Goal: Transaction & Acquisition: Purchase product/service

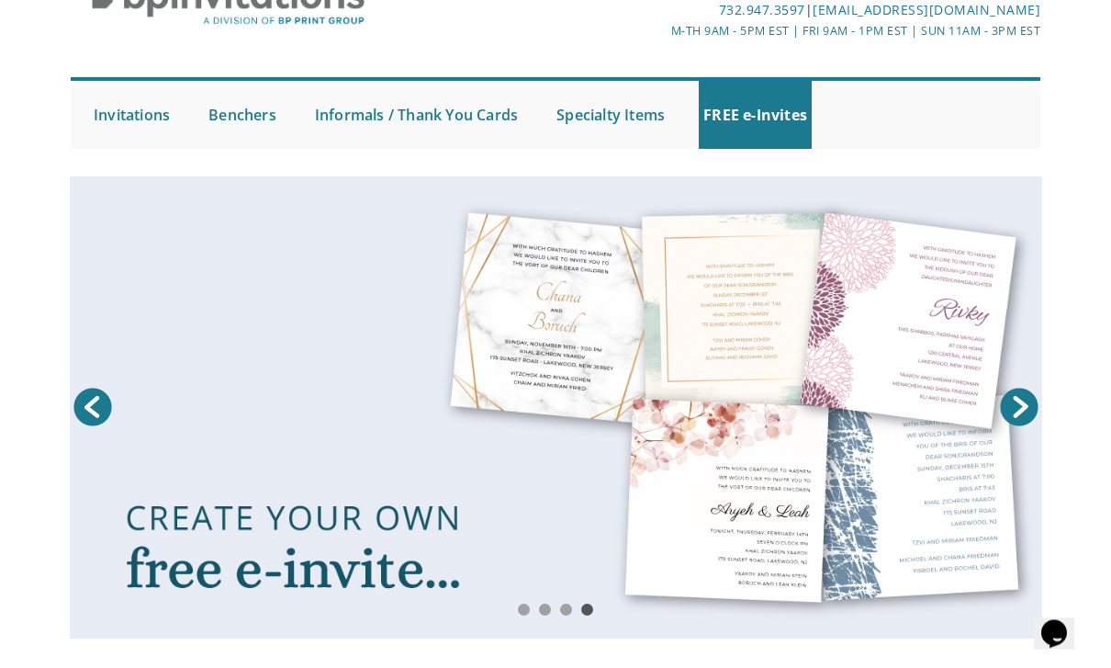
scroll to position [108, 0]
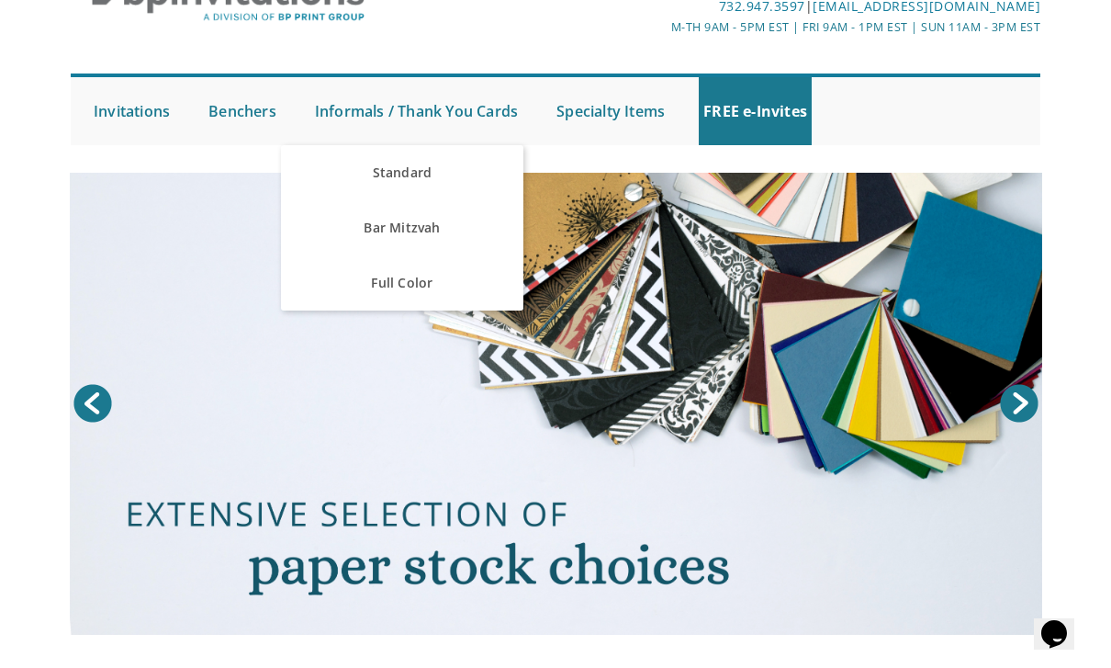
click at [475, 176] on link "Standard" at bounding box center [402, 172] width 242 height 55
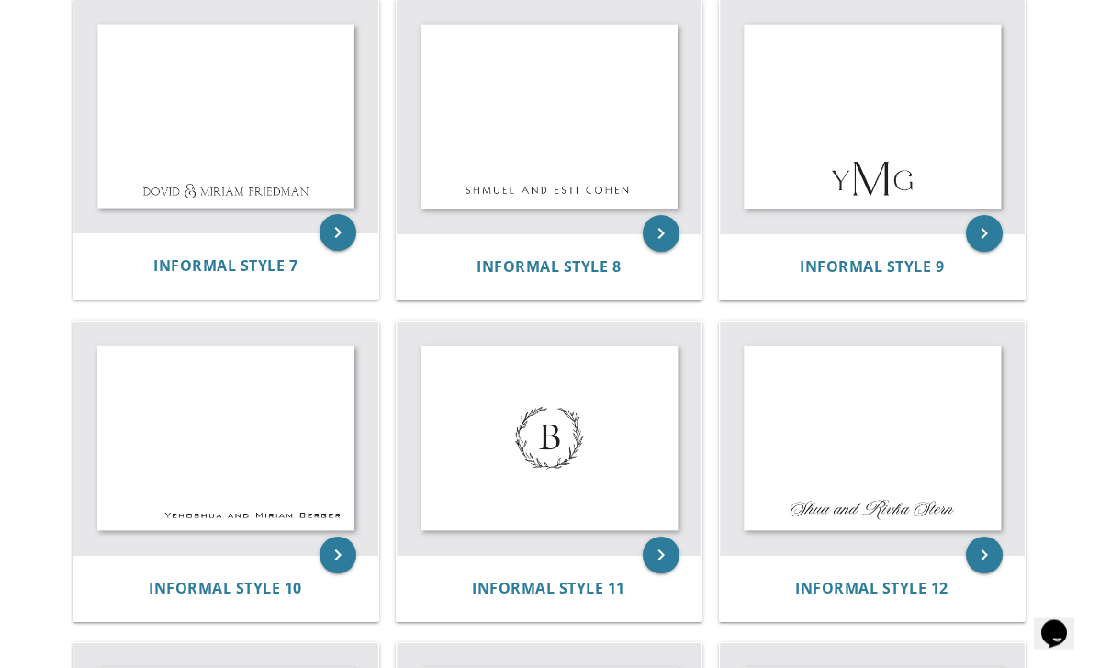
scroll to position [1065, 0]
click at [265, 473] on img at bounding box center [225, 437] width 305 height 233
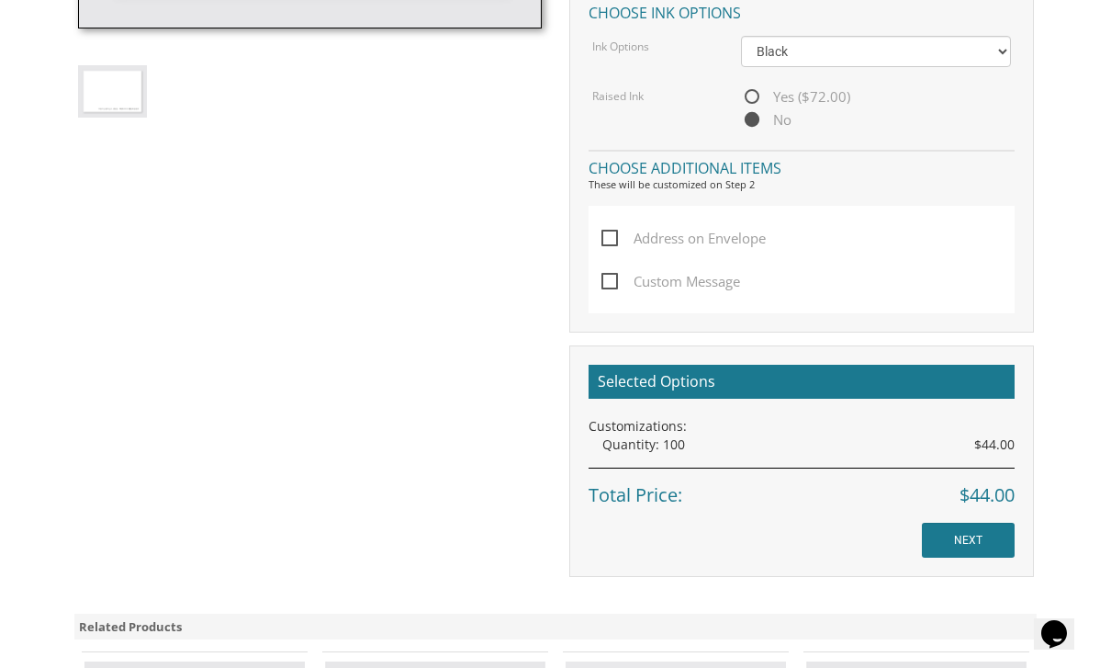
scroll to position [856, 0]
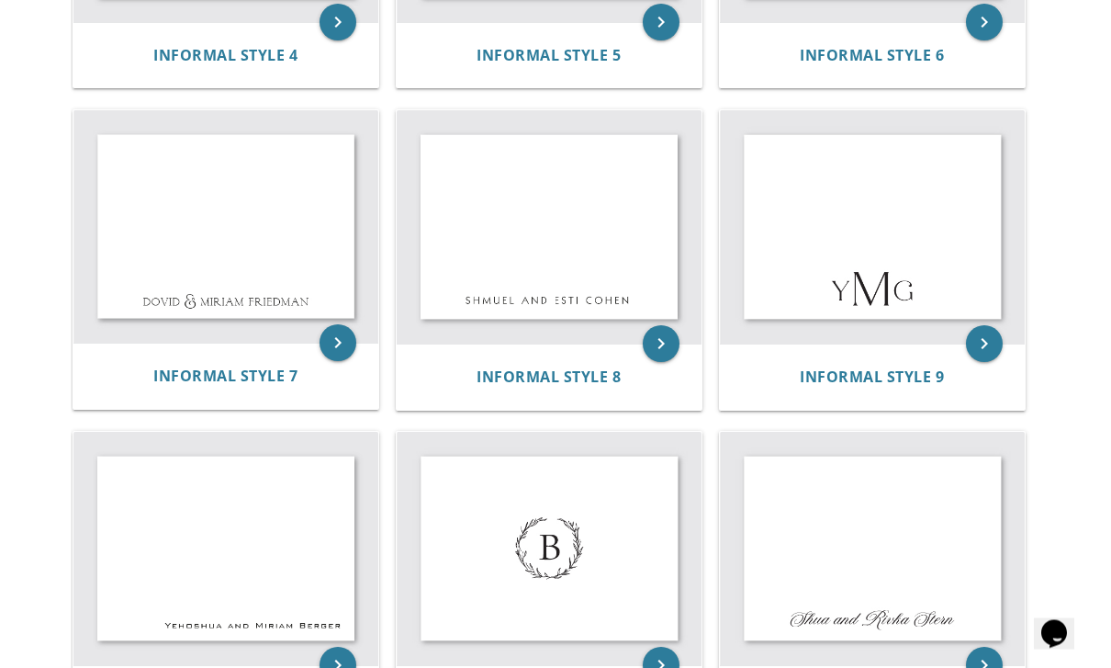
scroll to position [955, 0]
click at [570, 257] on img at bounding box center [549, 225] width 305 height 233
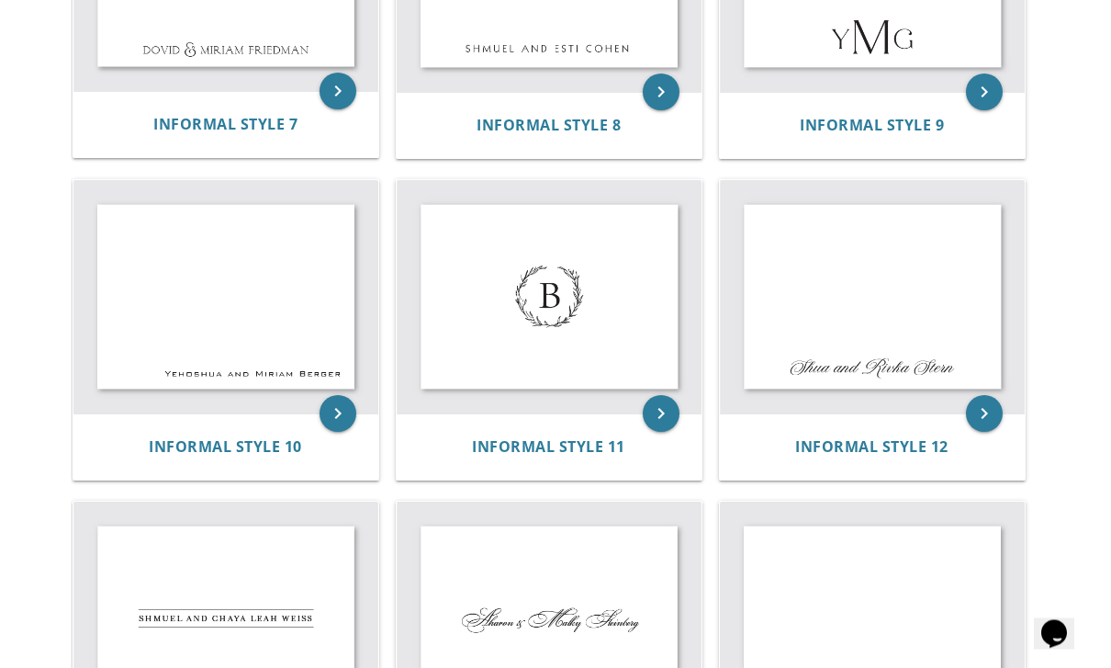
scroll to position [1206, 0]
click at [139, 286] on img at bounding box center [225, 296] width 305 height 233
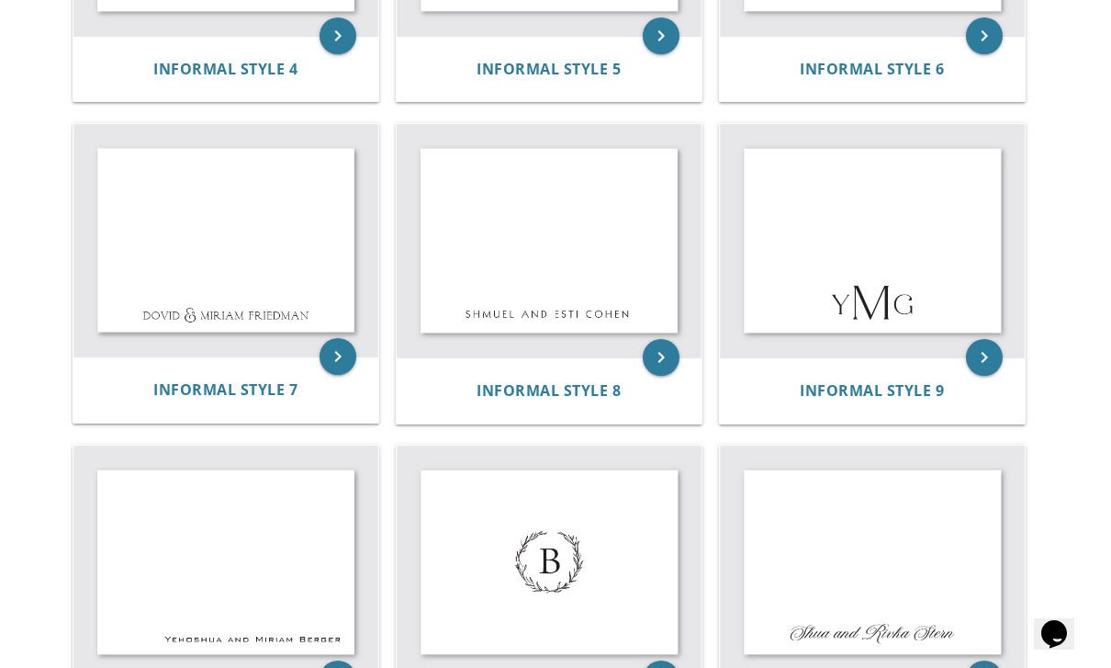
scroll to position [935, 0]
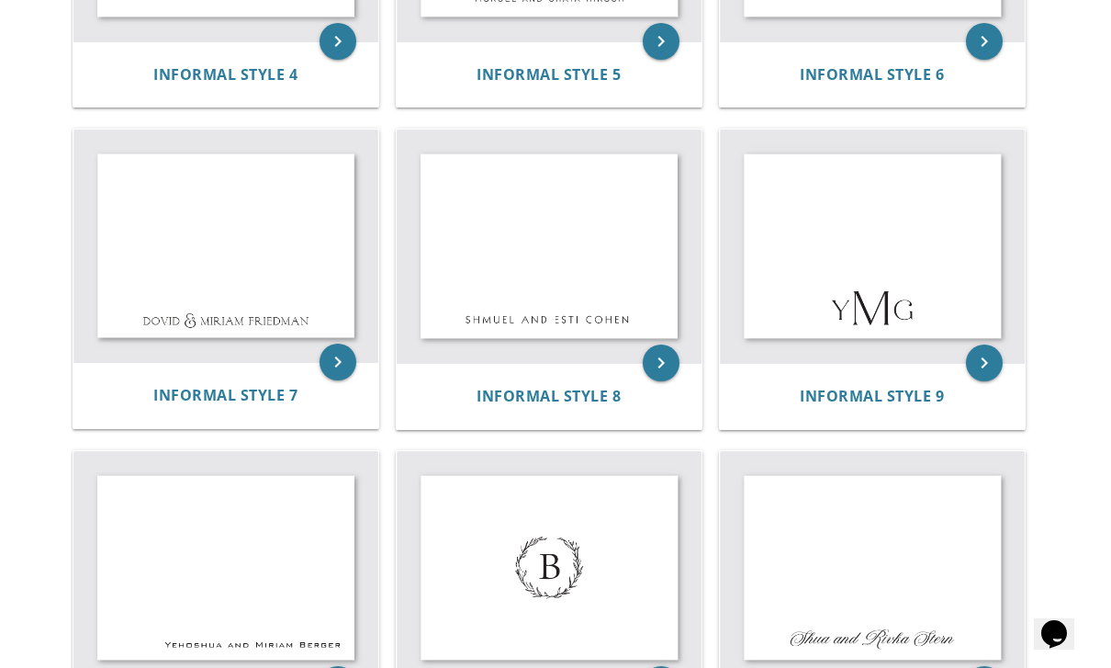
click at [617, 244] on img at bounding box center [549, 246] width 305 height 233
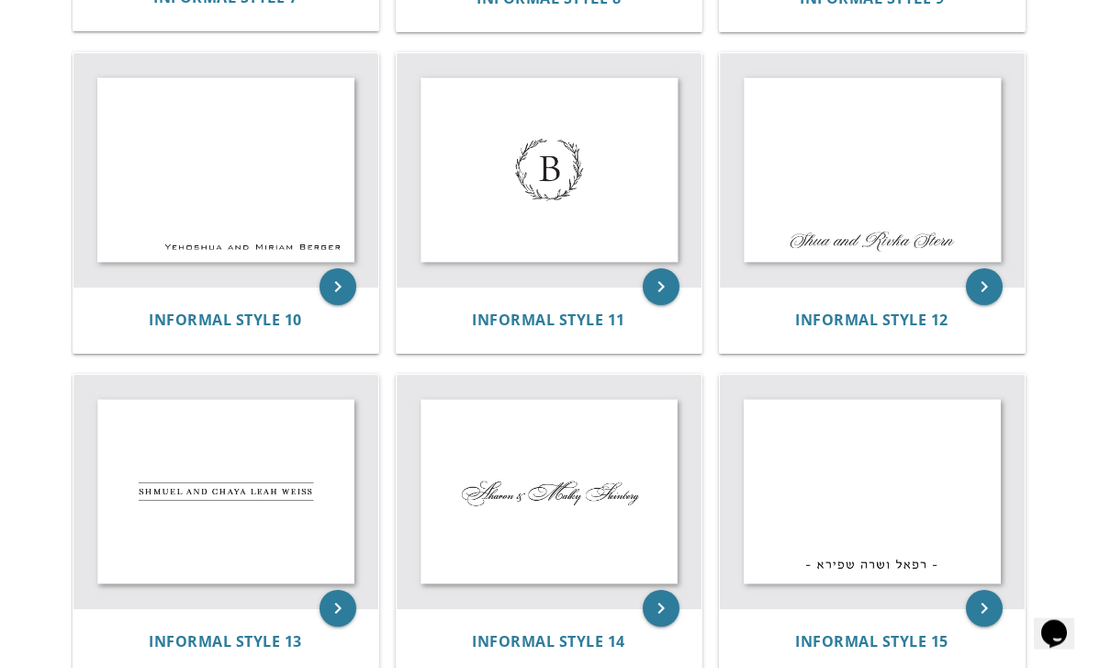
scroll to position [1332, 0]
click at [251, 216] on img at bounding box center [225, 170] width 305 height 233
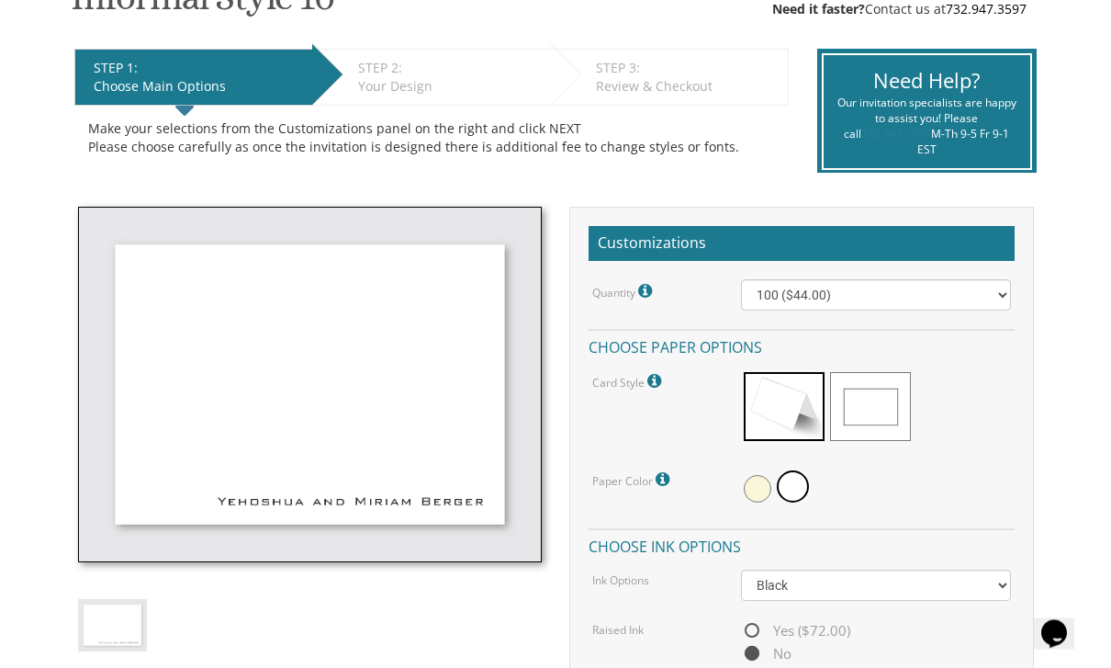
scroll to position [334, 0]
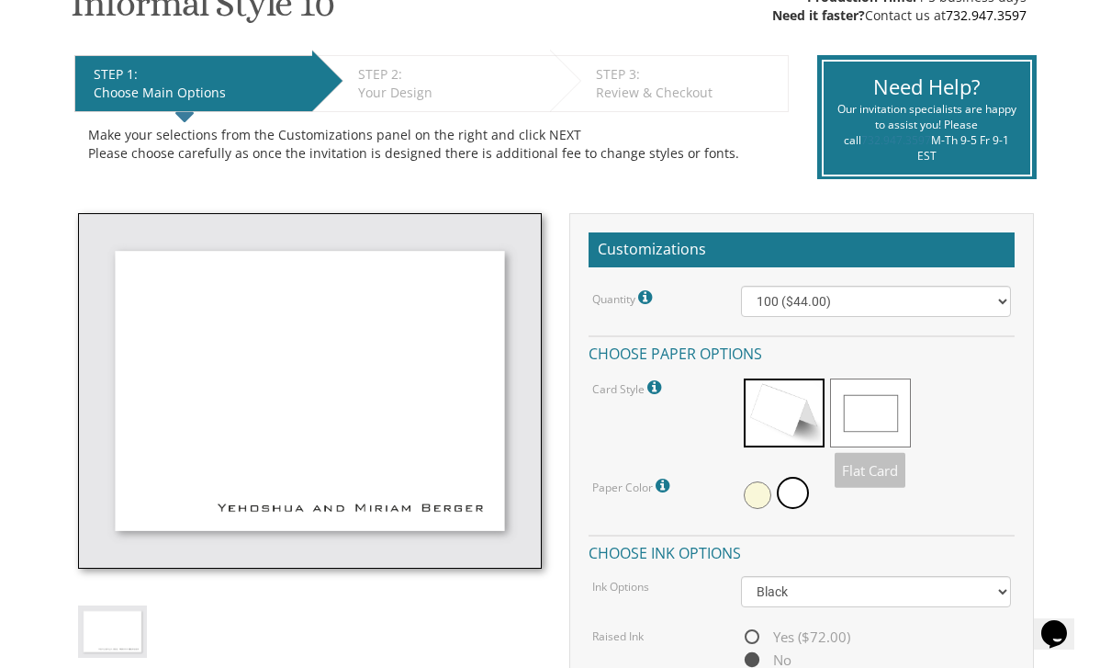
click at [882, 417] on span at bounding box center [870, 412] width 81 height 69
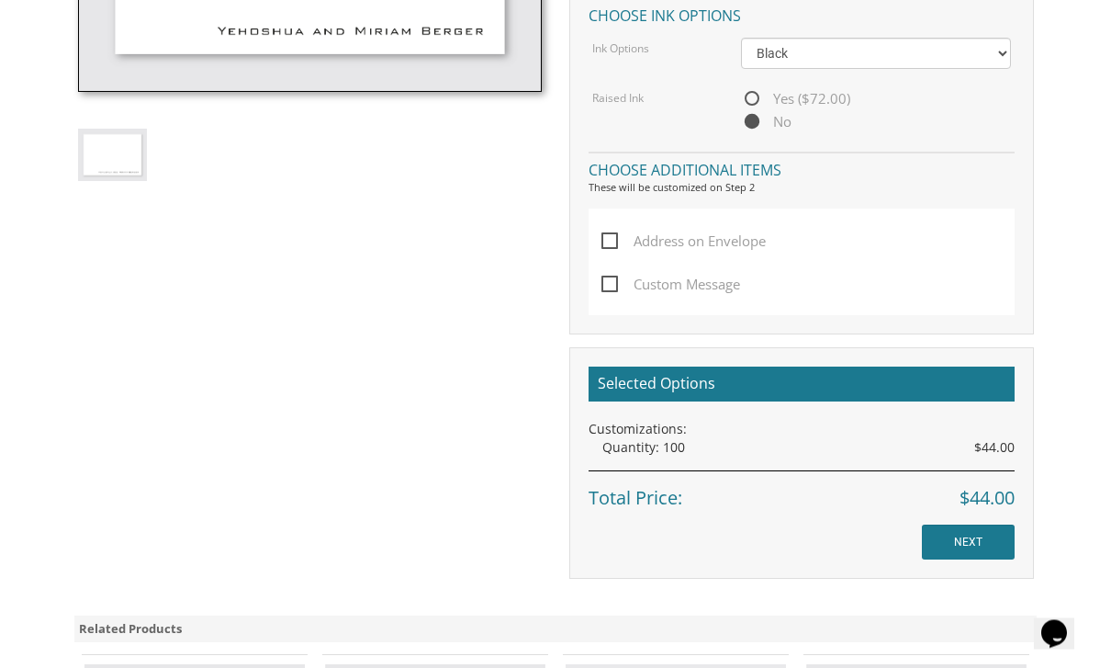
scroll to position [811, 0]
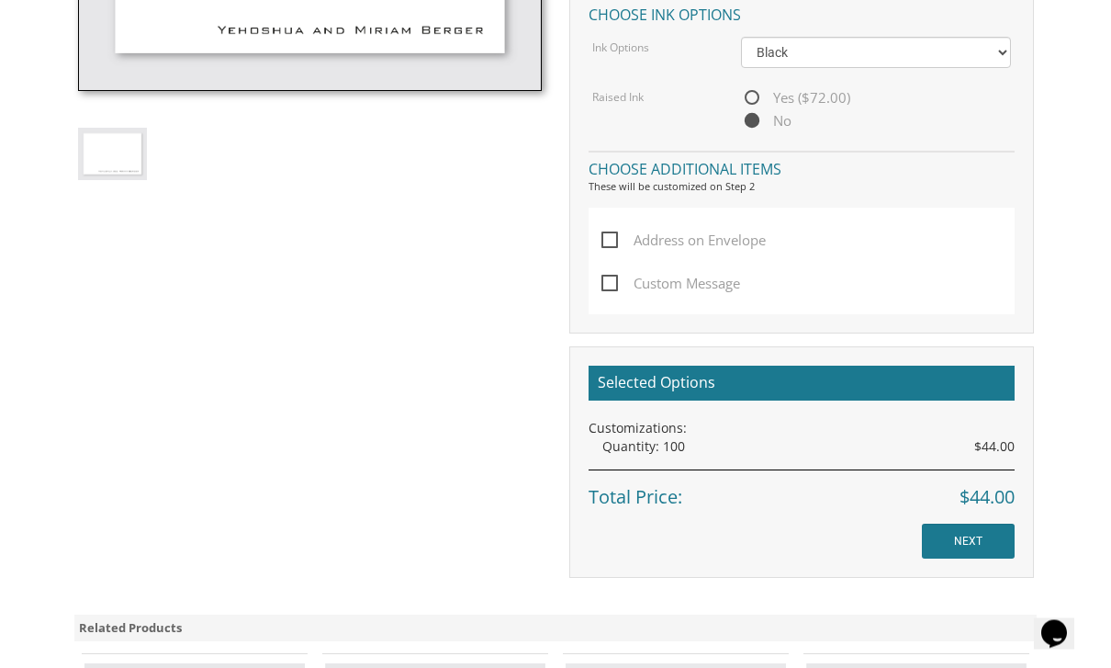
click at [964, 533] on input "NEXT" at bounding box center [968, 542] width 93 height 35
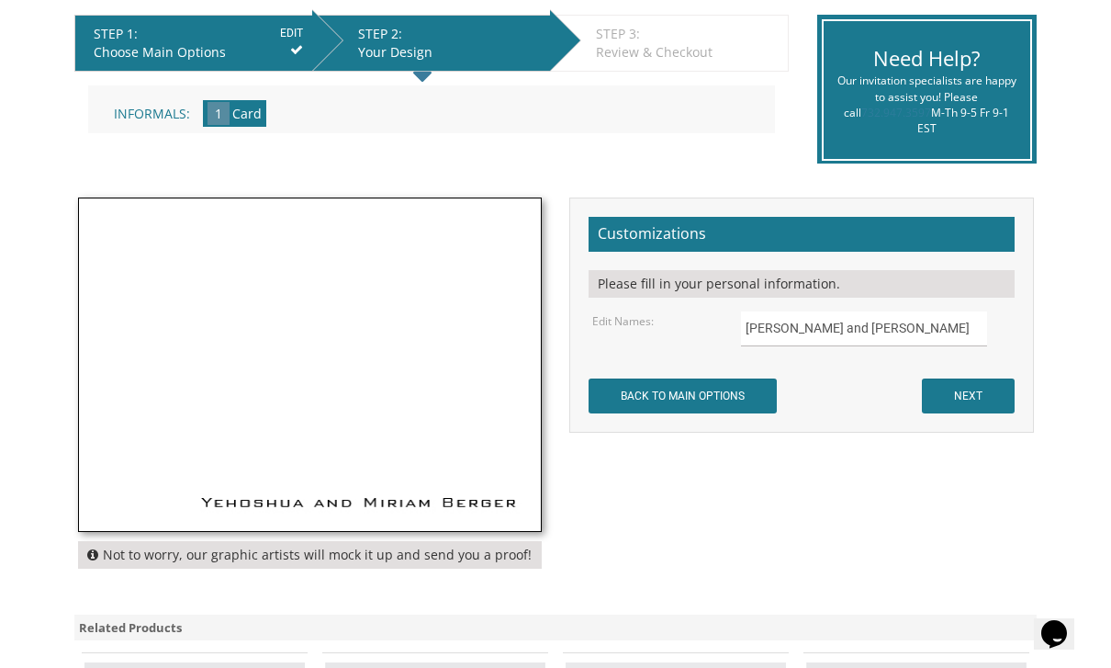
scroll to position [374, 0]
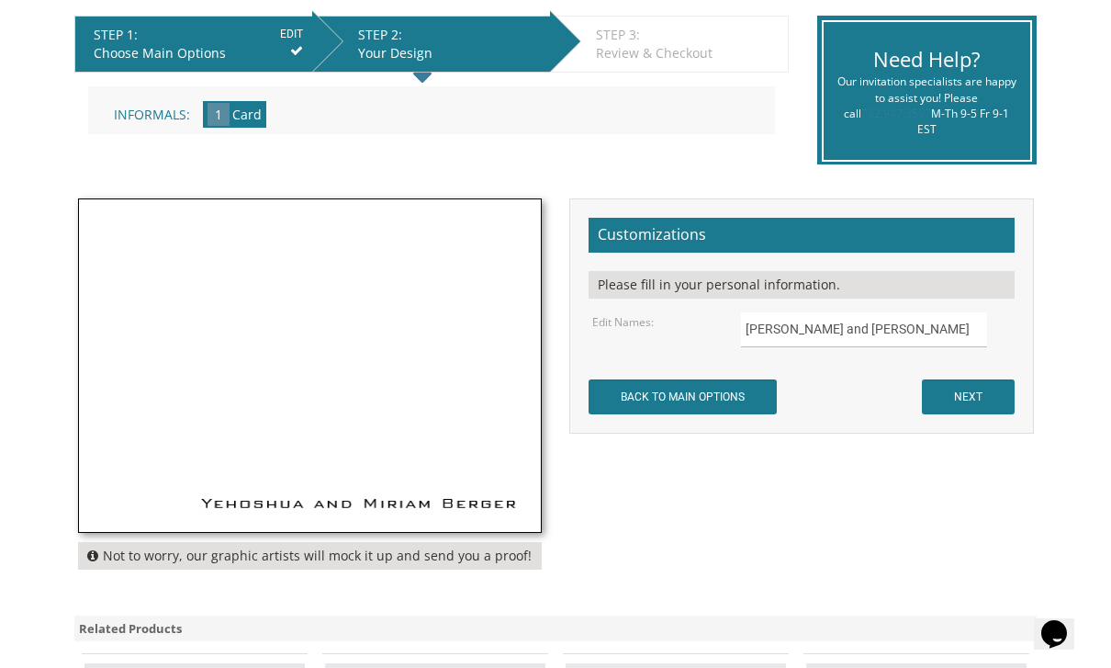
click at [216, 121] on span "1" at bounding box center [219, 114] width 22 height 23
click at [215, 139] on div "Make your selections from the Customizations panel on the right and click NEXT …" at bounding box center [431, 117] width 715 height 89
click at [227, 131] on div "Informals: 1 Card »" at bounding box center [431, 110] width 687 height 48
click at [662, 388] on input "BACK TO MAIN OPTIONS" at bounding box center [683, 396] width 188 height 35
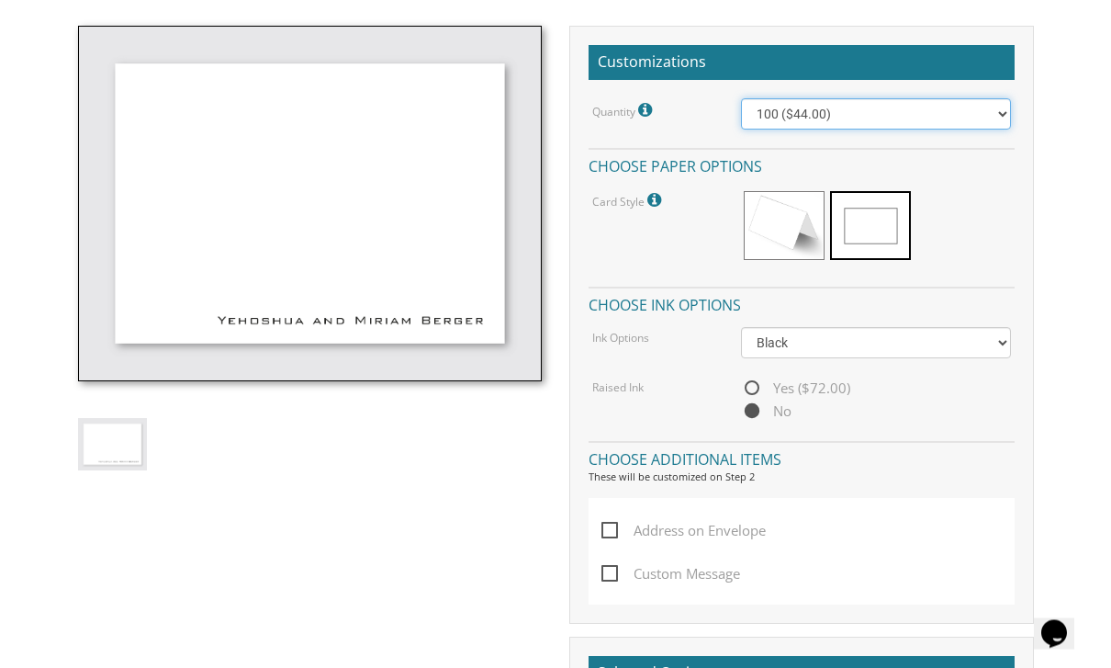
click at [968, 109] on select "100 ($44.00) 200 ($63.00) 300 ($82.00) 400 ($101.00) 500 ($120.00) 600 ($139.00…" at bounding box center [876, 114] width 270 height 31
select select "300"
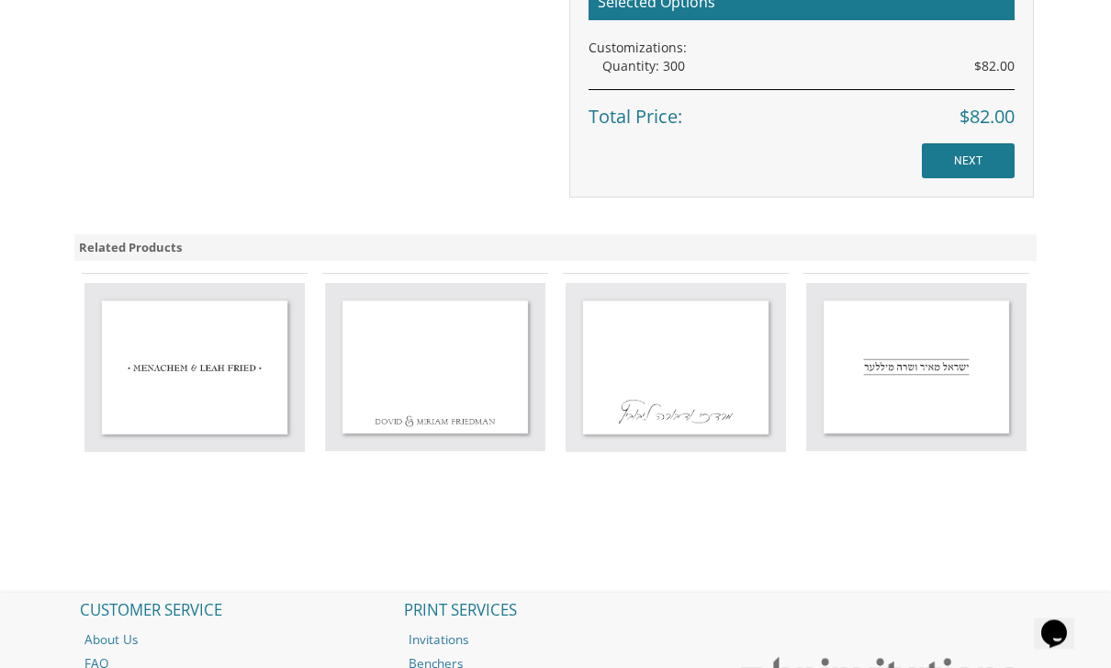
scroll to position [1130, 0]
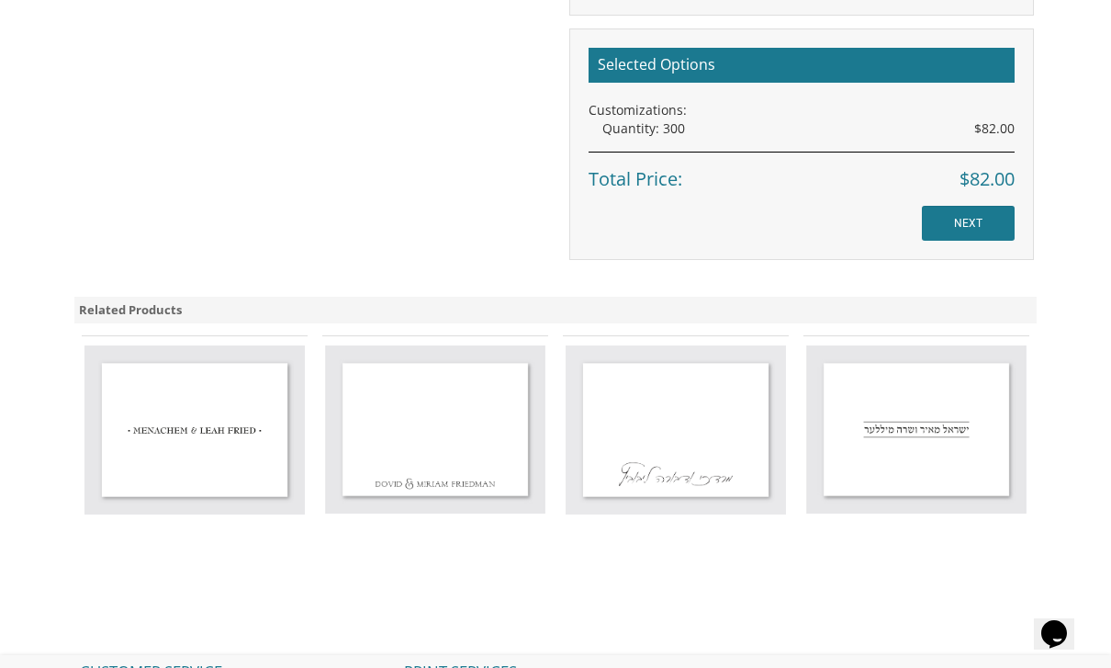
click at [1004, 208] on input "NEXT" at bounding box center [968, 223] width 93 height 35
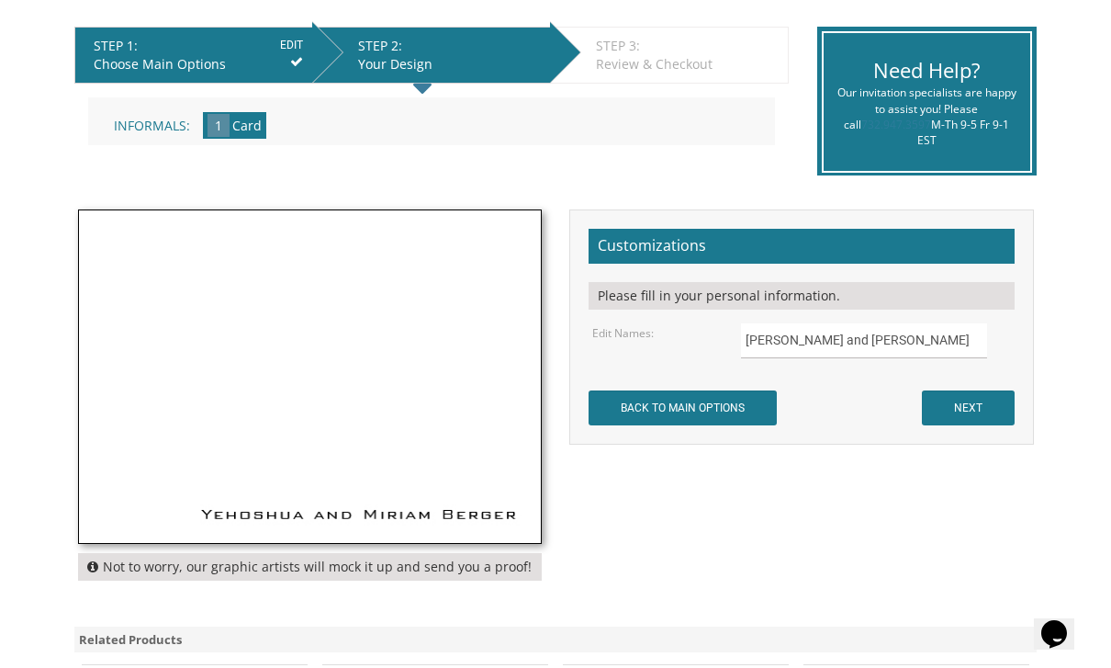
scroll to position [362, 0]
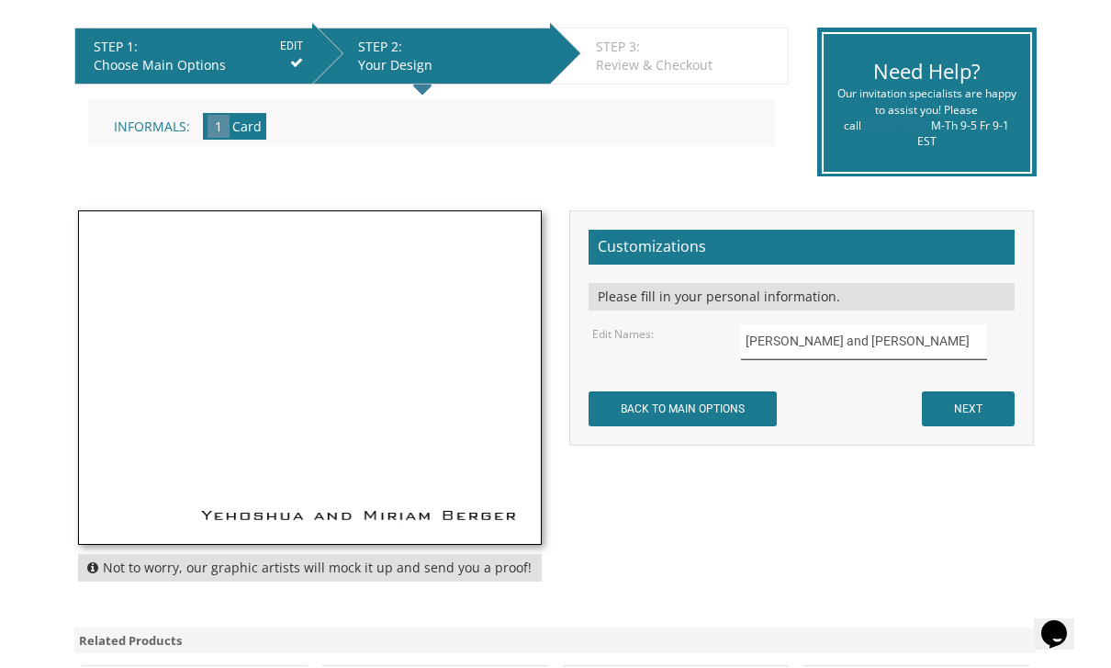
click at [927, 348] on input "[PERSON_NAME] and [PERSON_NAME]" at bounding box center [864, 342] width 247 height 36
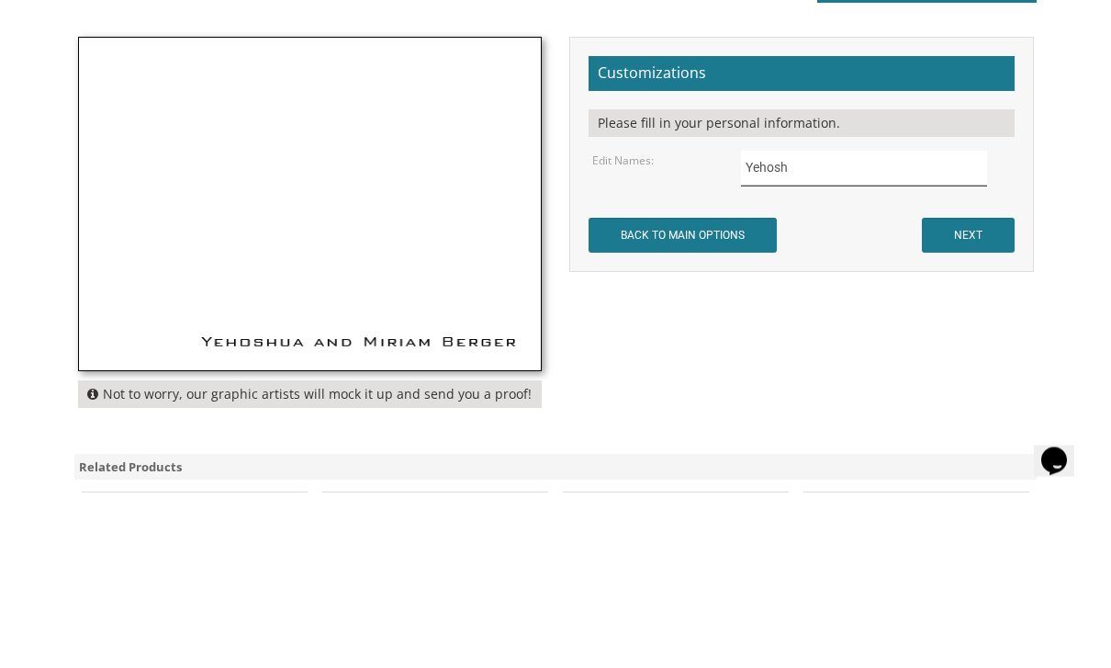
type input "Yehos"
type input "[PERSON_NAME] & [PERSON_NAME]"
click at [987, 391] on input "NEXT" at bounding box center [968, 408] width 93 height 35
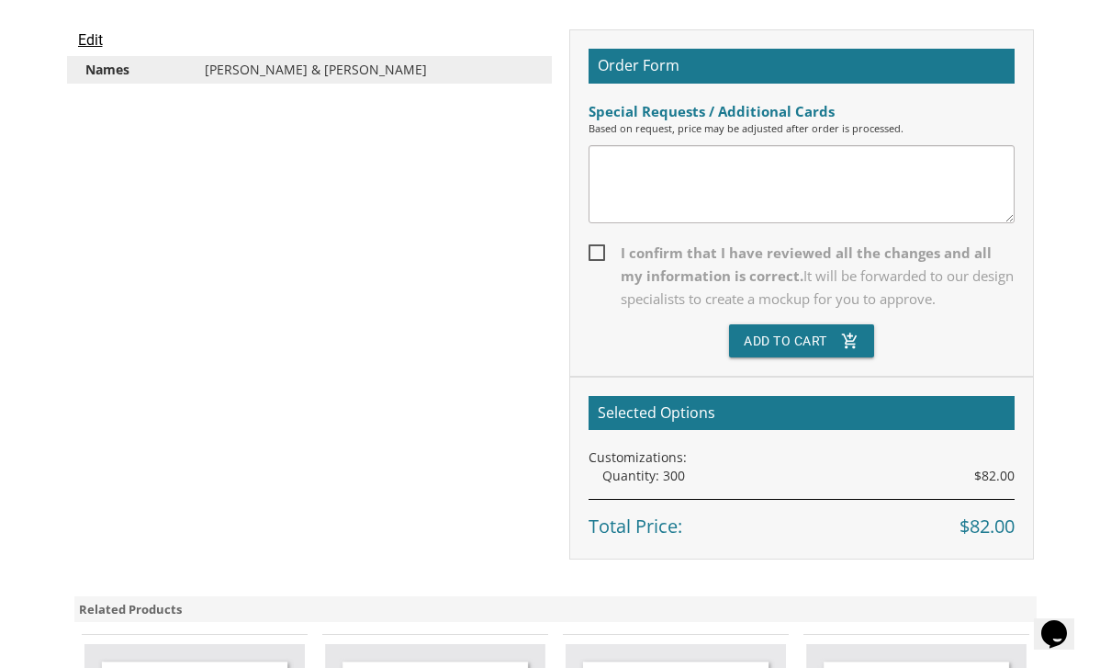
scroll to position [517, 0]
click at [931, 268] on span "It will be forwarded to our design specialists to create a mockup for you to ap…" at bounding box center [817, 287] width 393 height 41
click at [601, 258] on input "I confirm that I have reviewed all the changes and all my information is correc…" at bounding box center [595, 252] width 12 height 12
checkbox input "true"
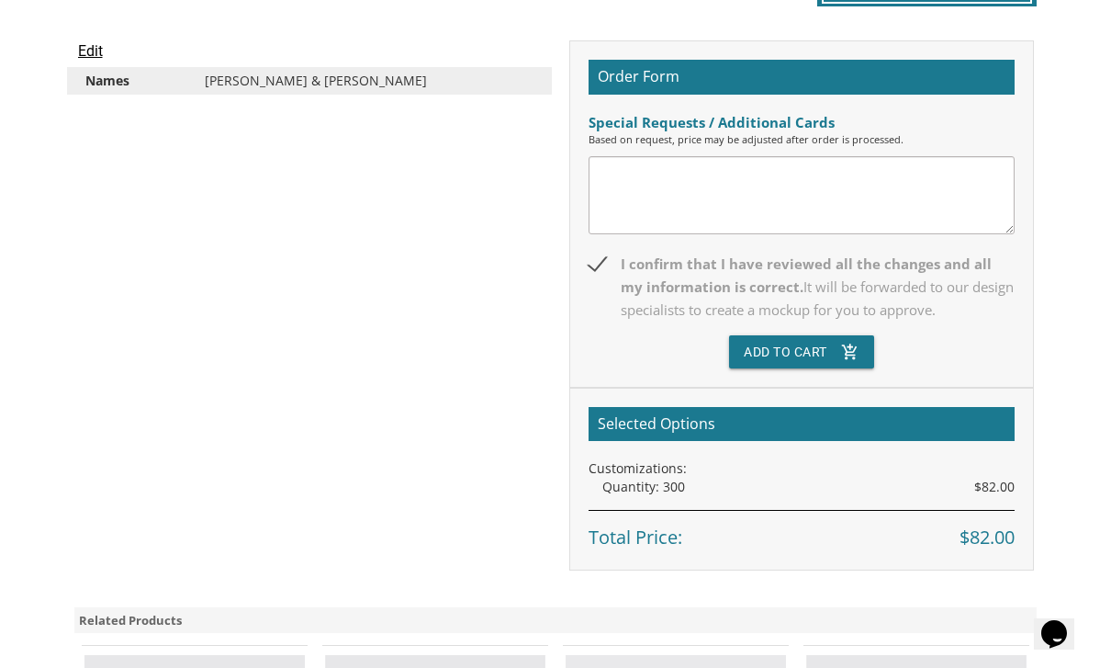
scroll to position [502, 0]
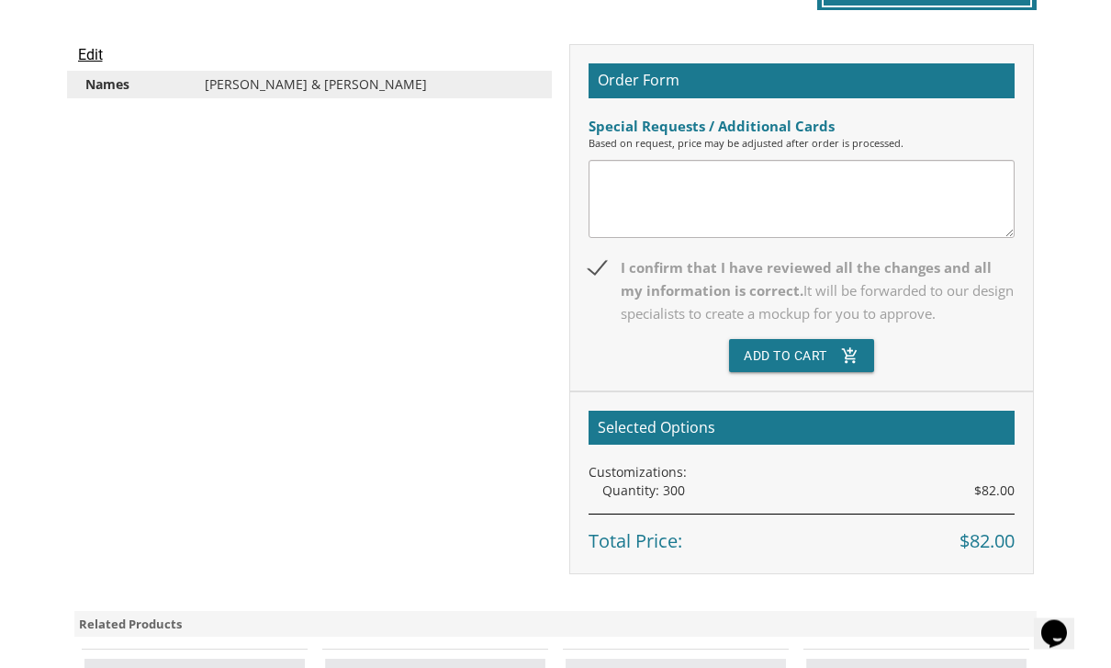
click at [845, 347] on icon "add_shopping_cart" at bounding box center [850, 356] width 18 height 33
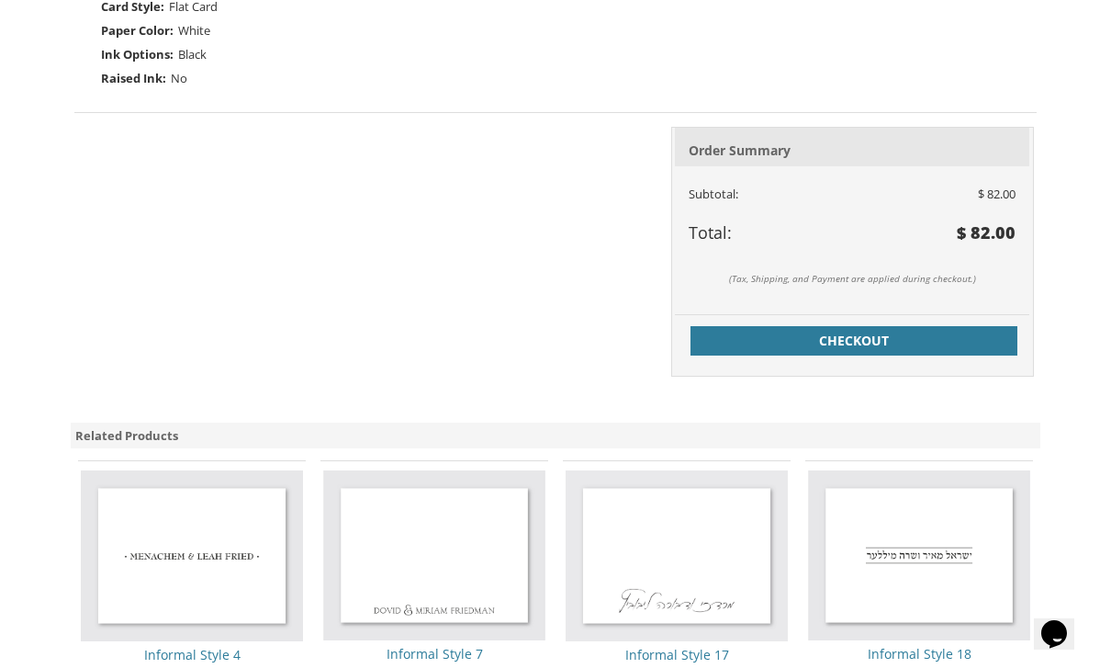
scroll to position [703, 0]
click at [890, 333] on span "Checkout" at bounding box center [854, 342] width 305 height 18
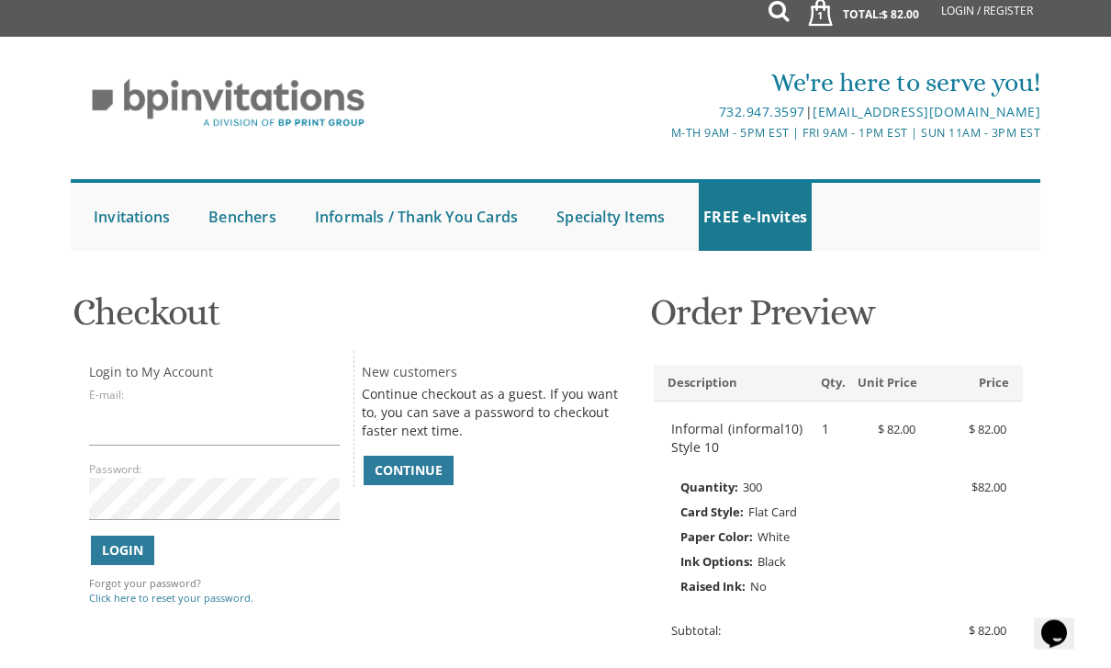
scroll to position [9, 0]
click at [423, 463] on span "Continue" at bounding box center [409, 470] width 68 height 18
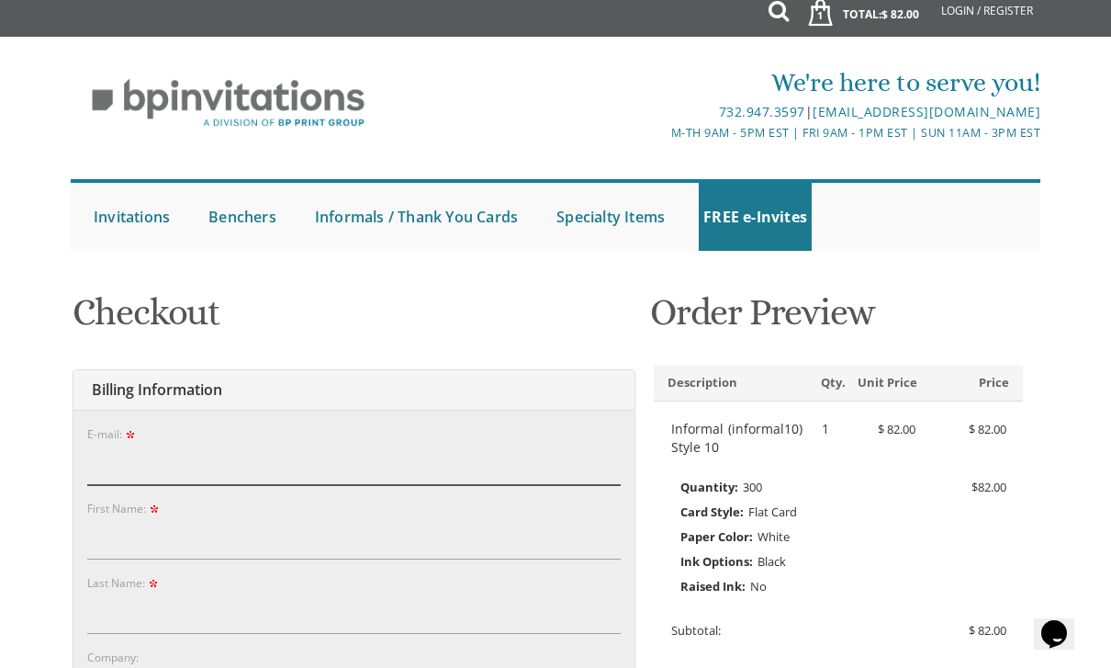
click at [120, 454] on input "E-mail:" at bounding box center [354, 464] width 534 height 42
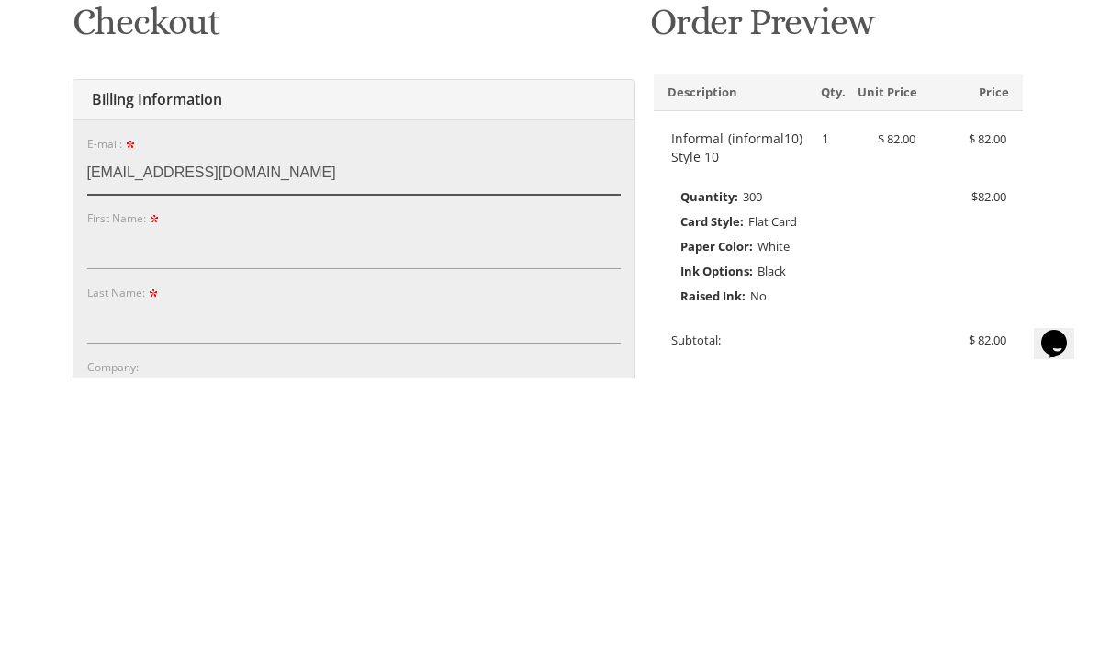
type input "[EMAIL_ADDRESS][DOMAIN_NAME]"
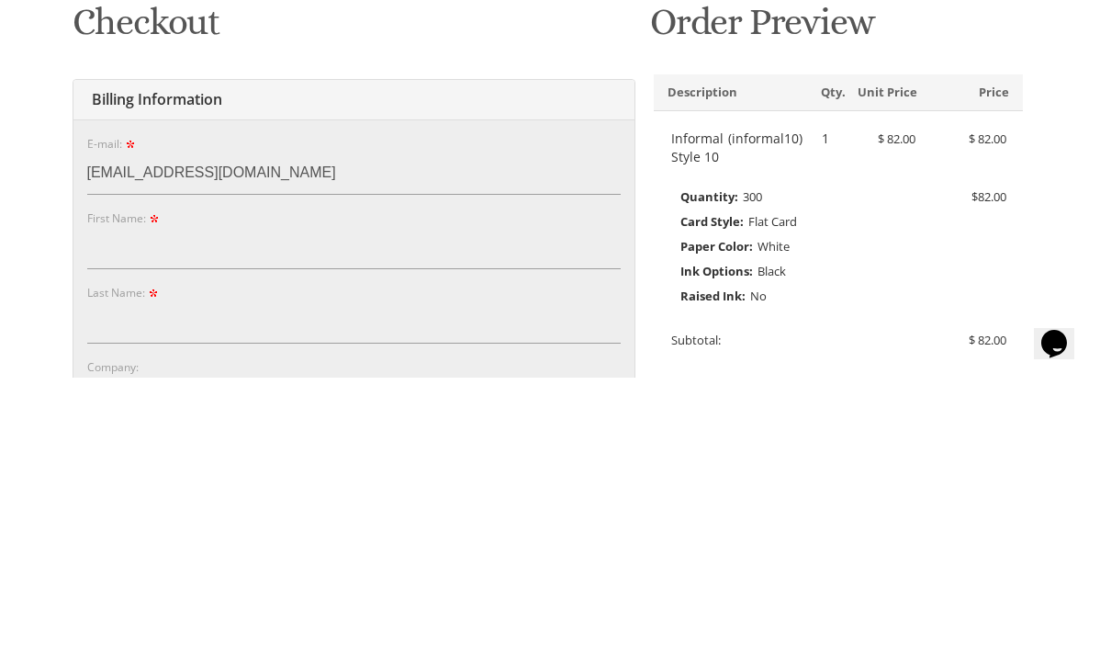
click at [151, 505] on img at bounding box center [154, 509] width 8 height 8
click at [151, 517] on input "First Name:" at bounding box center [354, 538] width 534 height 42
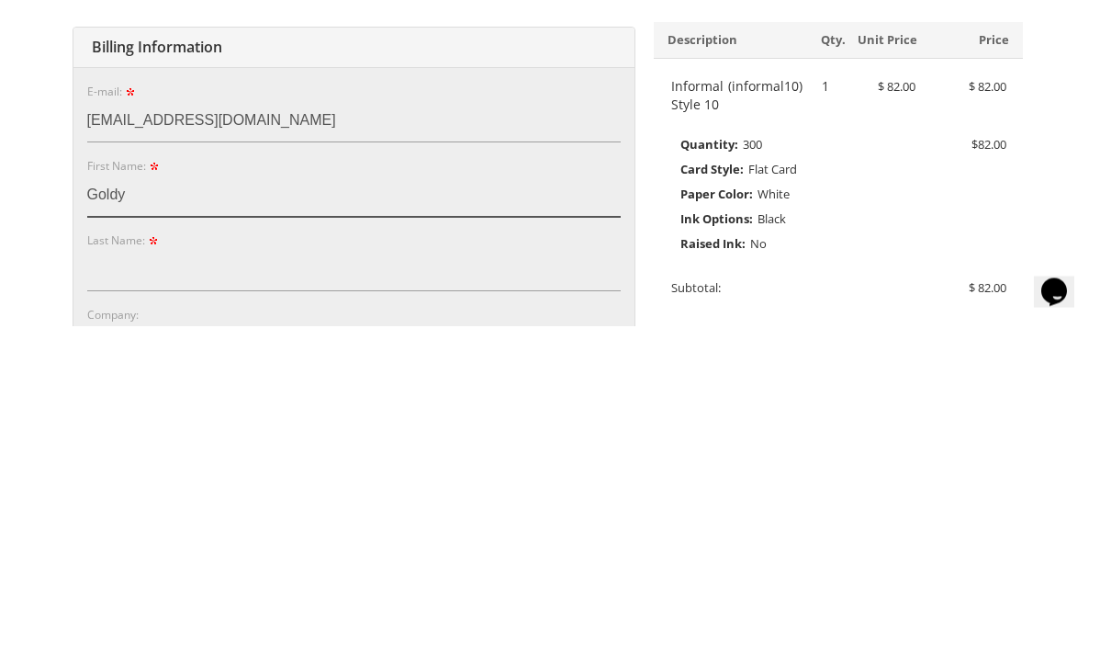
type input "Goldy"
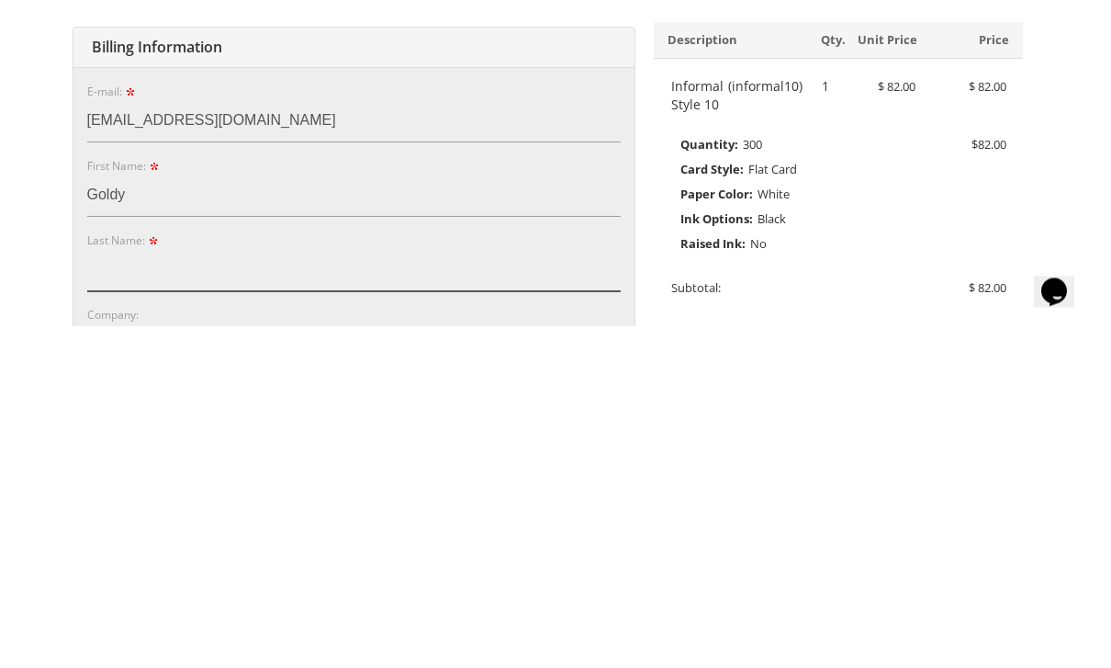
click at [179, 592] on input "Last Name:" at bounding box center [354, 613] width 534 height 42
type input "W"
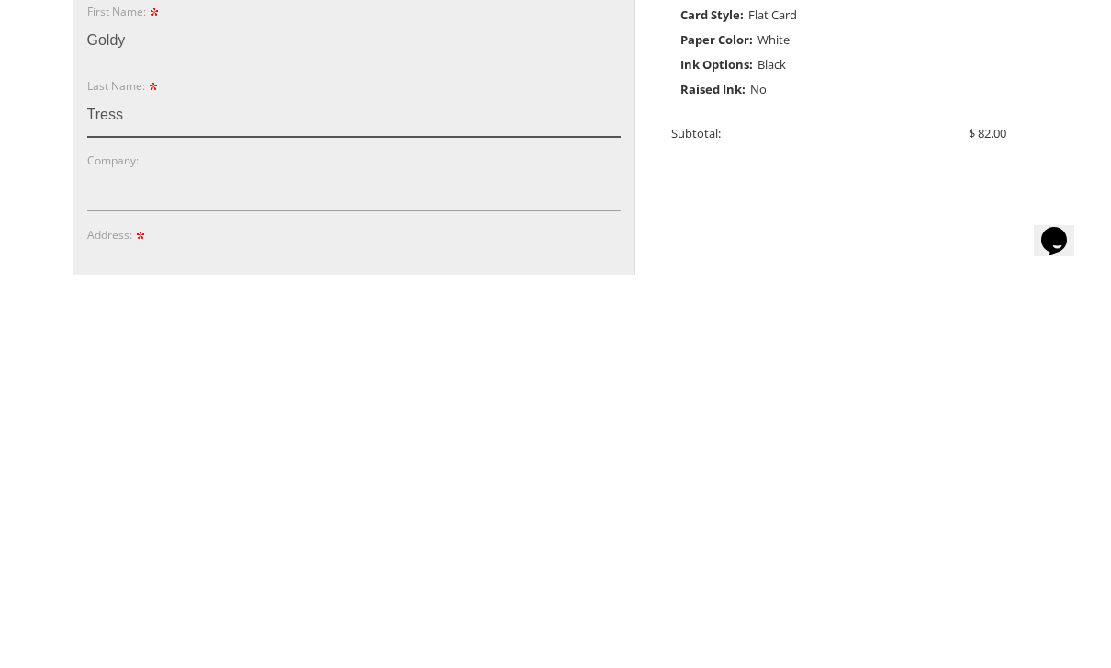
scroll to position [135, 0]
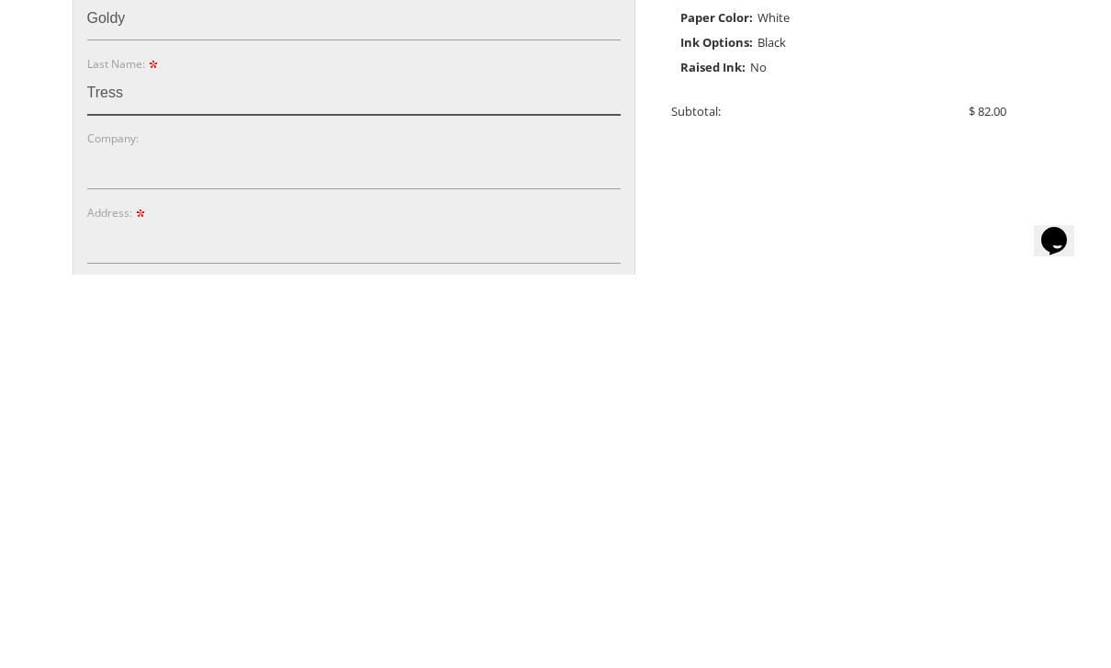
type input "Tress"
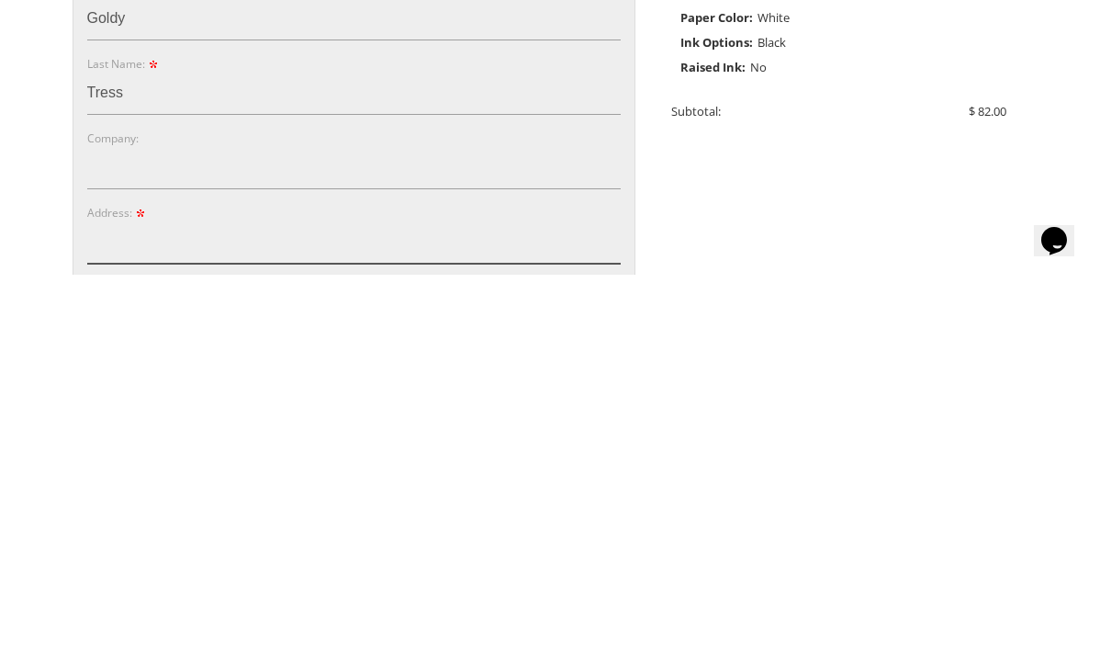
click at [464, 615] on input "Address:" at bounding box center [354, 636] width 534 height 42
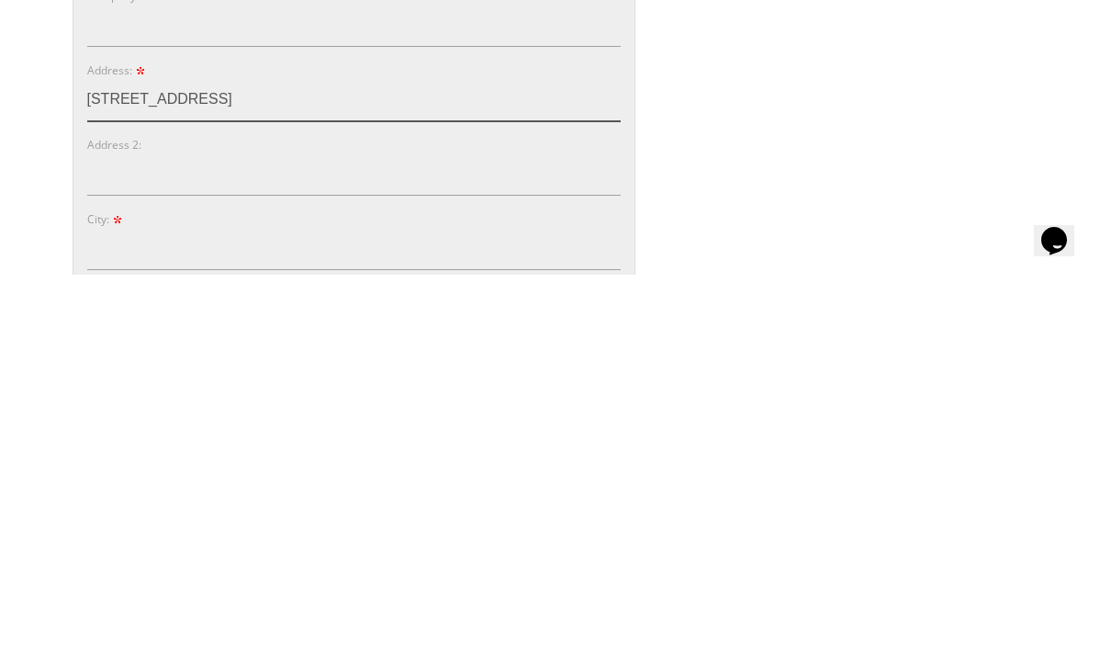
scroll to position [288, 0]
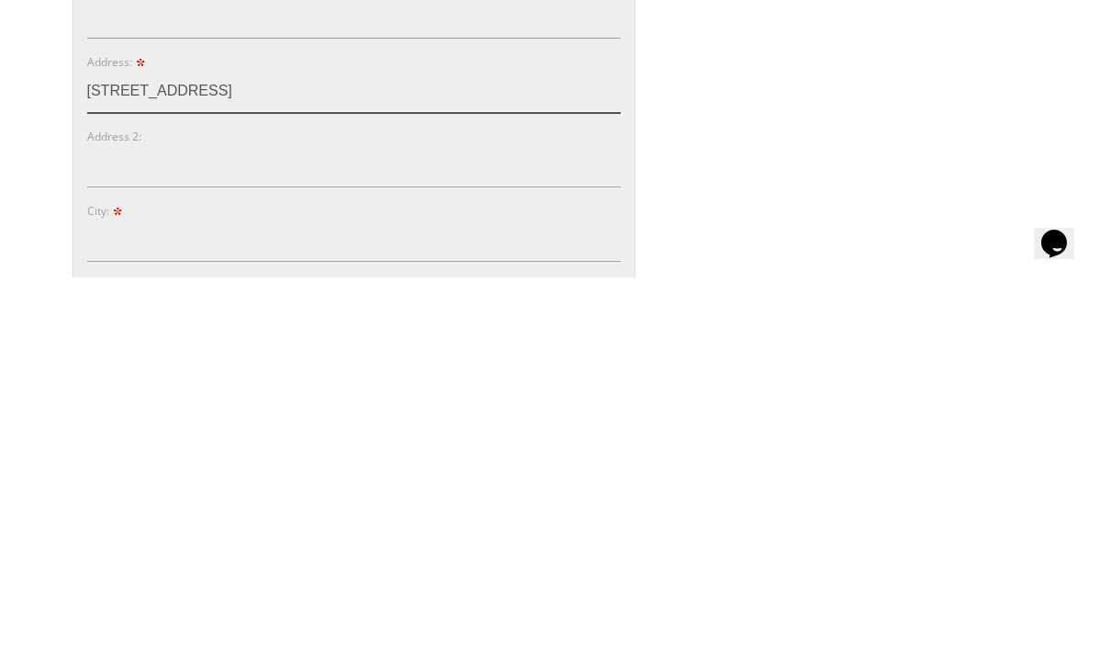
type input "69 canary dr"
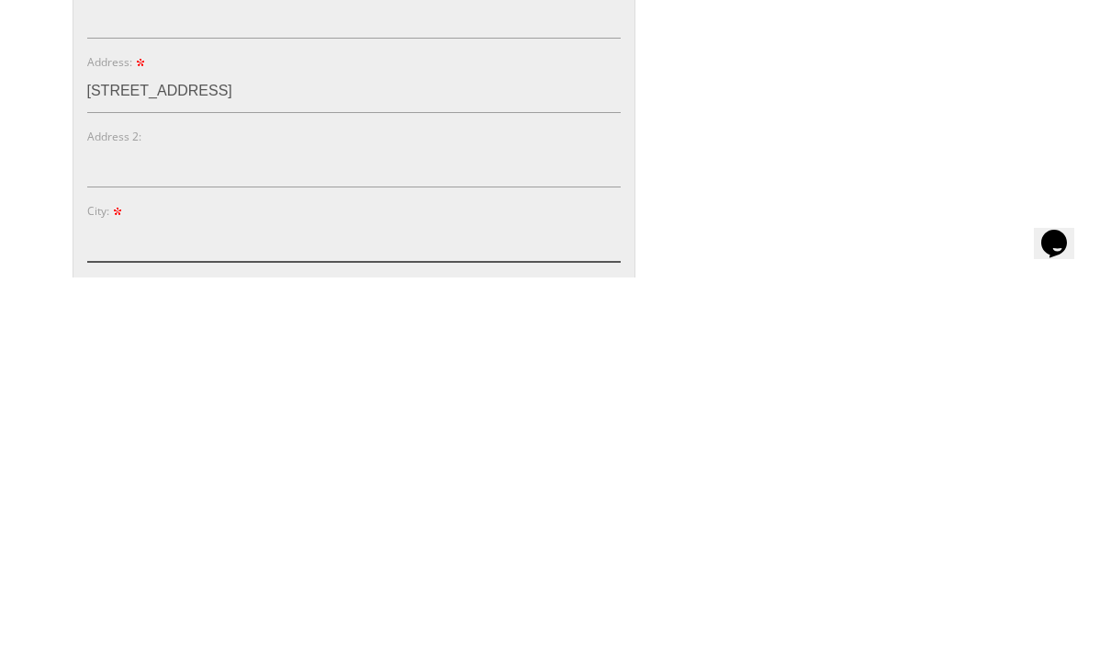
click at [440, 610] on input "City:" at bounding box center [354, 631] width 534 height 42
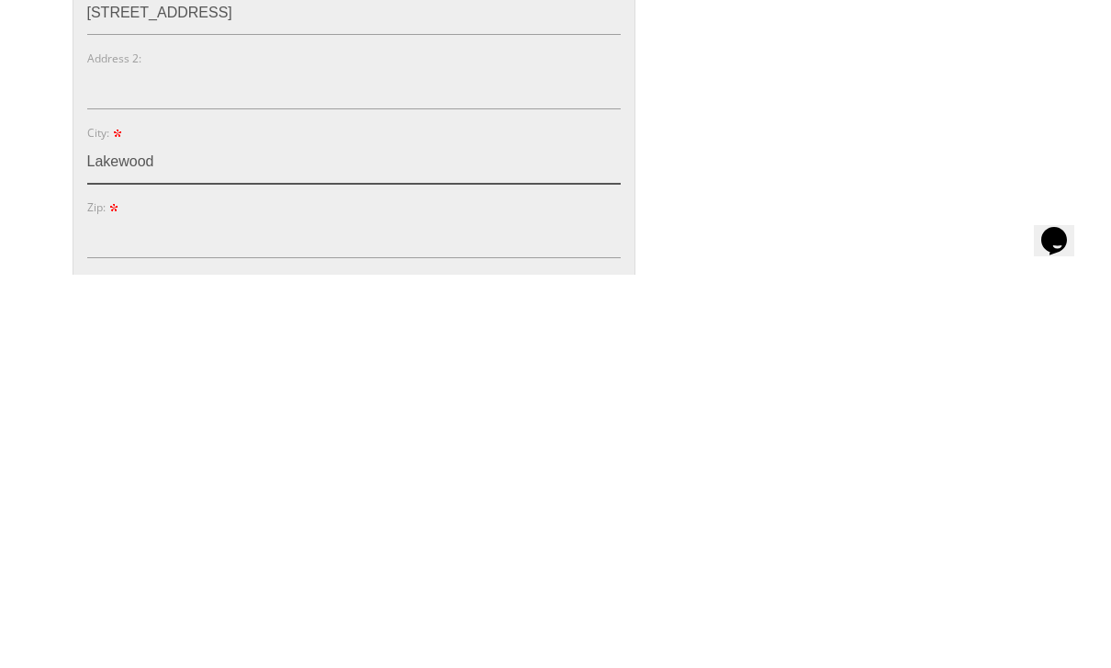
scroll to position [402, 0]
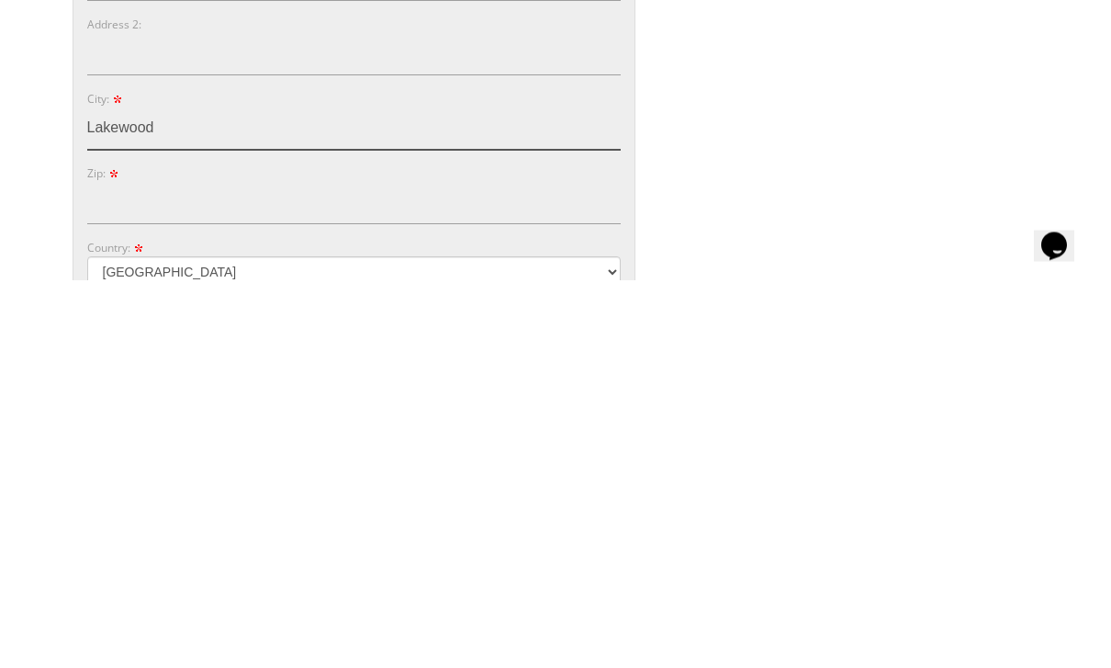
type input "Lakewood"
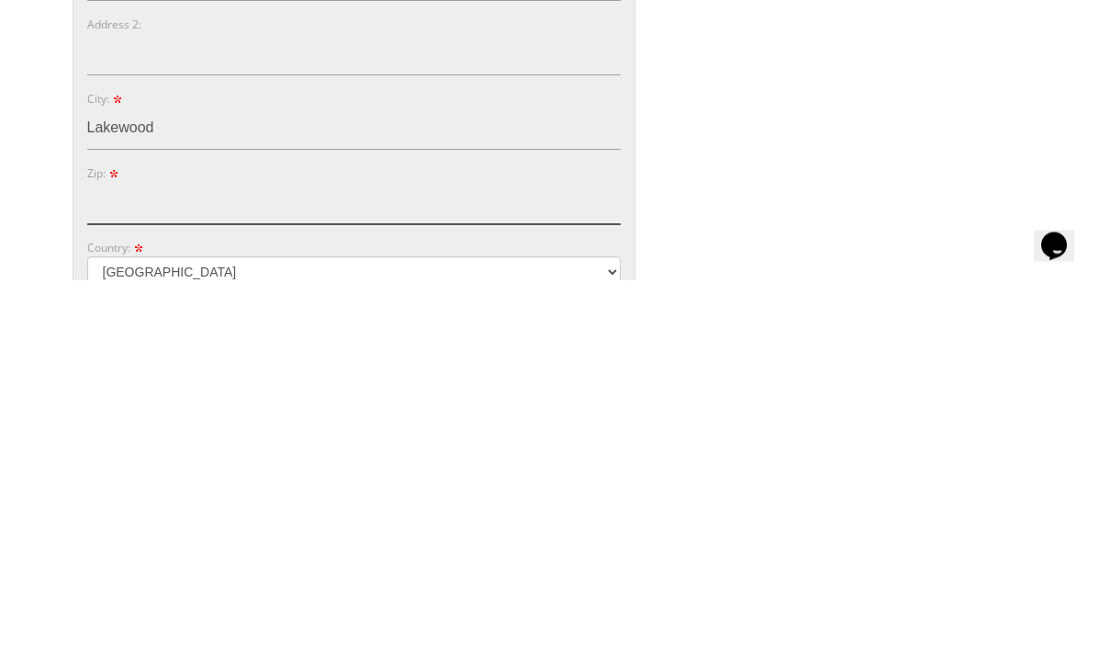
click at [452, 570] on input "Zip:" at bounding box center [354, 591] width 534 height 42
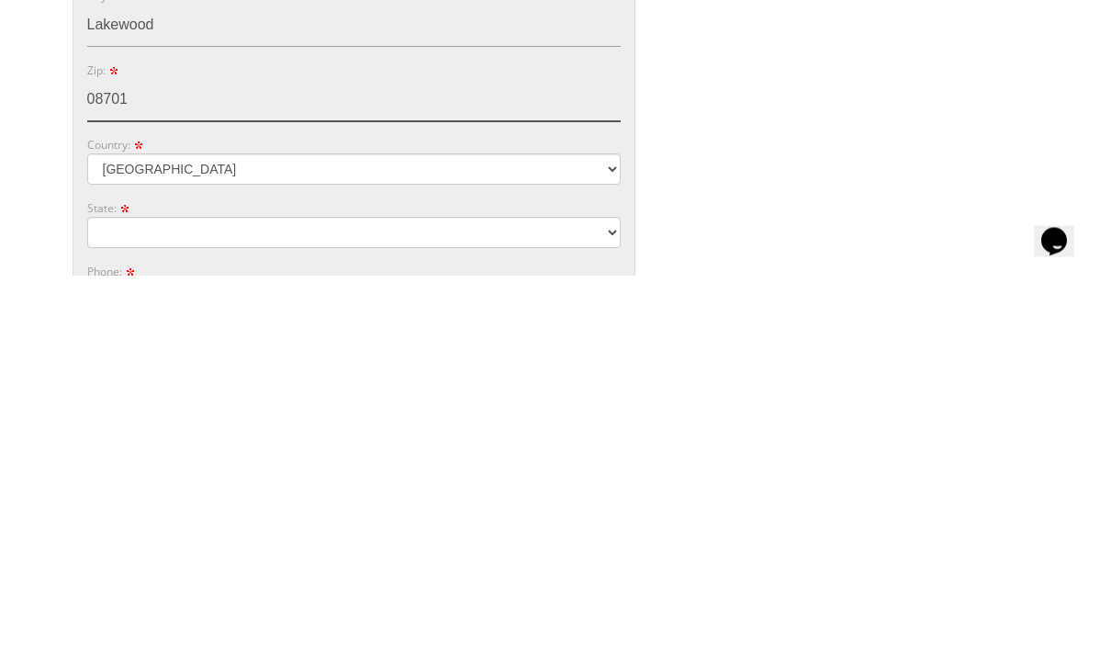
type input "08701"
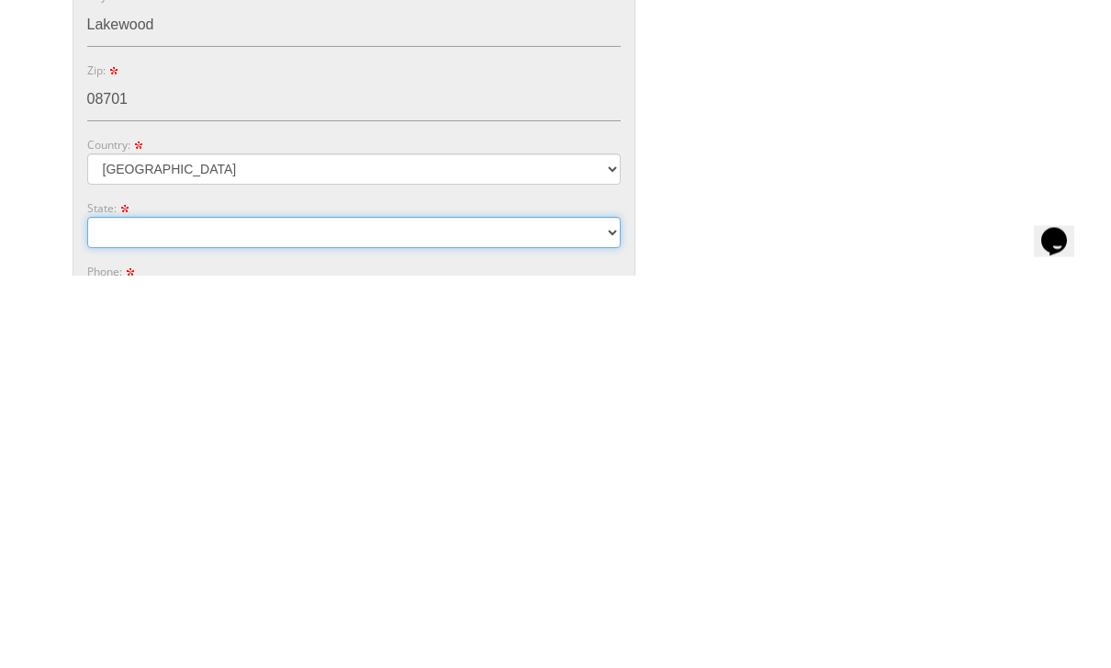
click at [593, 610] on select "Alabama Alaska Guam" at bounding box center [354, 625] width 534 height 31
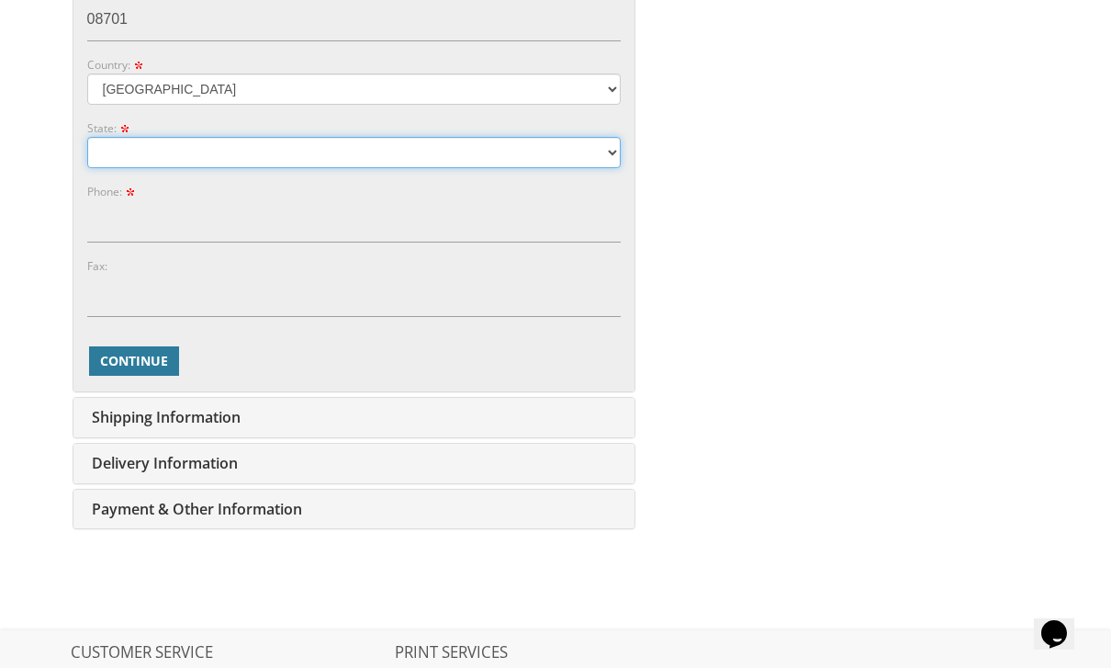
scroll to position [973, 0]
click at [496, 138] on select "Alabama Alaska Guam" at bounding box center [354, 153] width 534 height 31
select select "NJ"
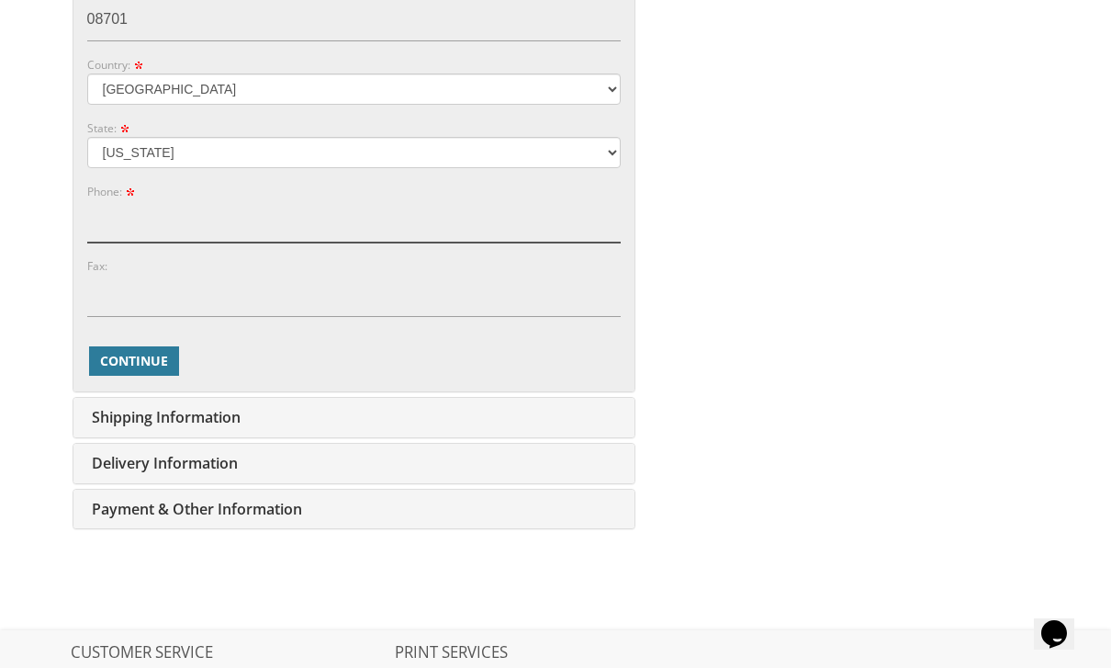
click at [406, 214] on input "Phone:" at bounding box center [354, 221] width 534 height 42
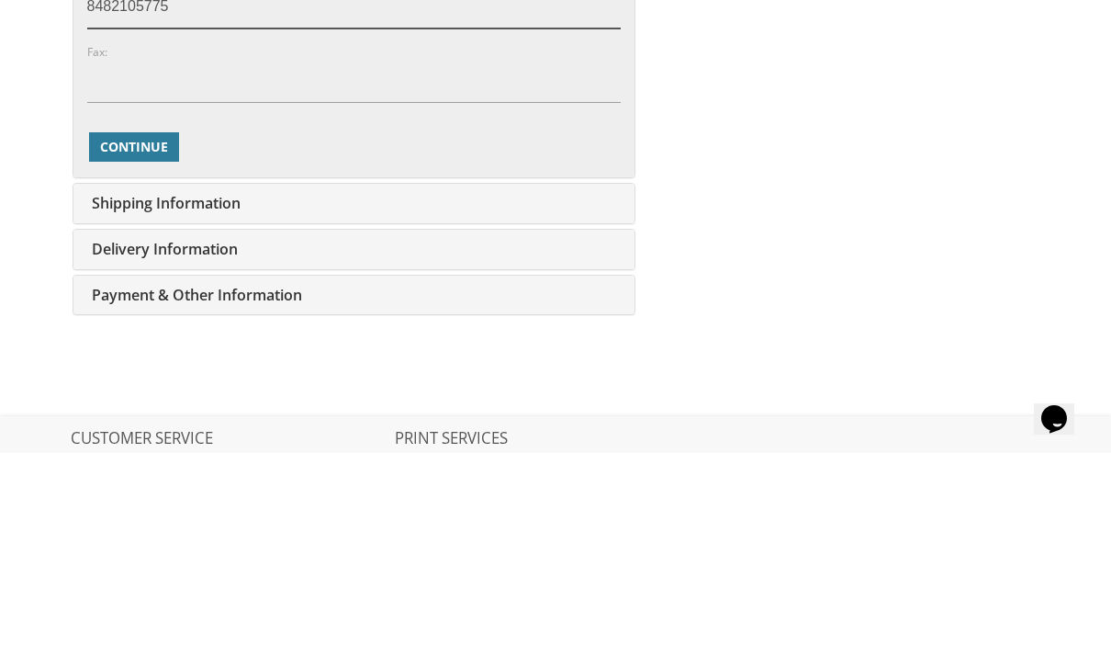
type input "8482105775"
click at [150, 347] on button "Continue" at bounding box center [134, 361] width 90 height 29
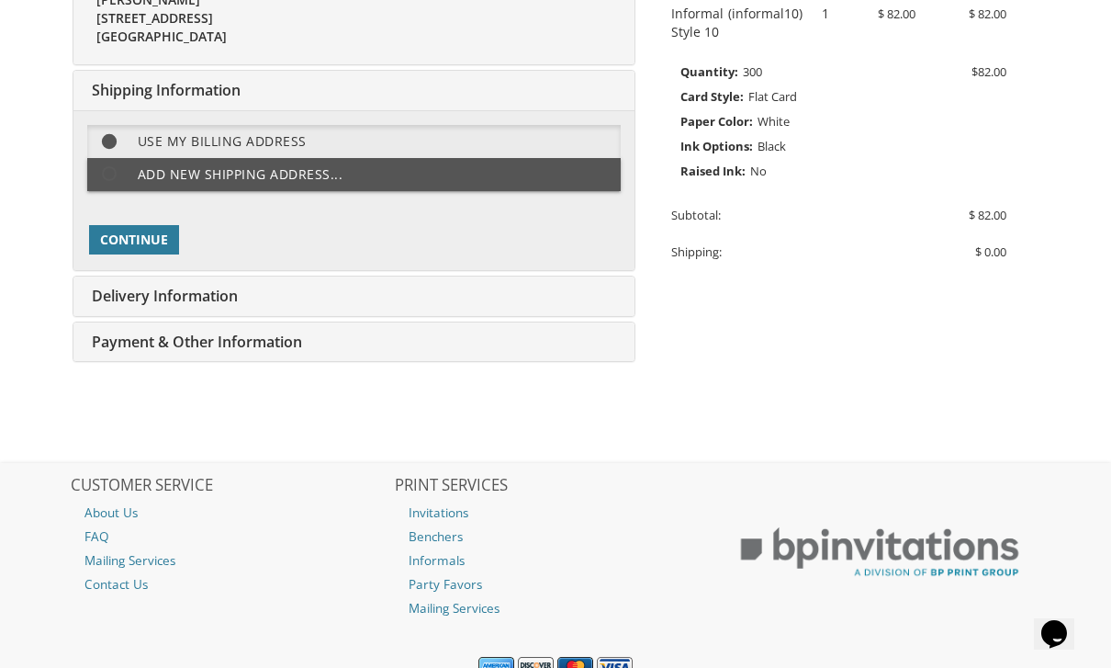
scroll to position [436, 0]
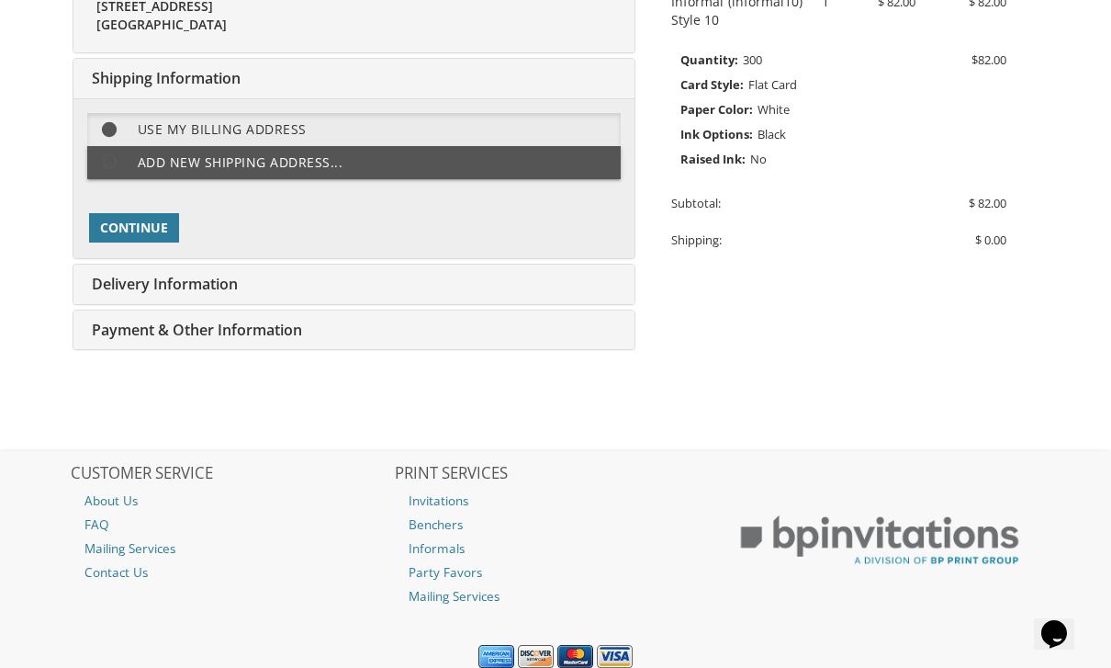
click at [189, 151] on label "Add new shipping address..." at bounding box center [354, 162] width 534 height 33
select select "NJ"
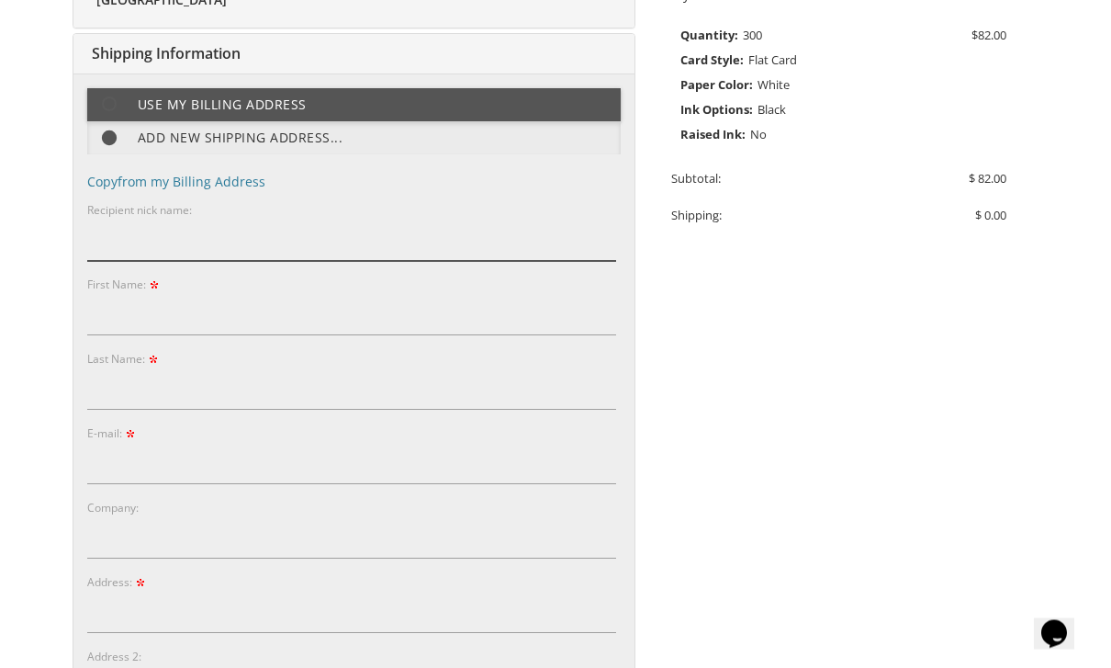
click at [374, 237] on input "Recipient nick name:" at bounding box center [351, 241] width 529 height 42
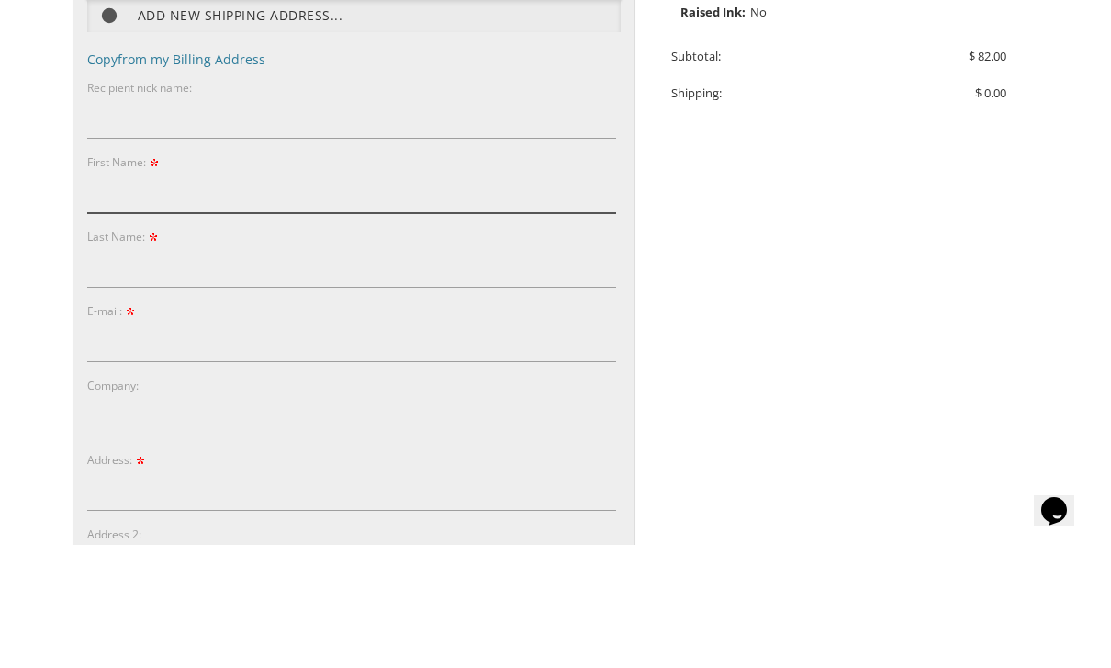
click at [433, 294] on input "First Name:" at bounding box center [351, 315] width 529 height 42
type input "Goldy"
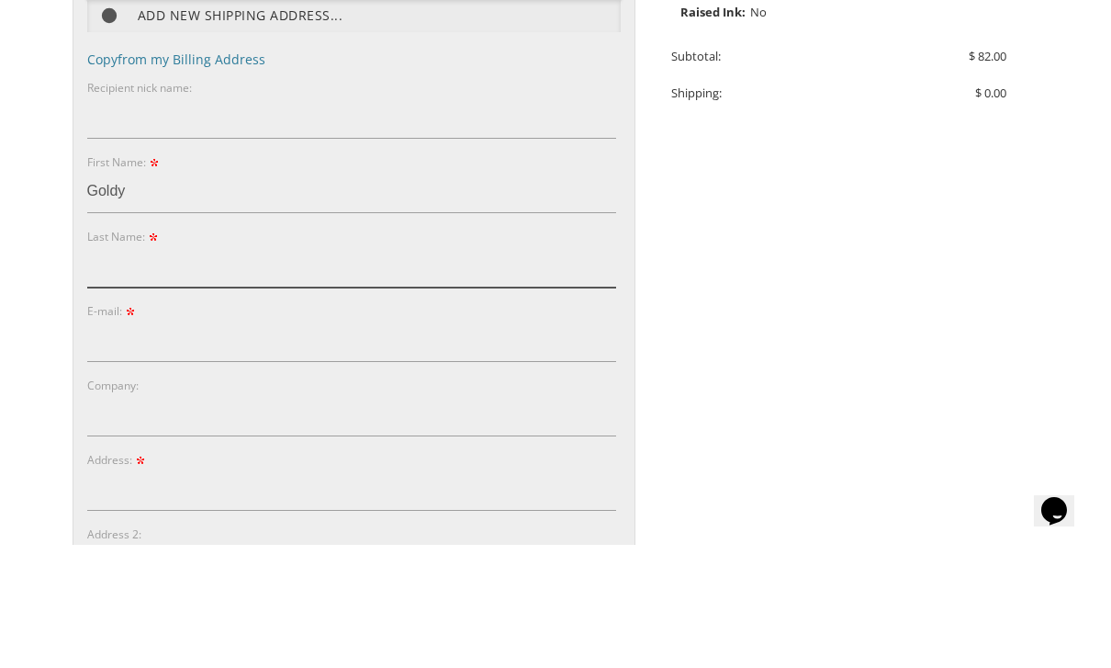
click at [412, 368] on input "Last Name:" at bounding box center [351, 389] width 529 height 42
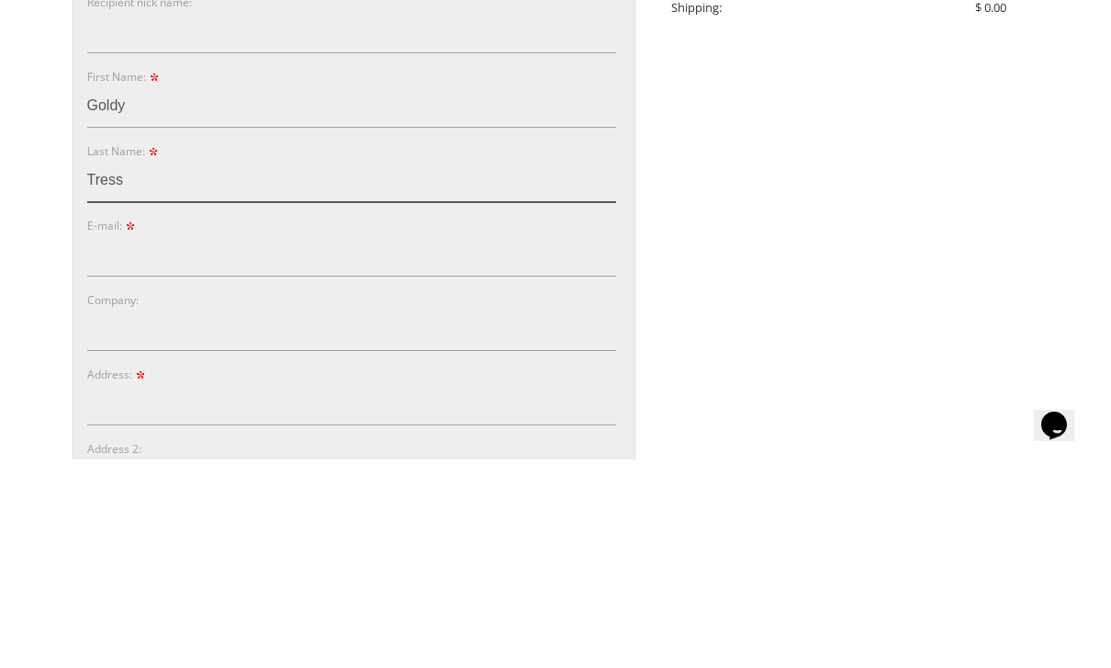
type input "Tress"
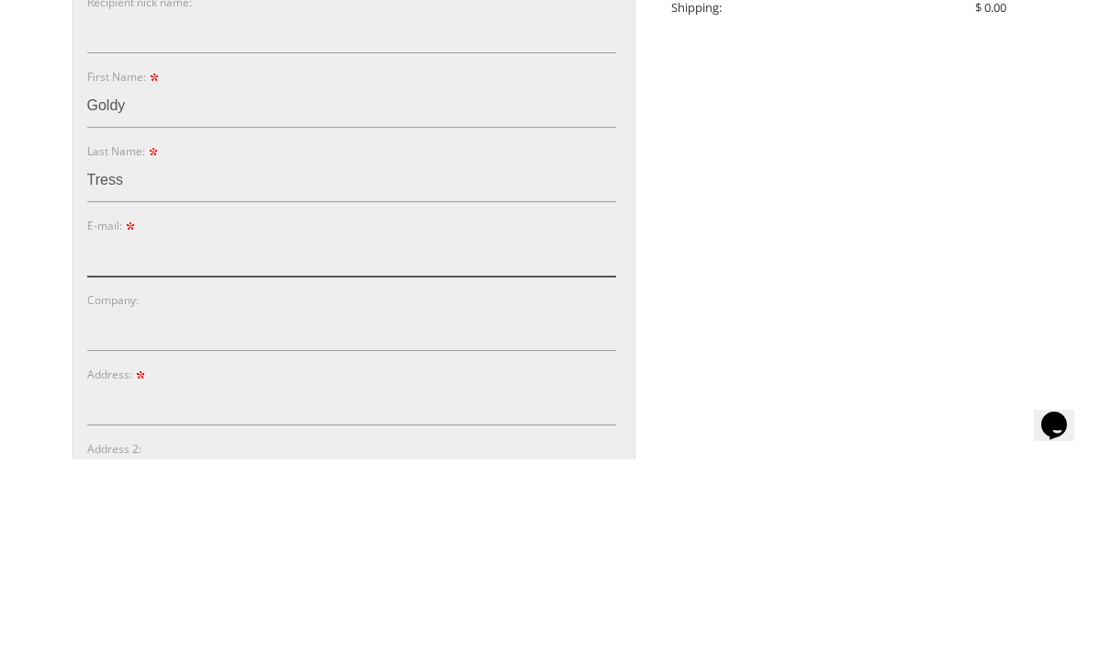
click at [396, 443] on input "E-mail:" at bounding box center [351, 464] width 529 height 42
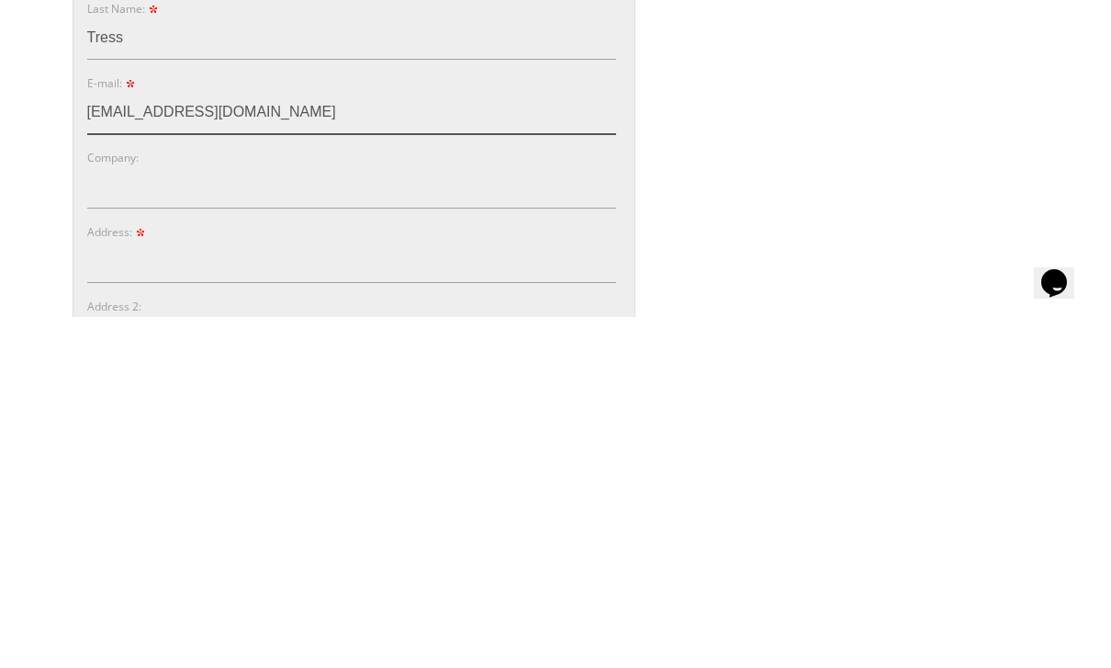
type input "Goldygleiberman@gmail.com"
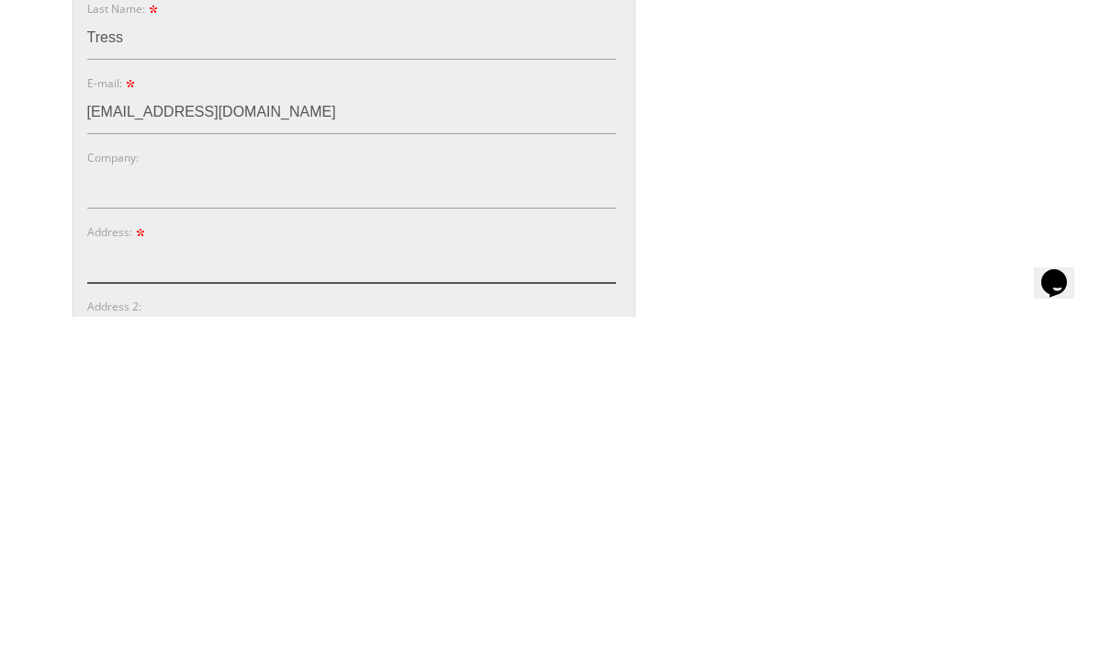
click at [514, 592] on input "Address:" at bounding box center [351, 613] width 529 height 42
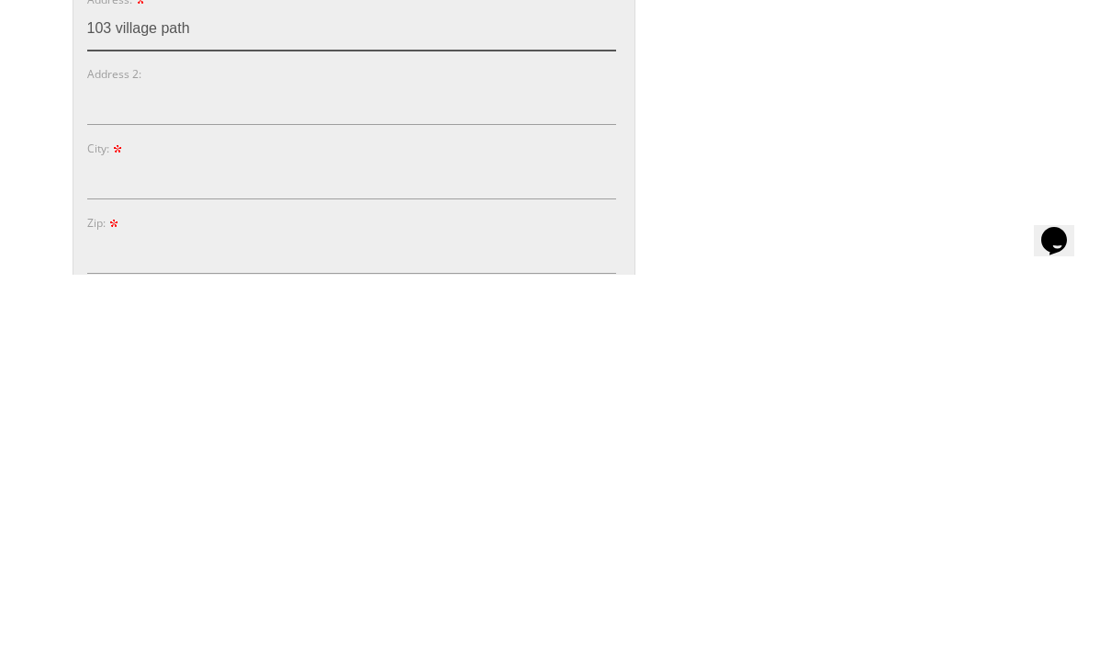
scroll to position [657, 0]
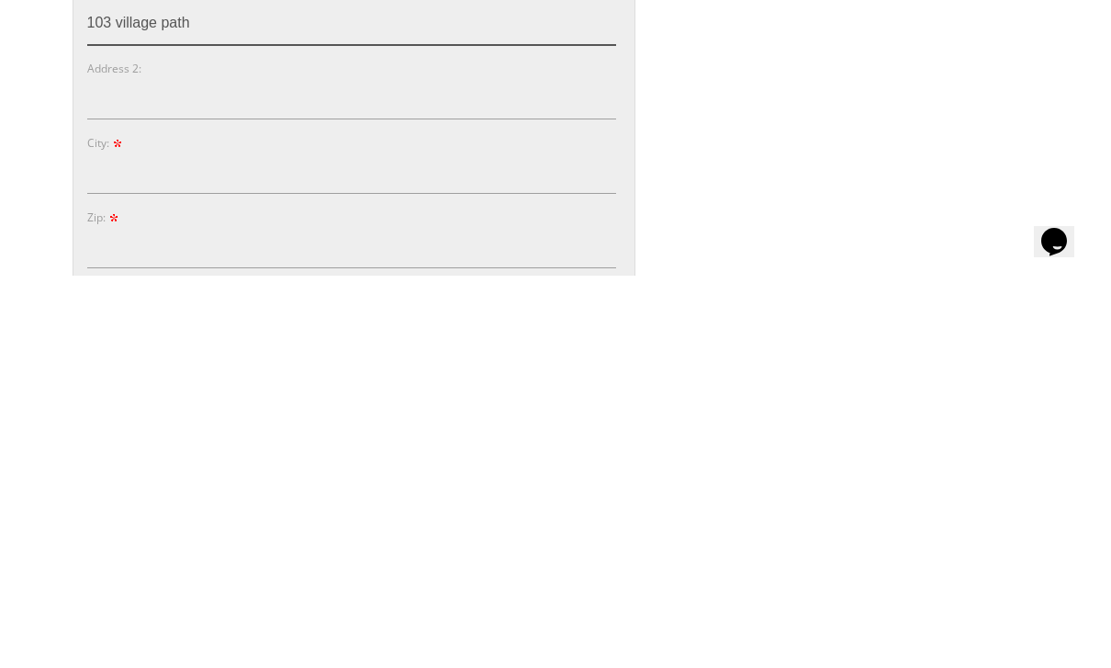
type input "103 village path"
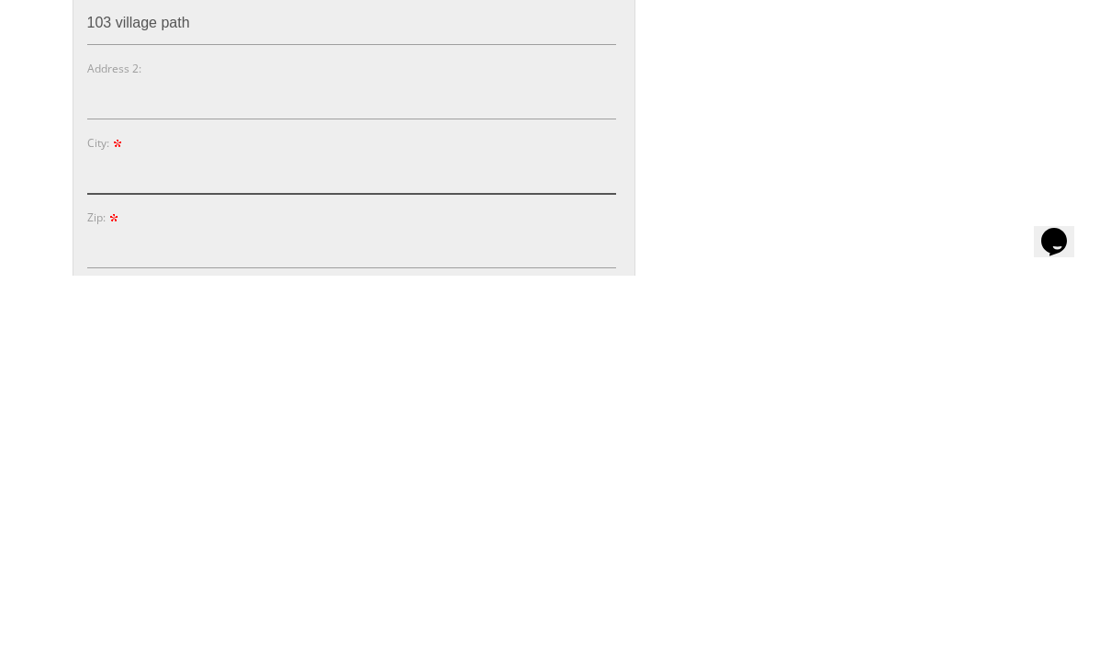
click at [482, 544] on input "City:" at bounding box center [351, 565] width 529 height 42
type input "Lakewood"
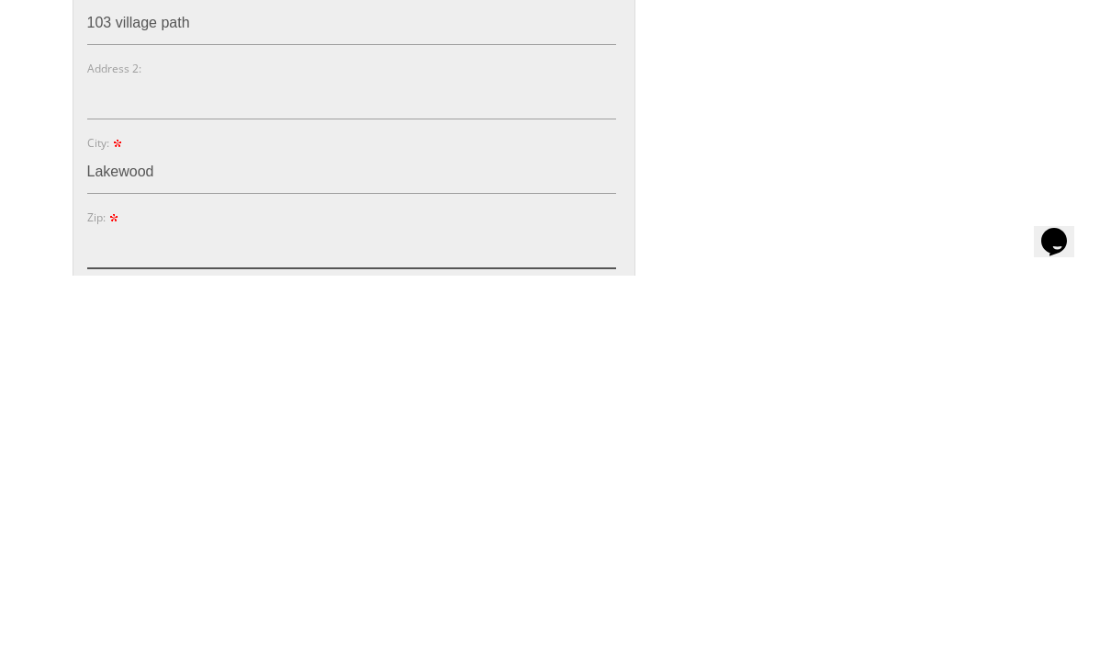
click at [441, 618] on input "Zip:" at bounding box center [351, 639] width 529 height 42
type input "08701"
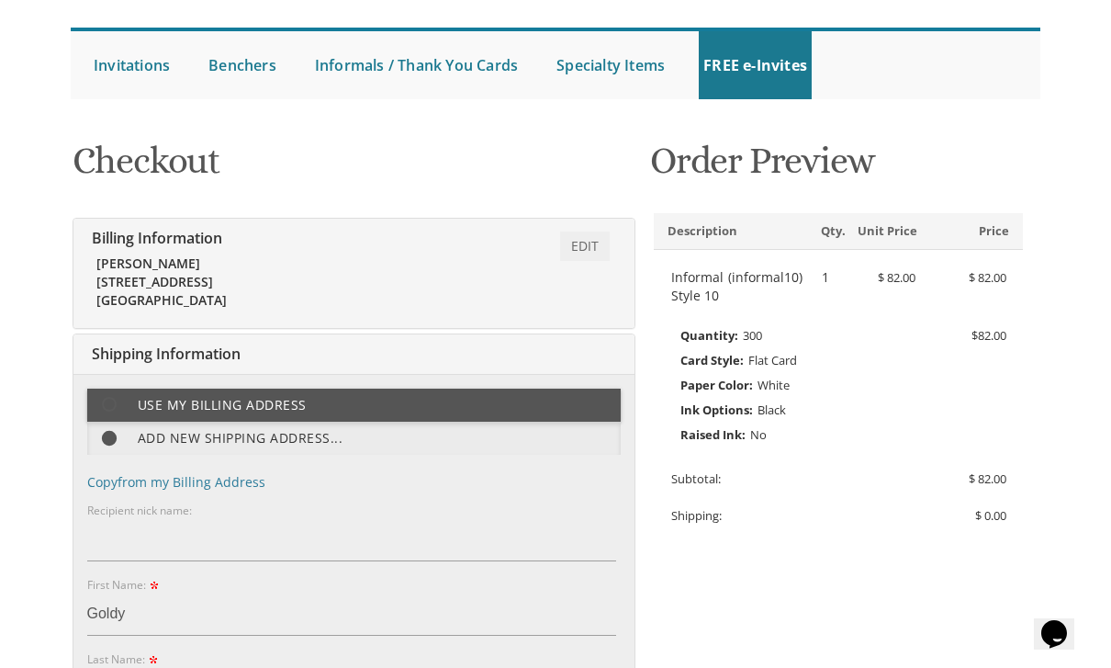
scroll to position [145, 0]
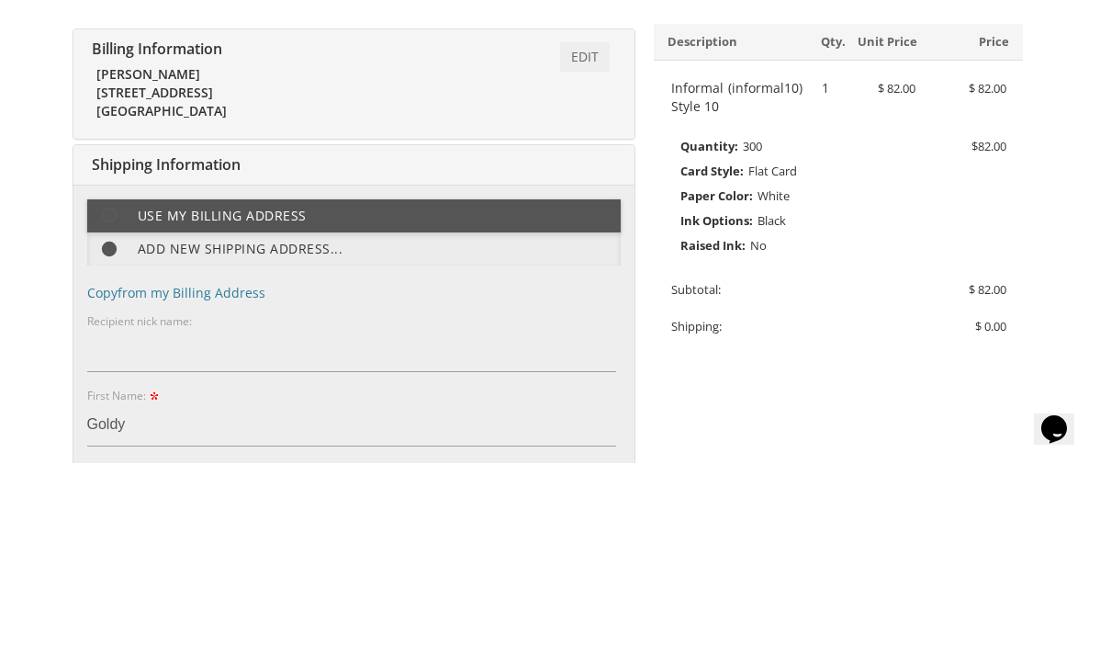
click at [603, 247] on link "Edit" at bounding box center [585, 261] width 50 height 29
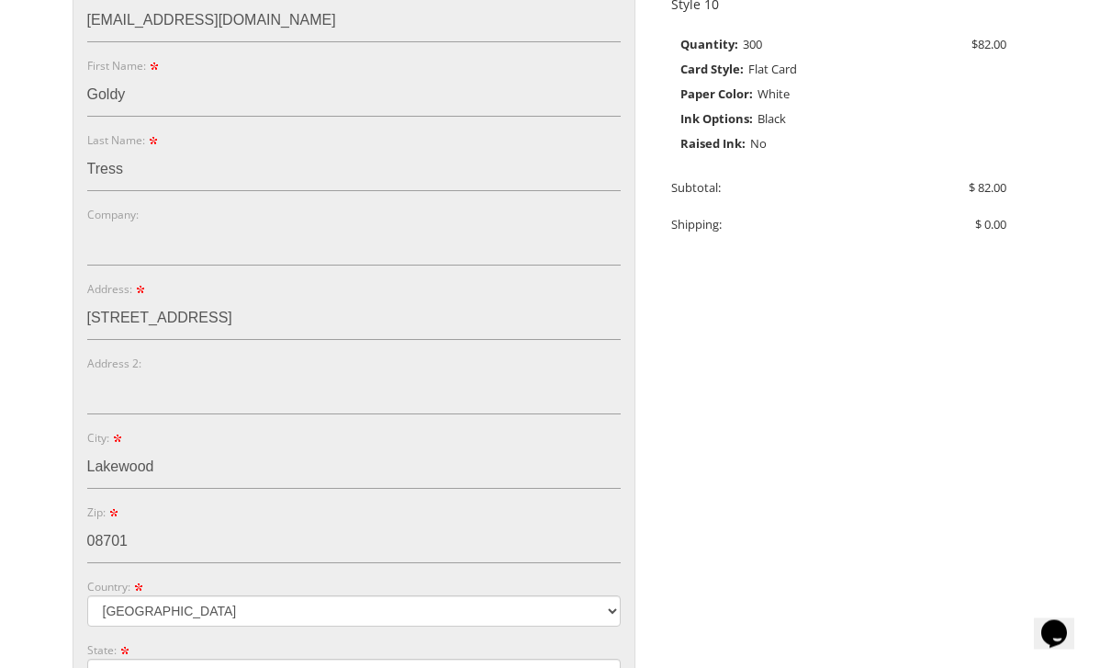
scroll to position [464, 0]
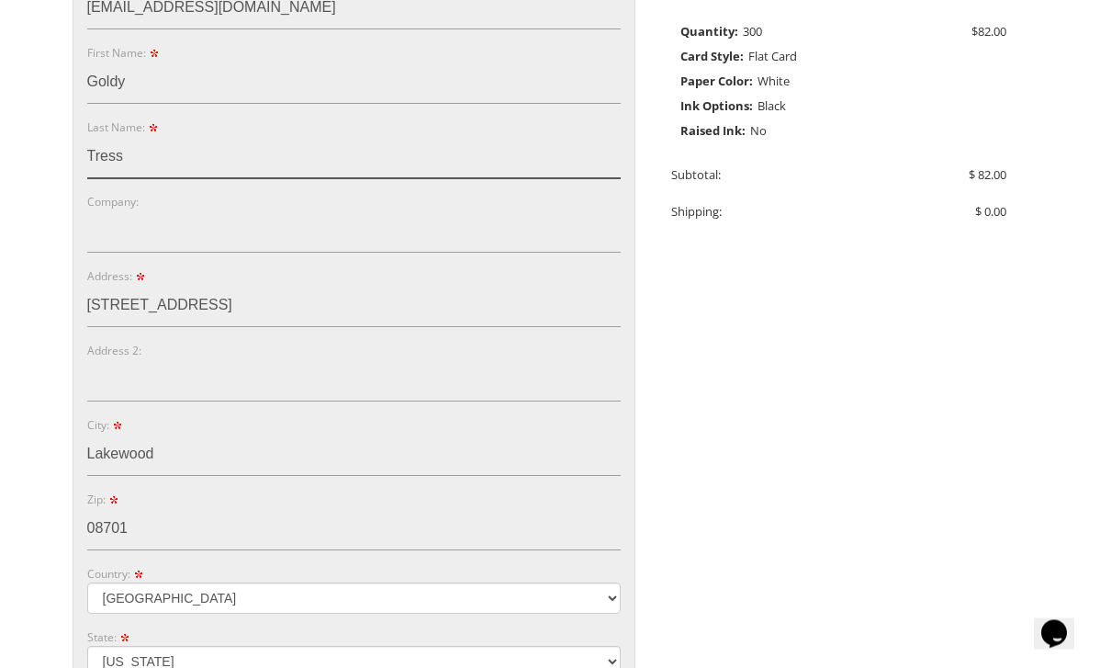
click at [514, 152] on input "Tress" at bounding box center [354, 158] width 534 height 42
type input "T"
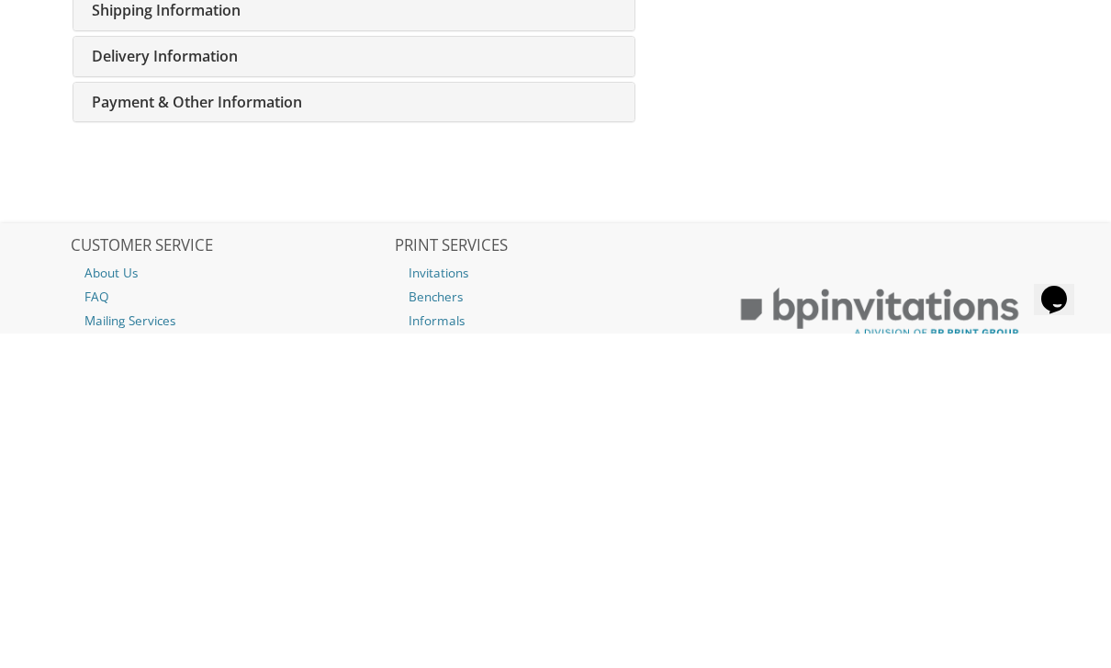
scroll to position [1055, 0]
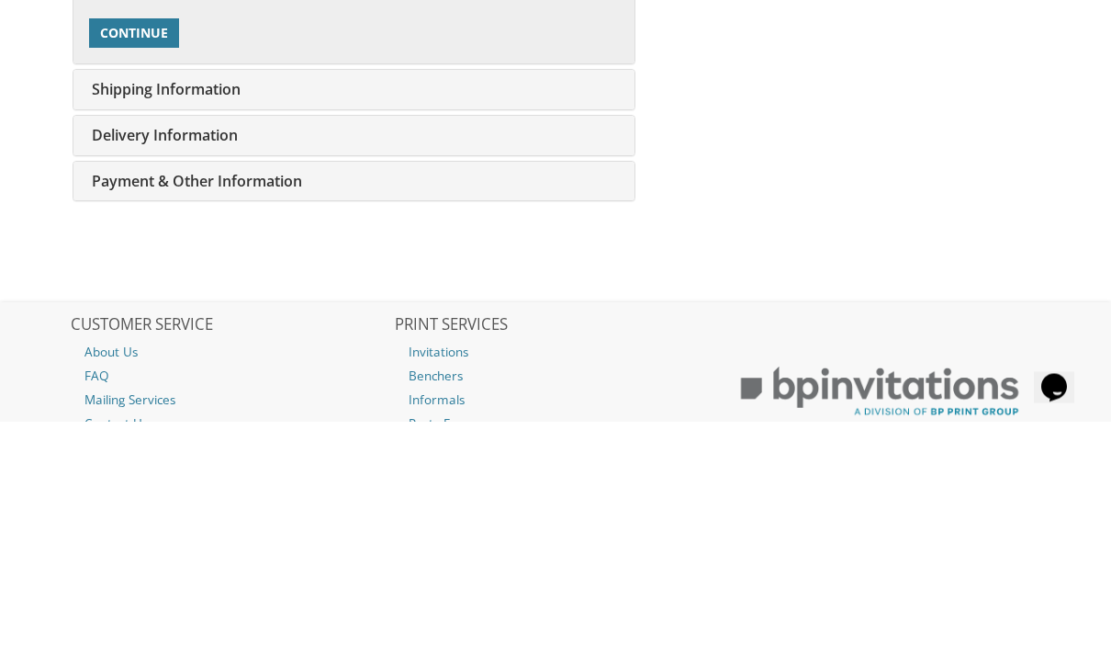
type input "Gleiberman"
click at [122, 271] on span "Continue" at bounding box center [134, 280] width 68 height 18
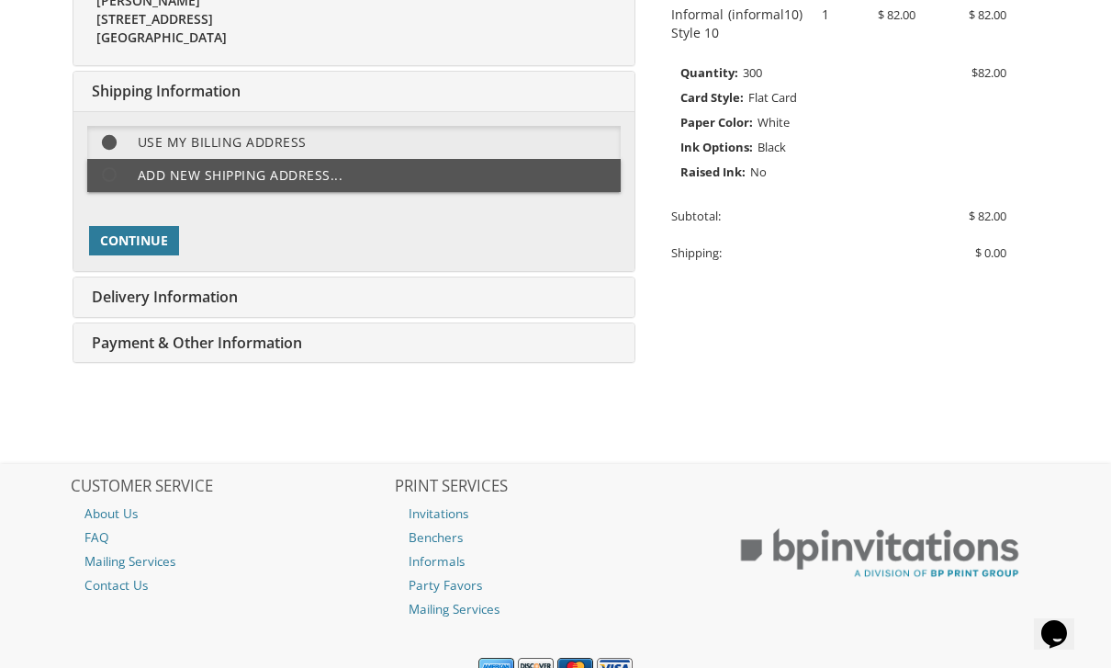
scroll to position [436, 0]
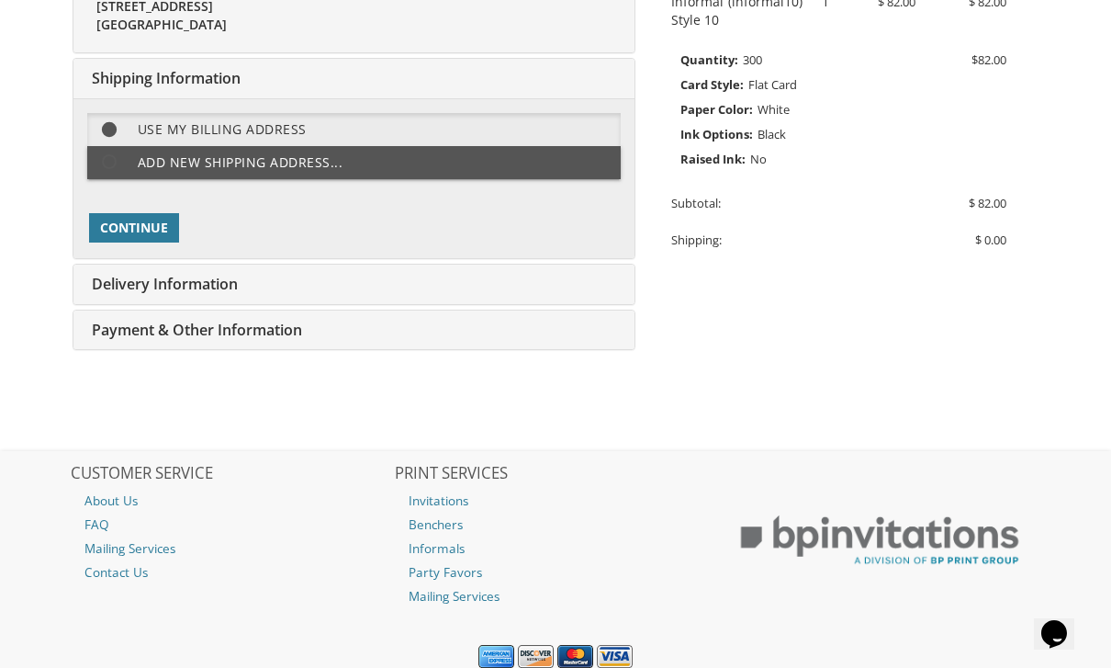
click at [316, 158] on label "Add new shipping address..." at bounding box center [354, 162] width 534 height 33
select select "NJ"
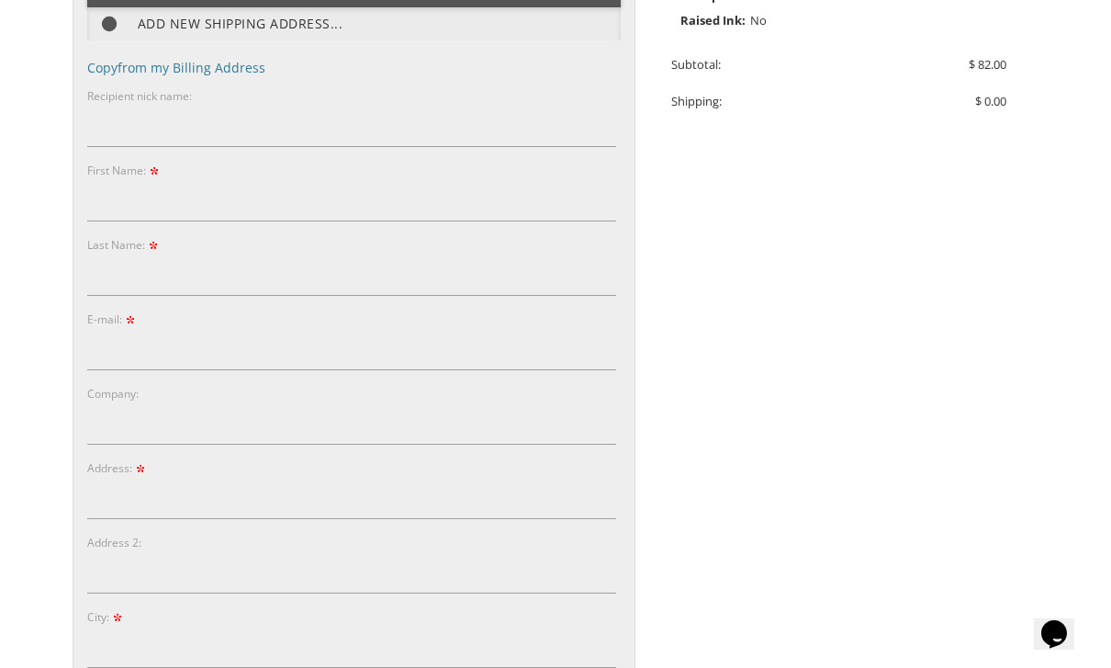
scroll to position [574, 0]
click at [468, 187] on input "First Name:" at bounding box center [351, 201] width 529 height 42
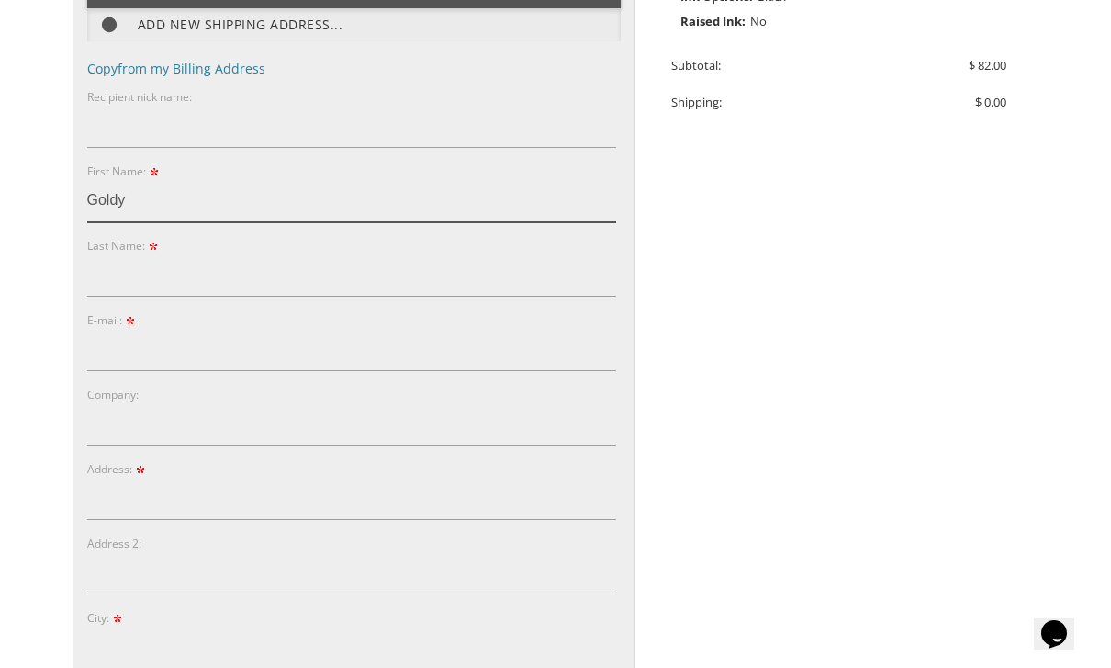
type input "Goldy"
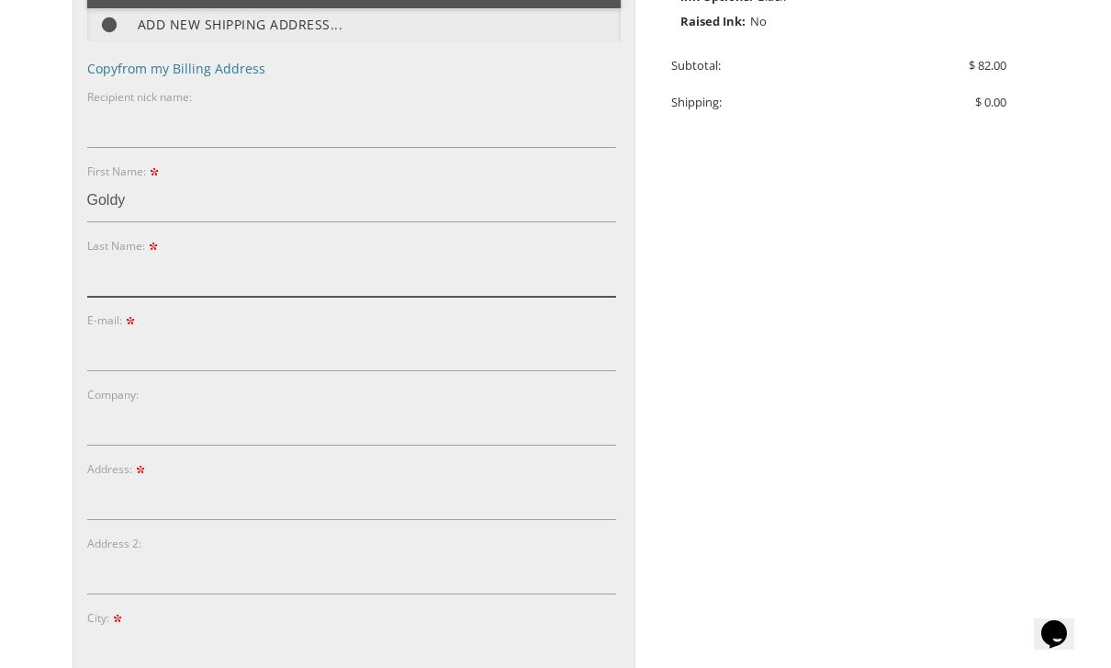
click at [399, 254] on input "Last Name:" at bounding box center [351, 275] width 529 height 42
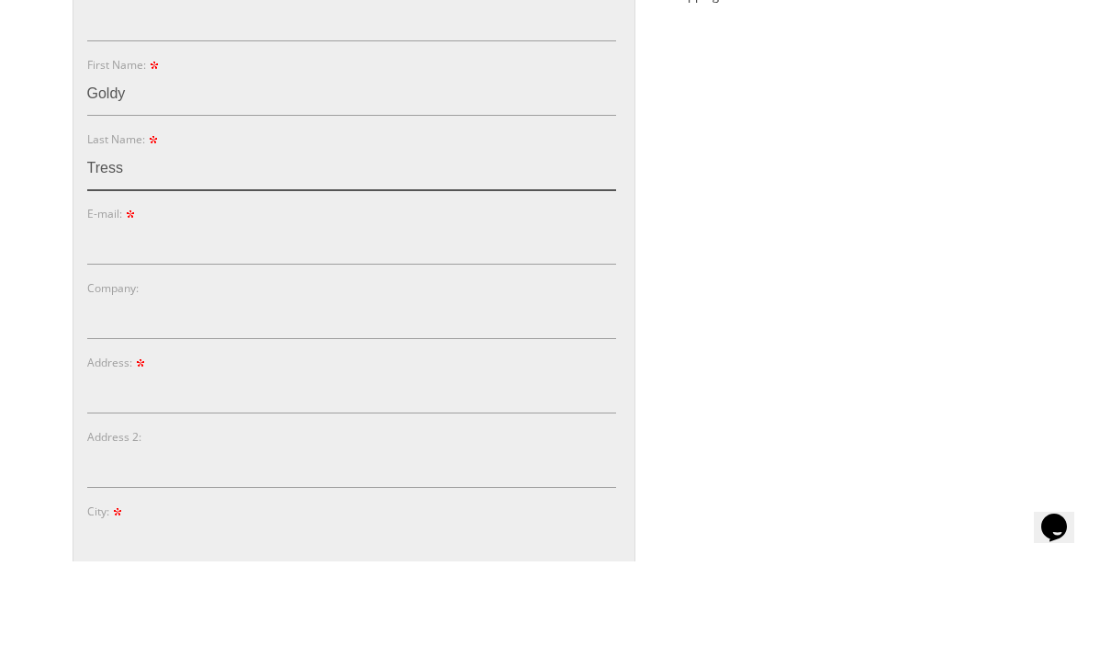
type input "Tress"
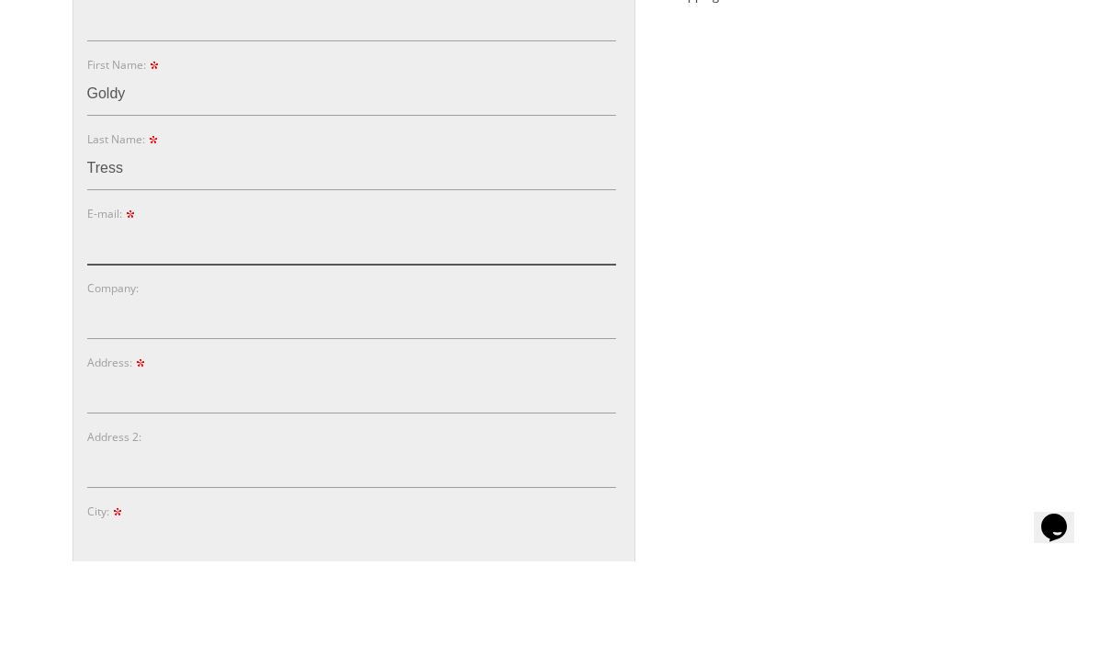
click at [382, 329] on input "E-mail:" at bounding box center [351, 350] width 529 height 42
type input "G"
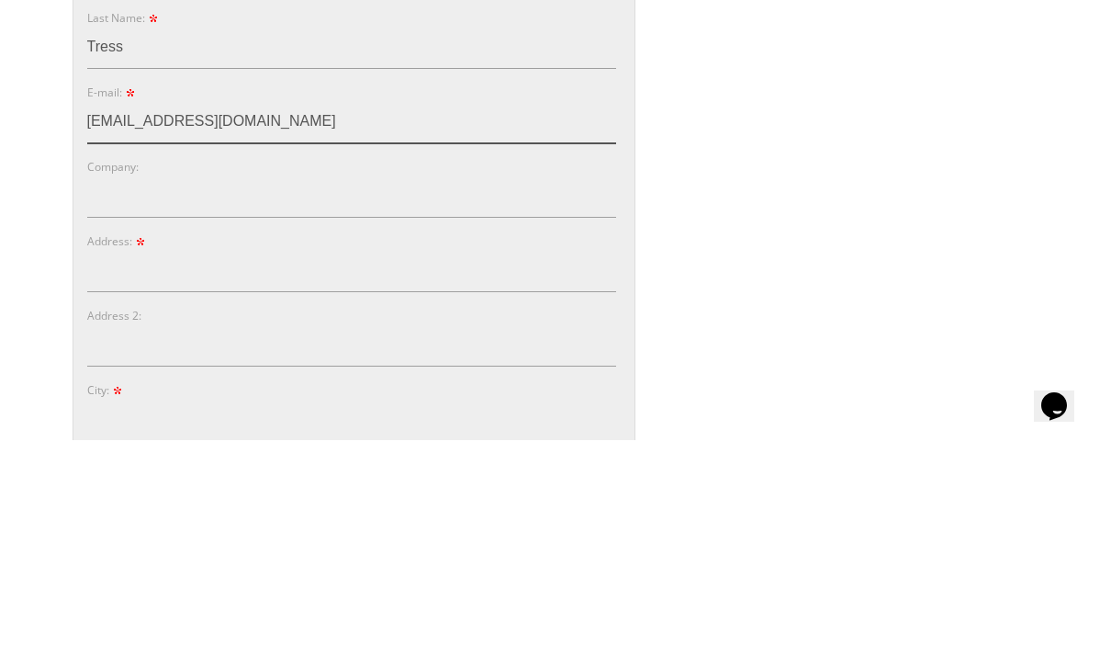
type input "goldygleiberman@gmail.com"
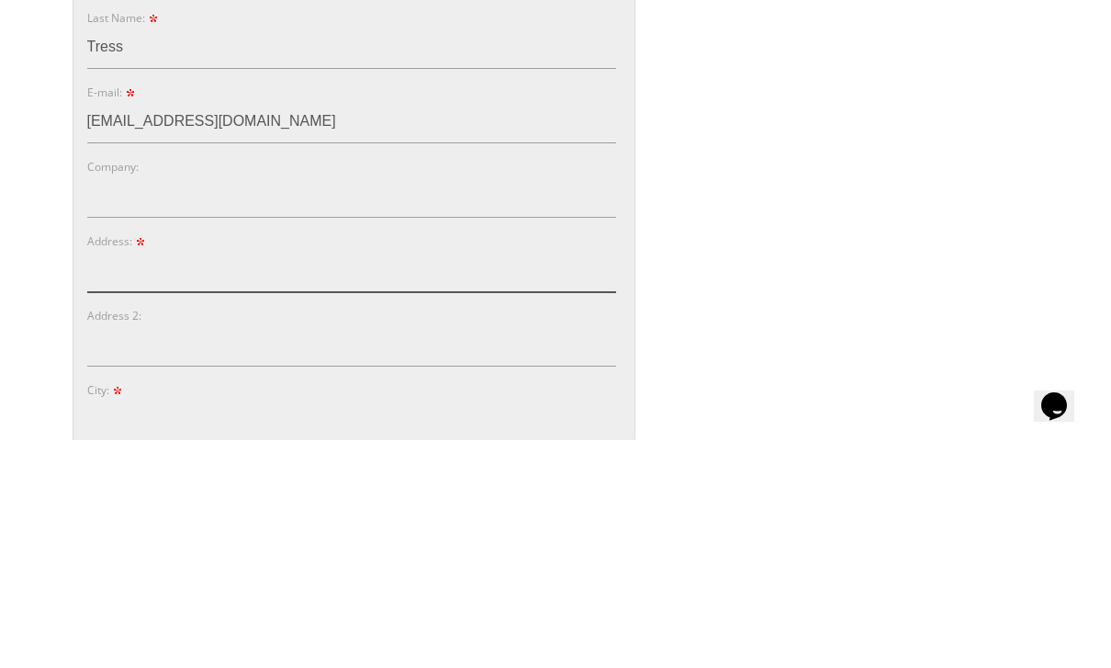
click at [441, 478] on input "Address:" at bounding box center [351, 499] width 529 height 42
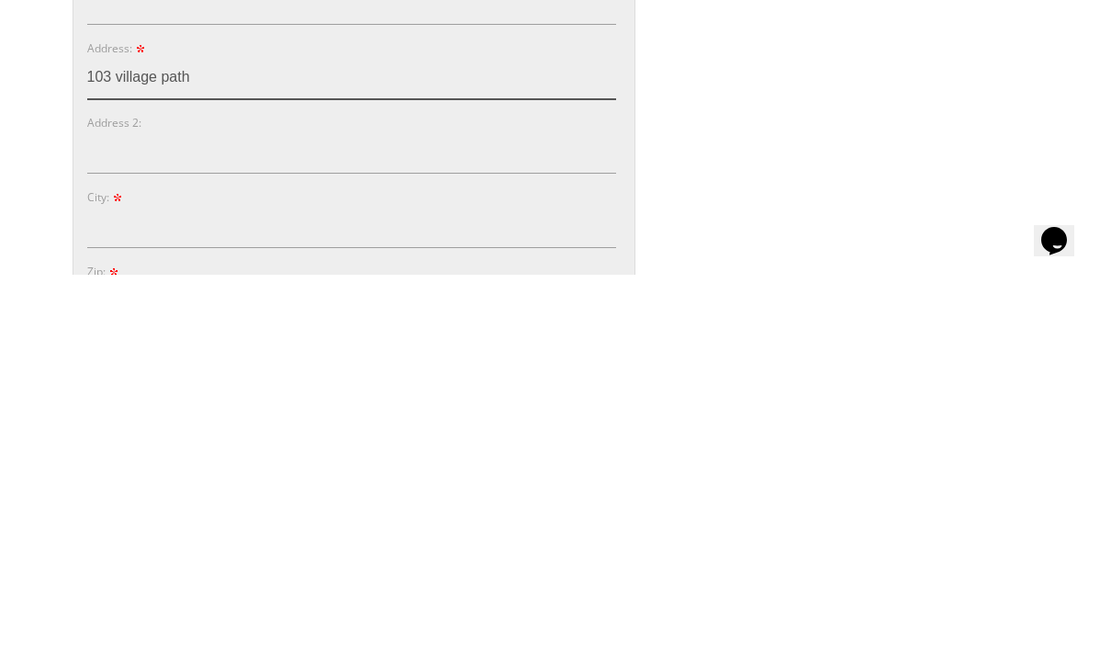
scroll to position [619, 0]
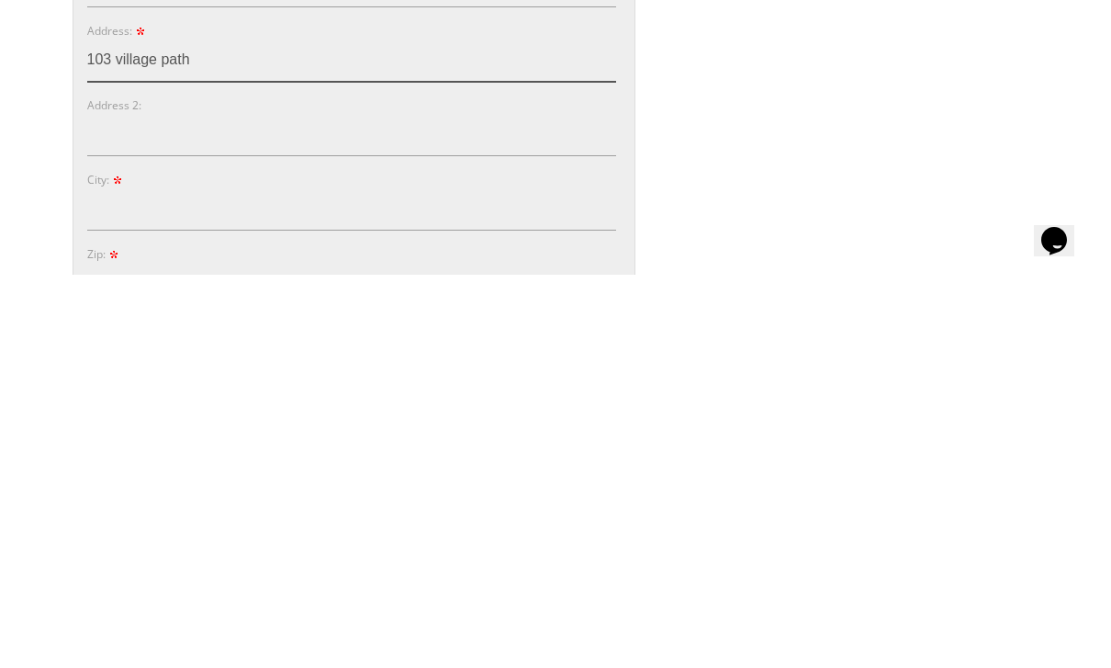
type input "103 village path"
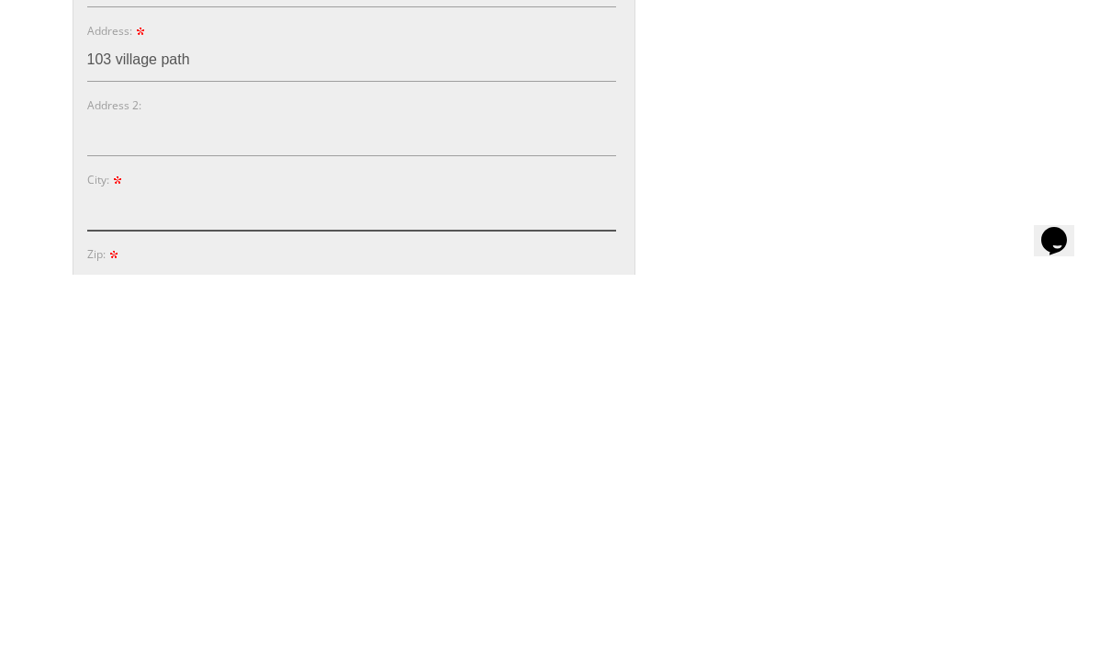
click at [521, 581] on input "City:" at bounding box center [351, 602] width 529 height 42
type input "Lakewood"
click at [502, 656] on input "Zip:" at bounding box center [351, 677] width 529 height 42
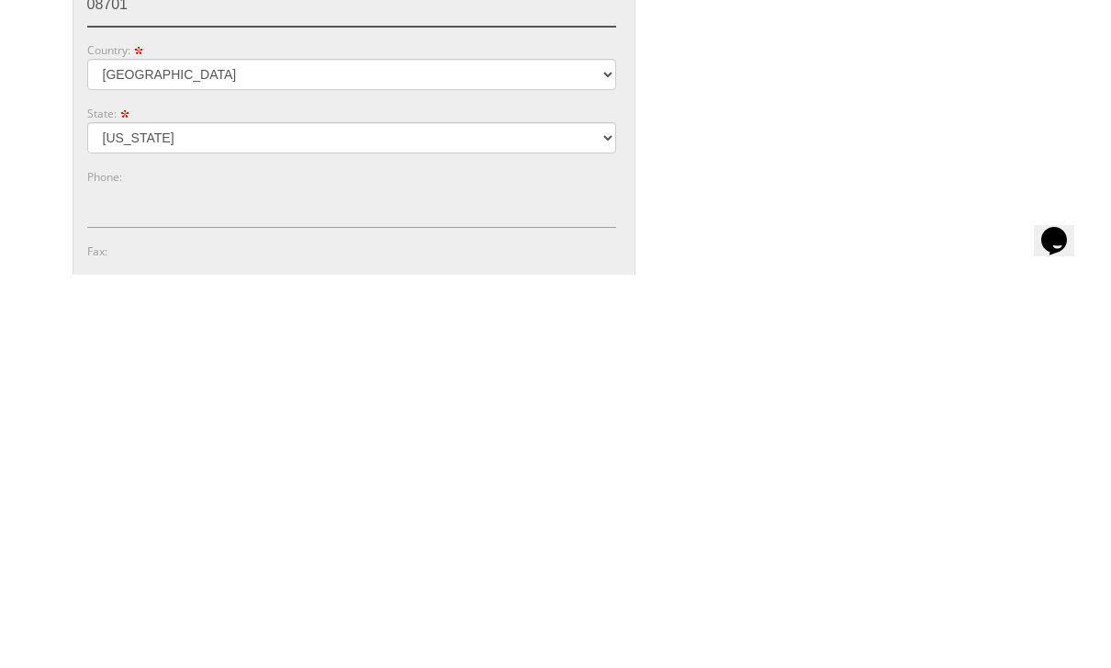
scroll to position [913, 0]
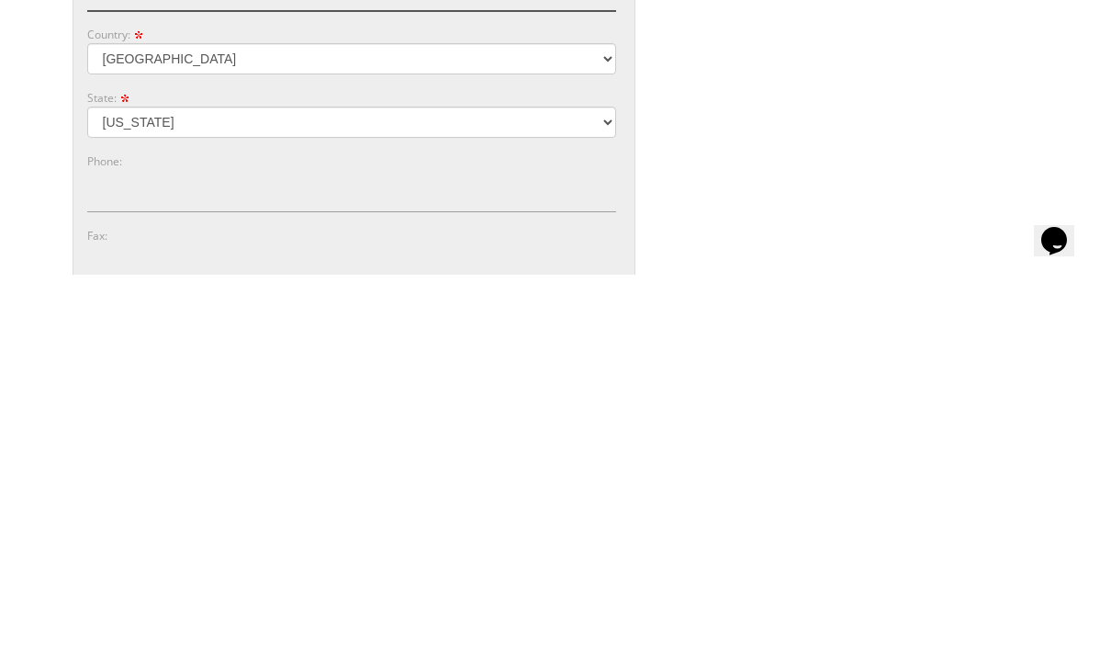
type input "08701"
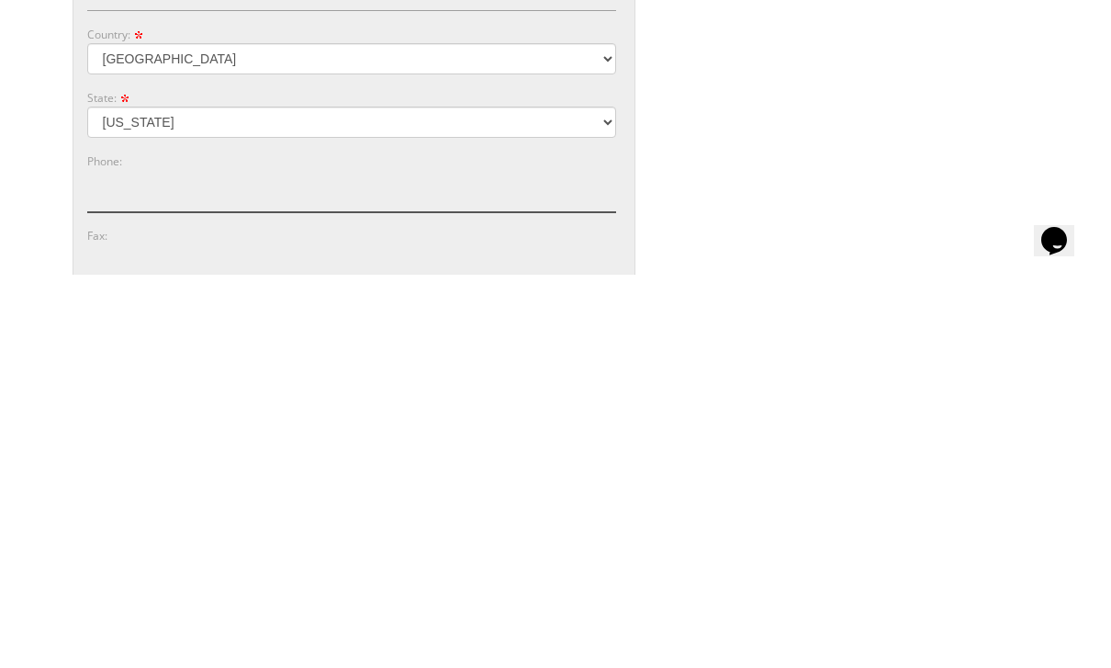
click at [558, 563] on input "Phone:" at bounding box center [351, 584] width 529 height 42
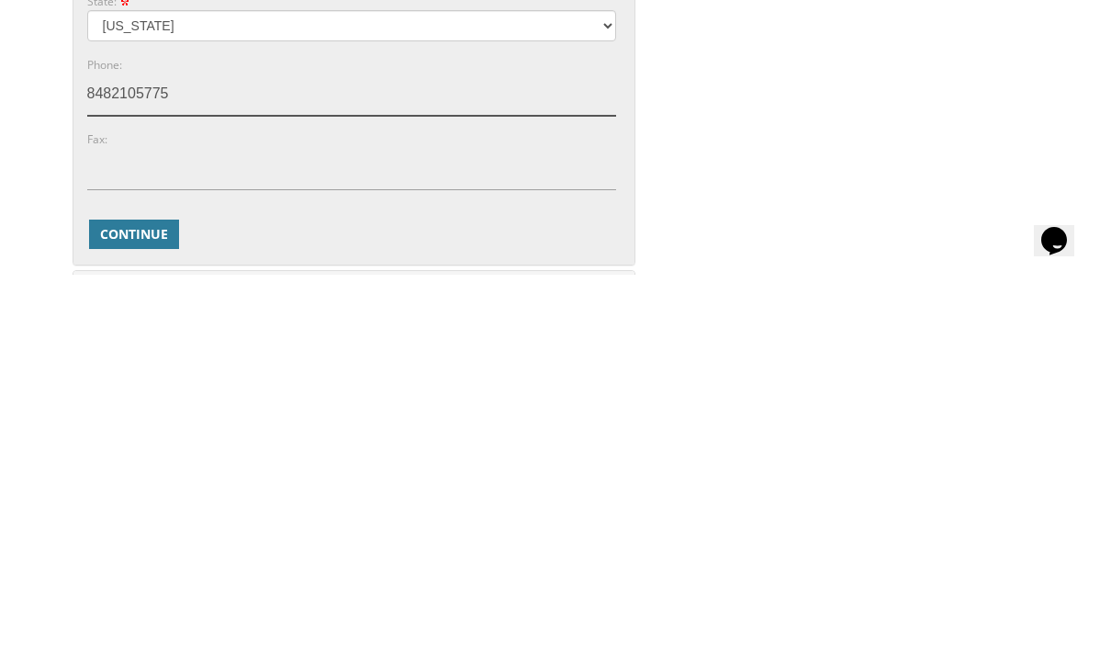
type input "8482105775"
click at [165, 618] on span "Continue" at bounding box center [134, 627] width 68 height 18
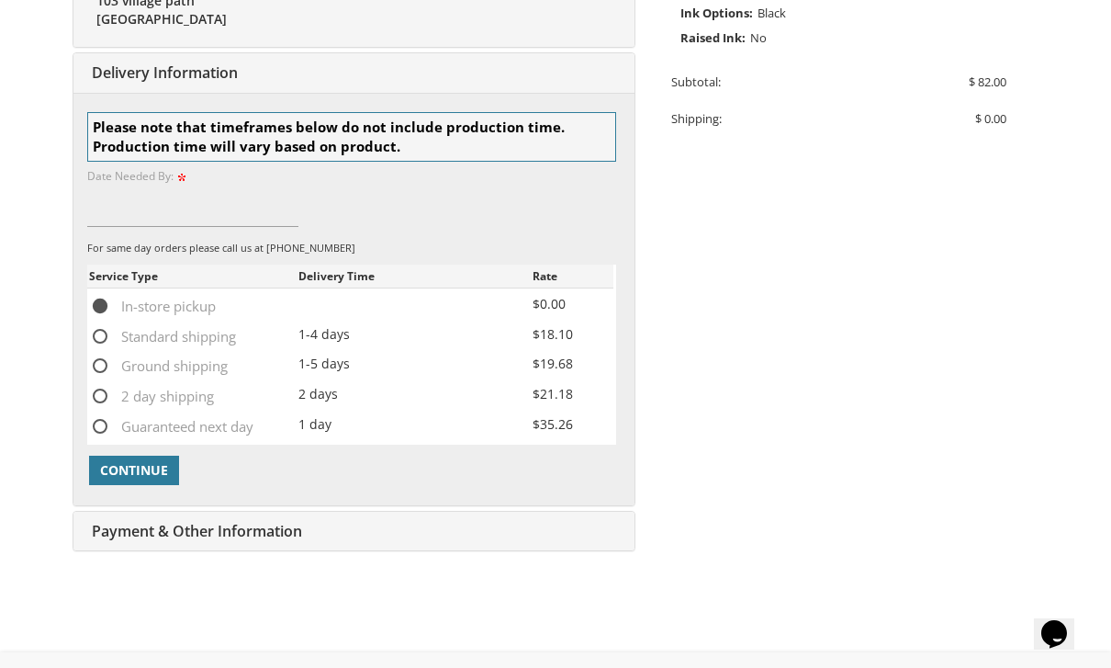
scroll to position [569, 0]
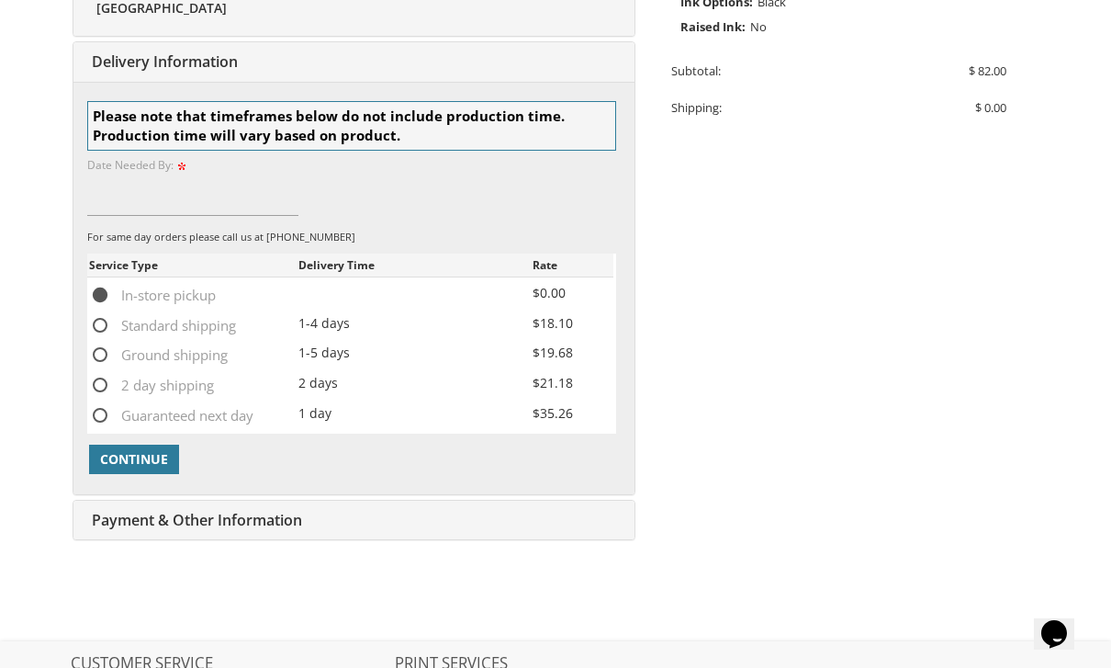
click at [148, 451] on span "Continue" at bounding box center [134, 459] width 68 height 18
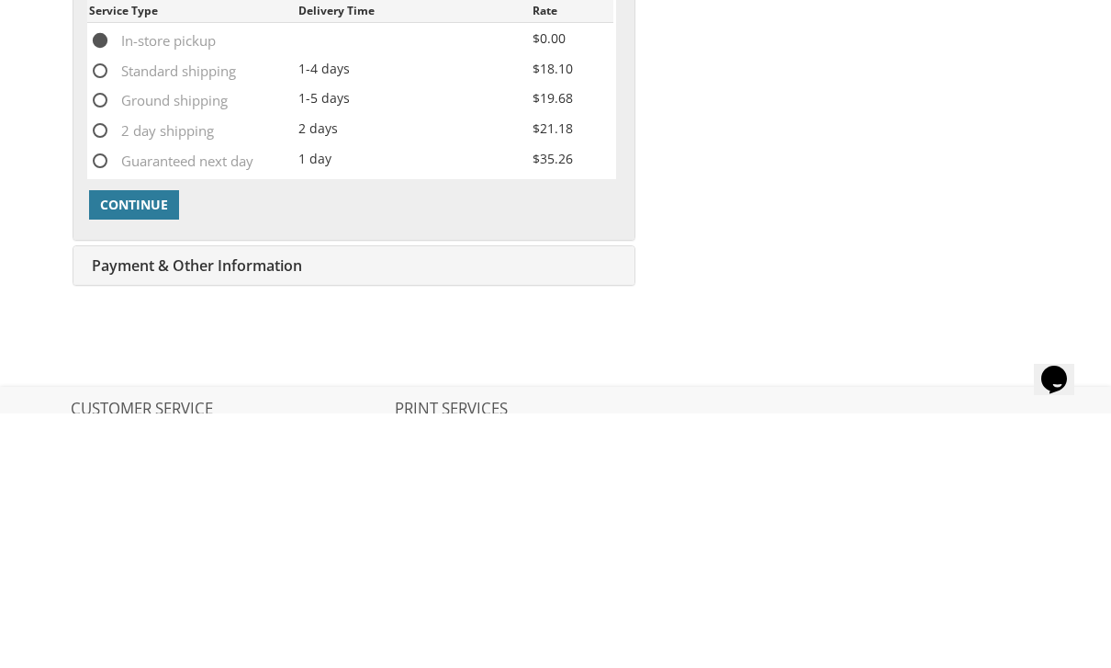
type input "10/15"
click at [132, 450] on span "Continue" at bounding box center [134, 459] width 68 height 18
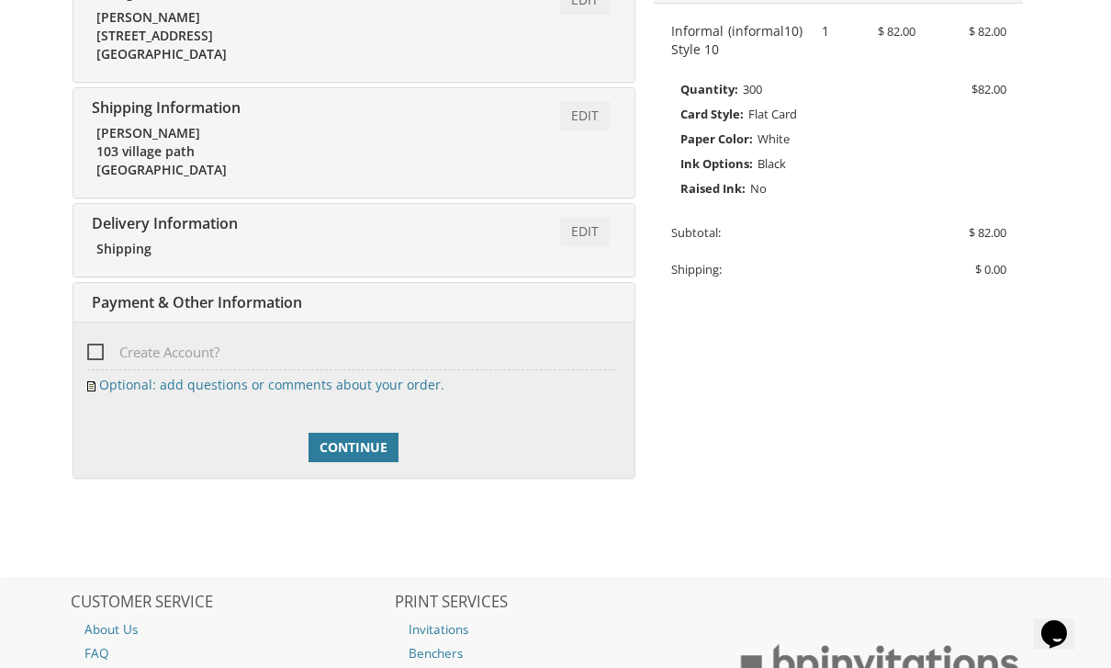
scroll to position [536, 0]
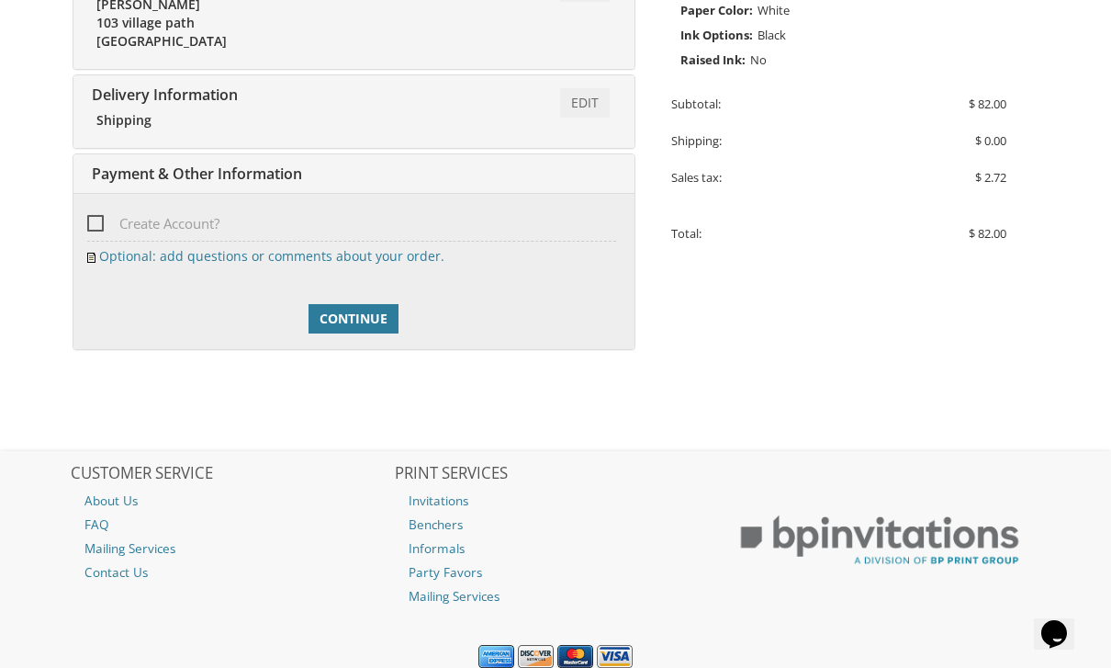
click at [346, 310] on span "Continue" at bounding box center [354, 319] width 68 height 18
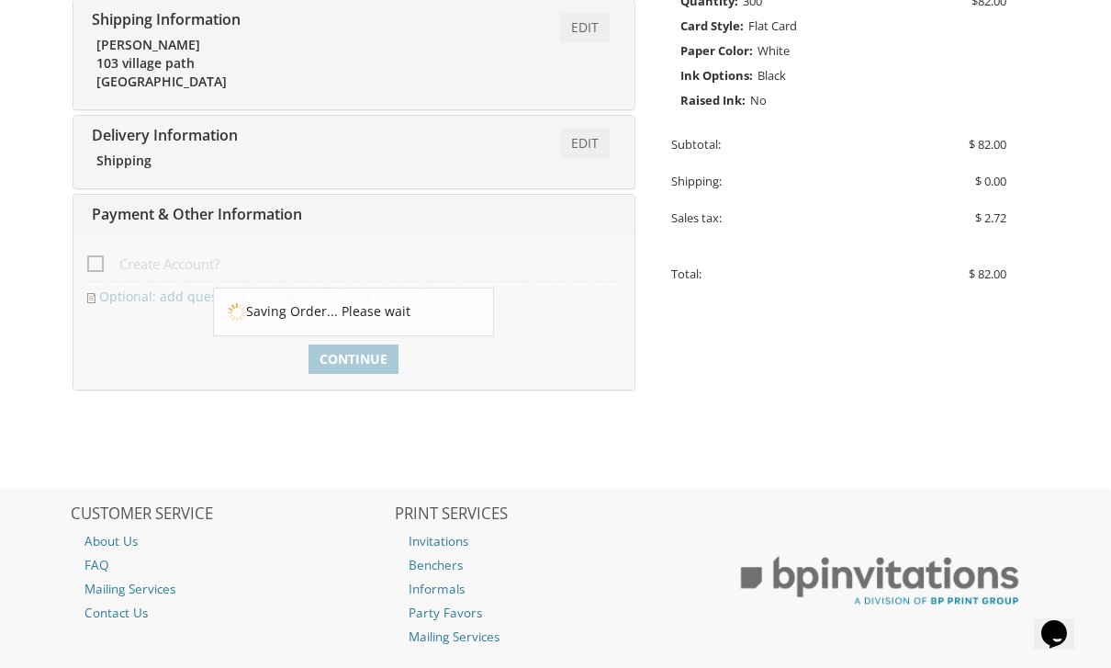
scroll to position [485, 0]
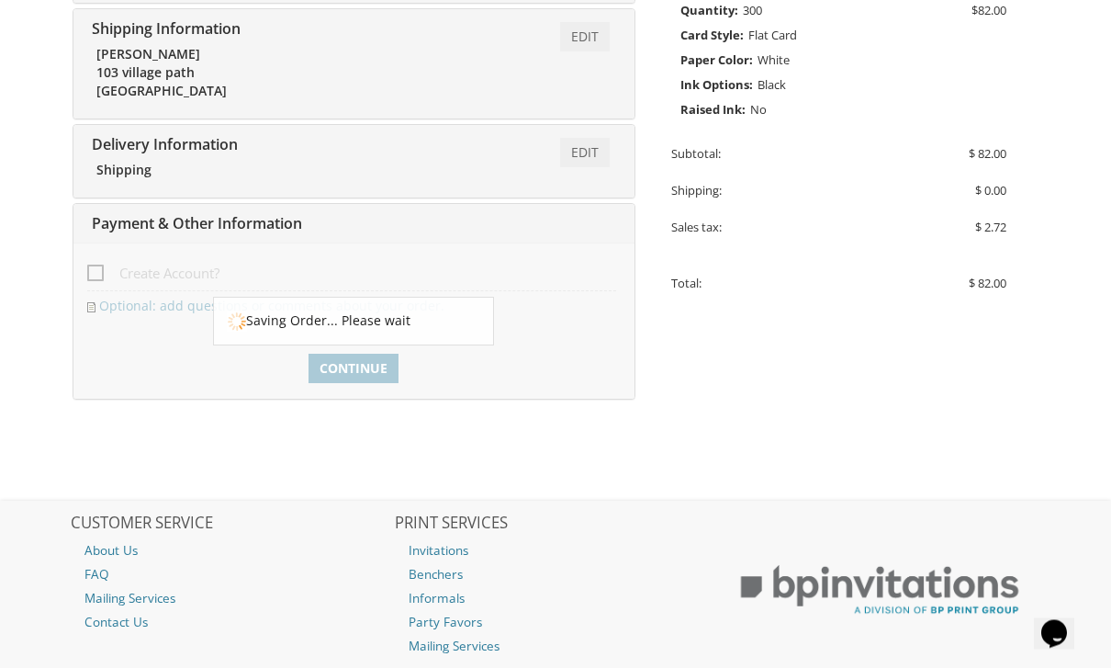
click at [91, 274] on div at bounding box center [353, 321] width 561 height 156
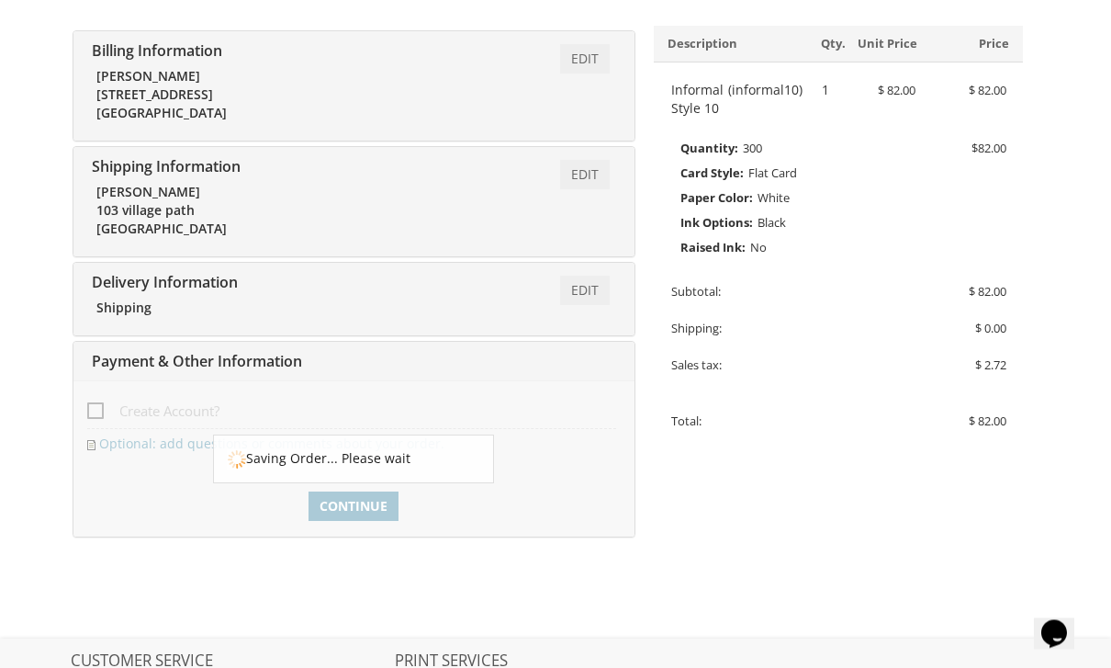
scroll to position [347, 0]
click at [117, 409] on div at bounding box center [353, 459] width 561 height 156
click at [182, 432] on div at bounding box center [353, 459] width 561 height 156
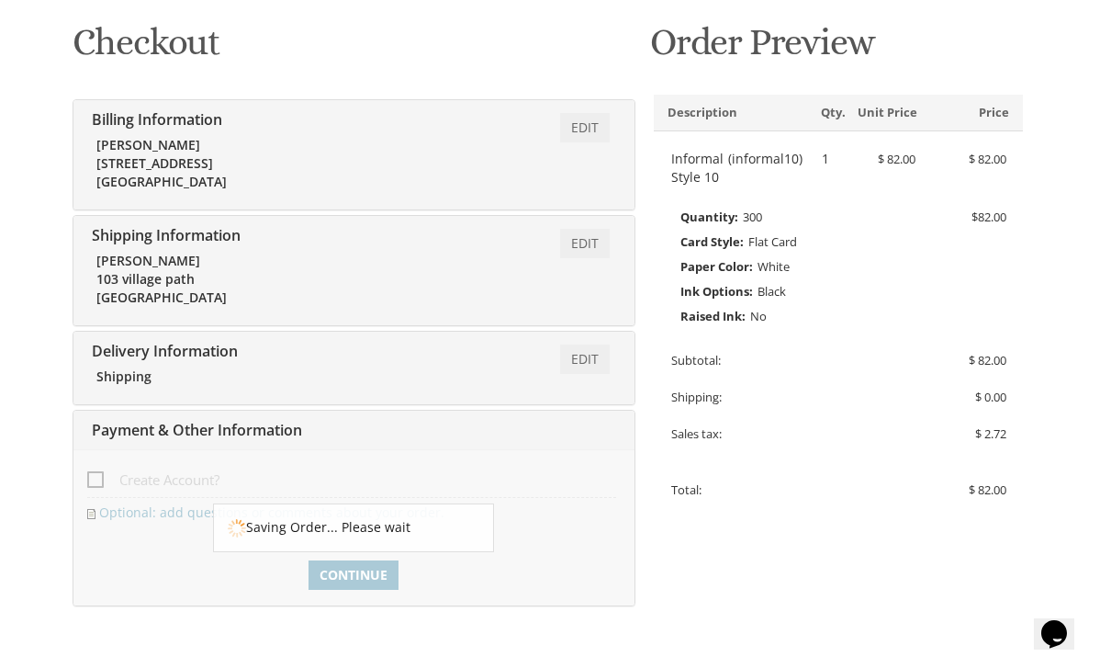
scroll to position [0, 0]
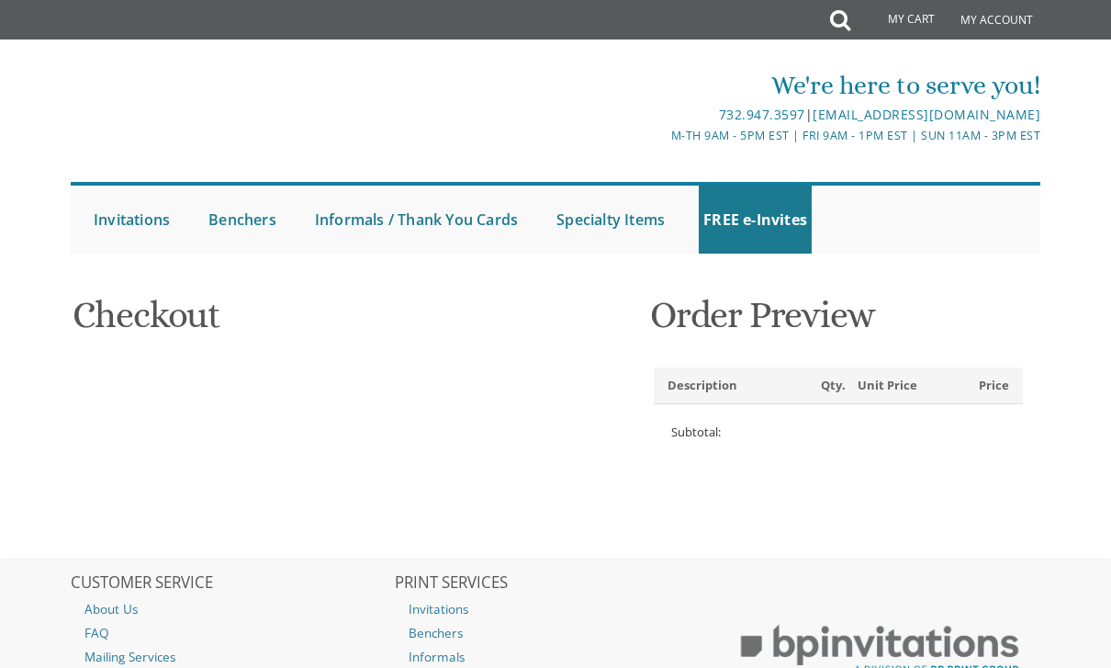
select select
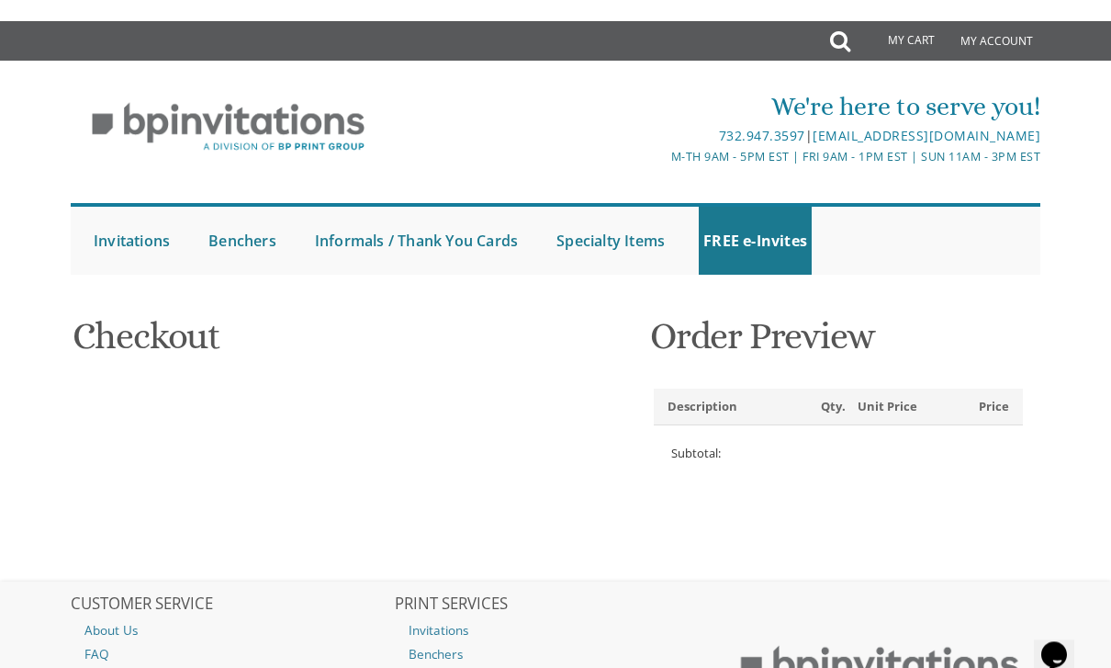
type input "[EMAIL_ADDRESS][DOMAIN_NAME]"
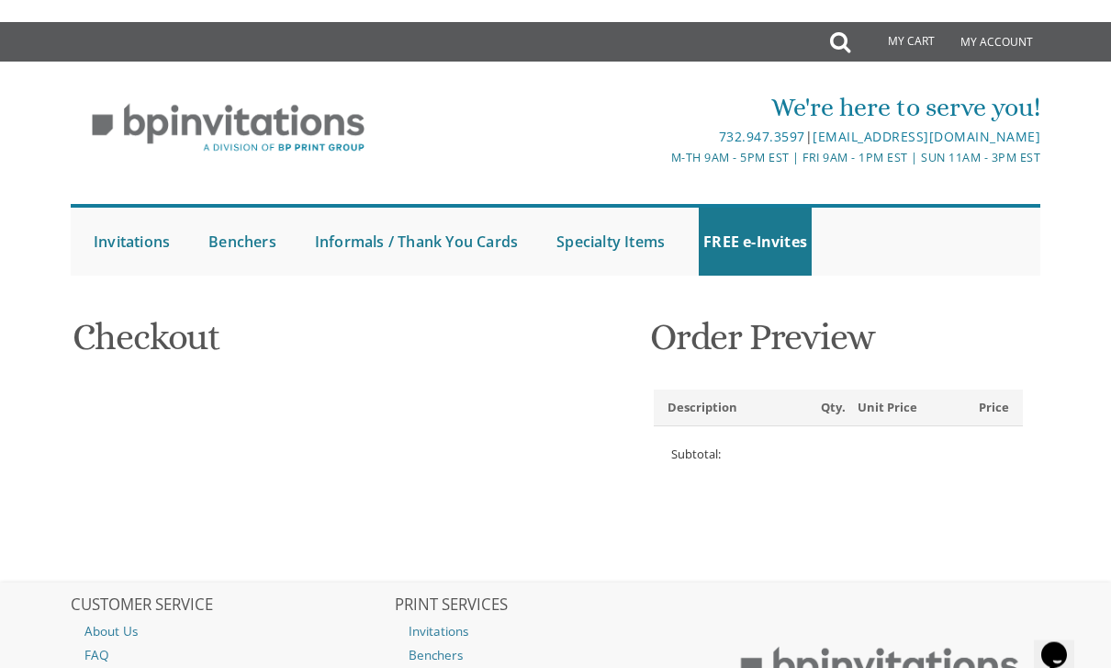
type input "Goldy"
type input "[PERSON_NAME]"
type input "[STREET_ADDRESS]"
type input "Lakewood"
type input "08701"
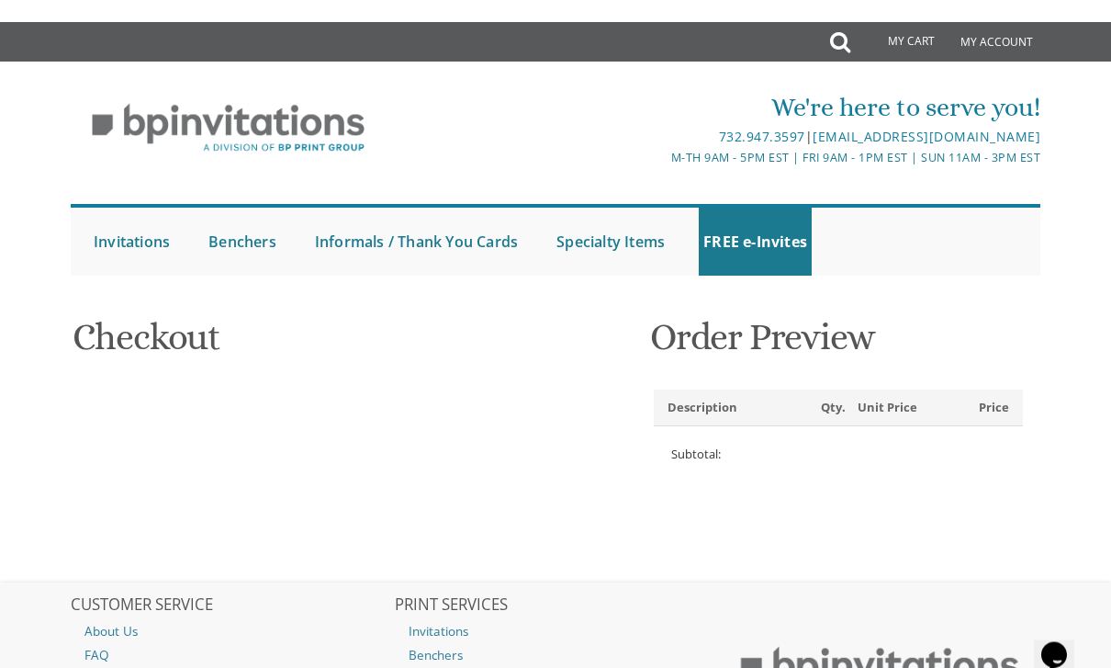
select select "US"
select select "NJ"
type input "8482105775"
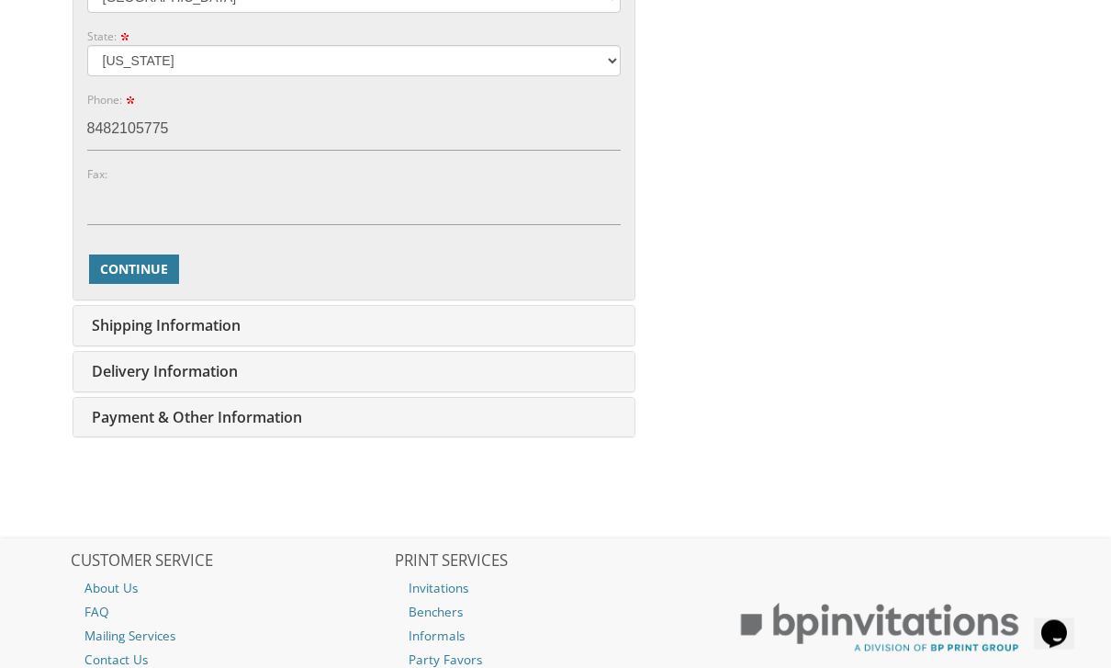
scroll to position [1065, 0]
click at [141, 264] on span "Continue" at bounding box center [134, 270] width 68 height 18
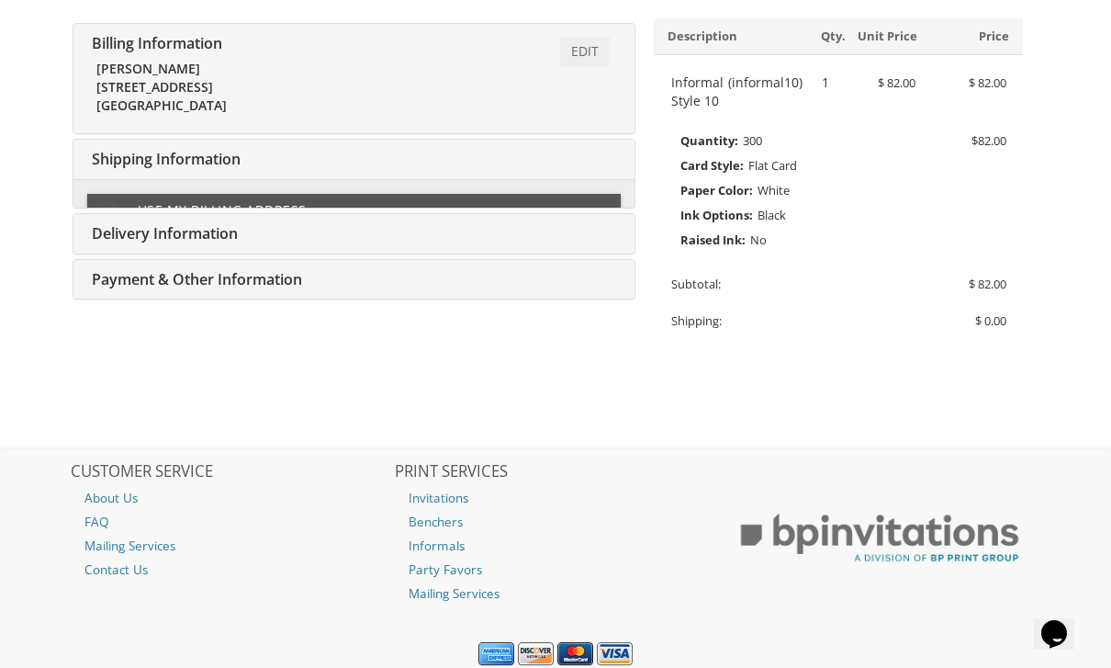
type input "103 village path"
type input "Goldy"
type input "Tress"
type input "[EMAIL_ADDRESS][DOMAIN_NAME]"
type input "103 village path"
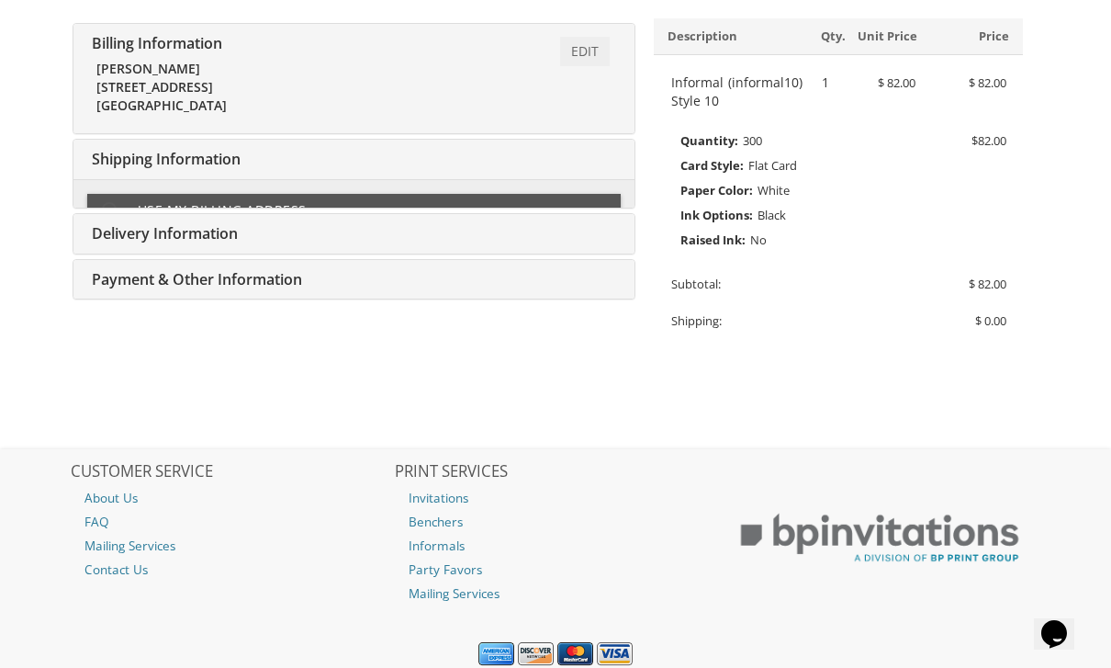
type input "Lakewood"
type input "08701"
select select "US"
type input "8482105775"
select select "NJ"
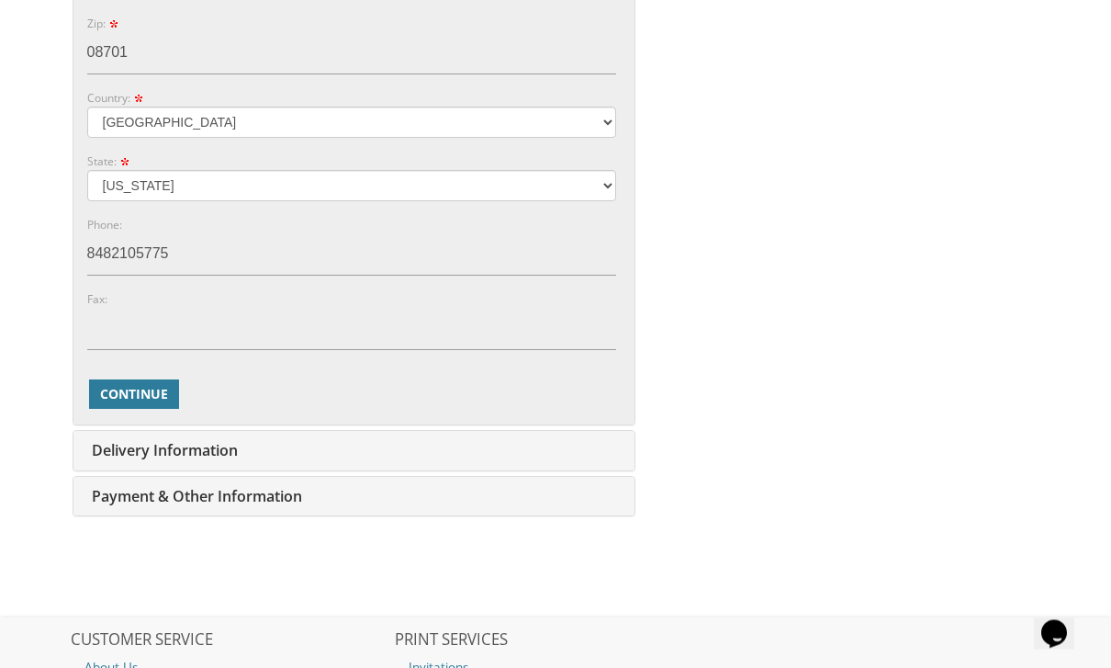
scroll to position [1276, 0]
click at [156, 391] on span "Continue" at bounding box center [134, 394] width 68 height 18
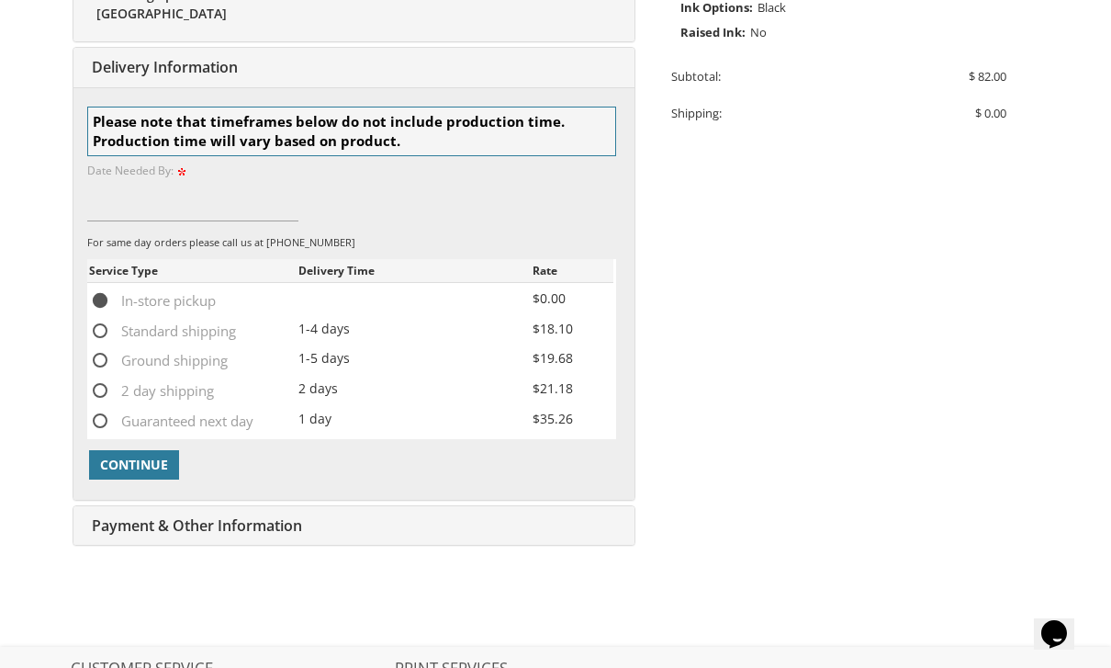
scroll to position [569, 0]
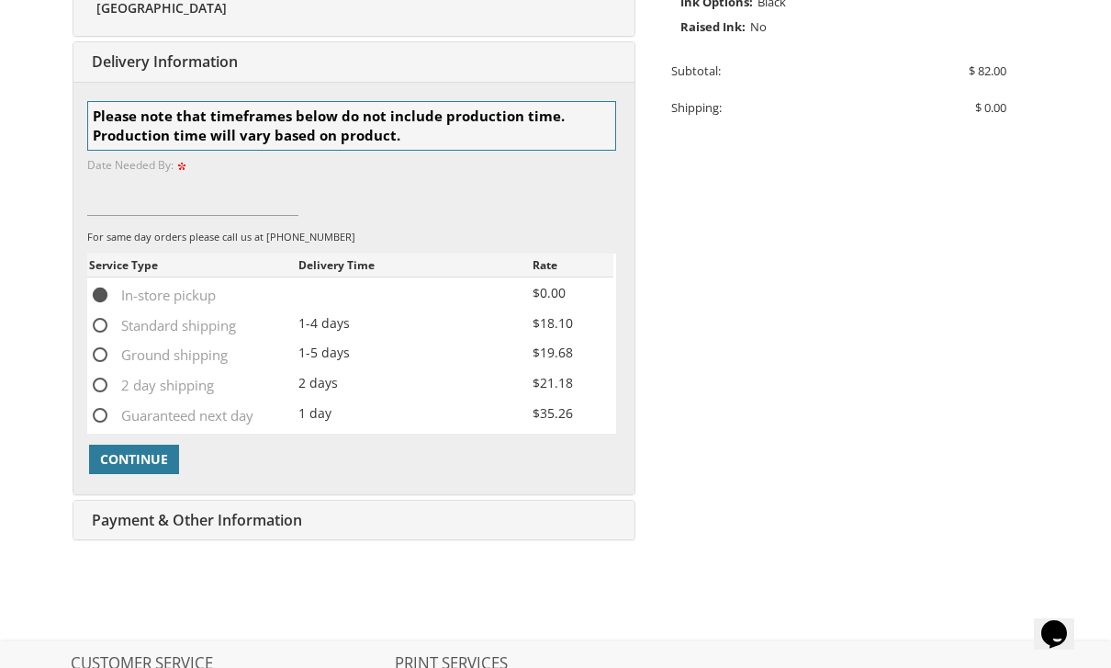
click at [147, 450] on span "Continue" at bounding box center [134, 459] width 68 height 18
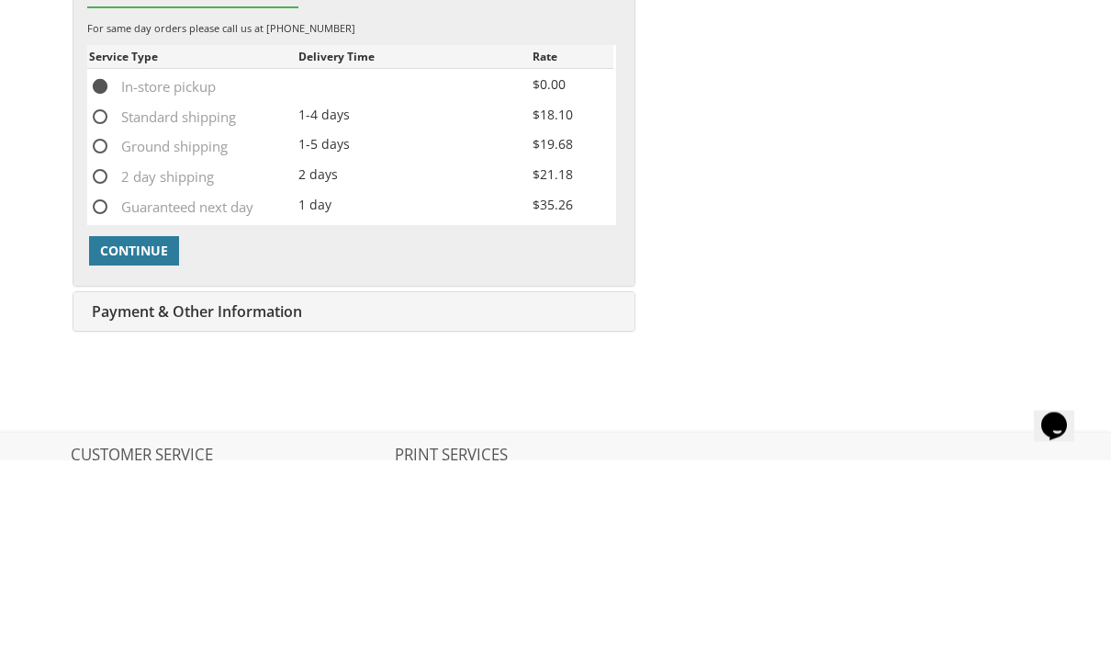
type input "10/15"
click at [128, 445] on button "Continue" at bounding box center [134, 459] width 90 height 29
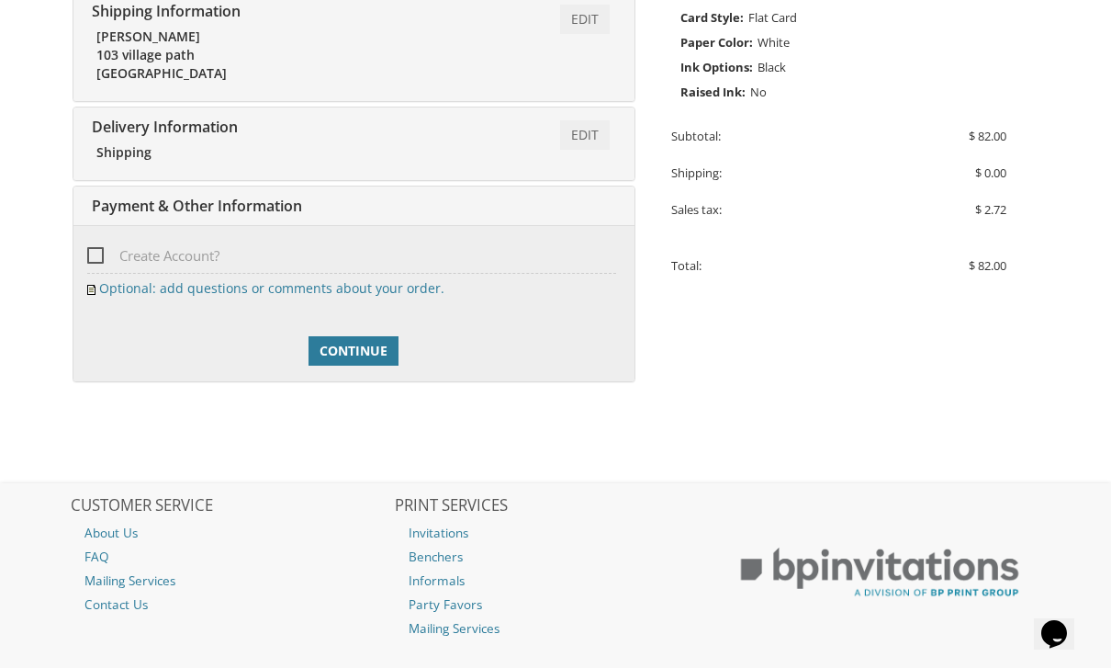
scroll to position [536, 0]
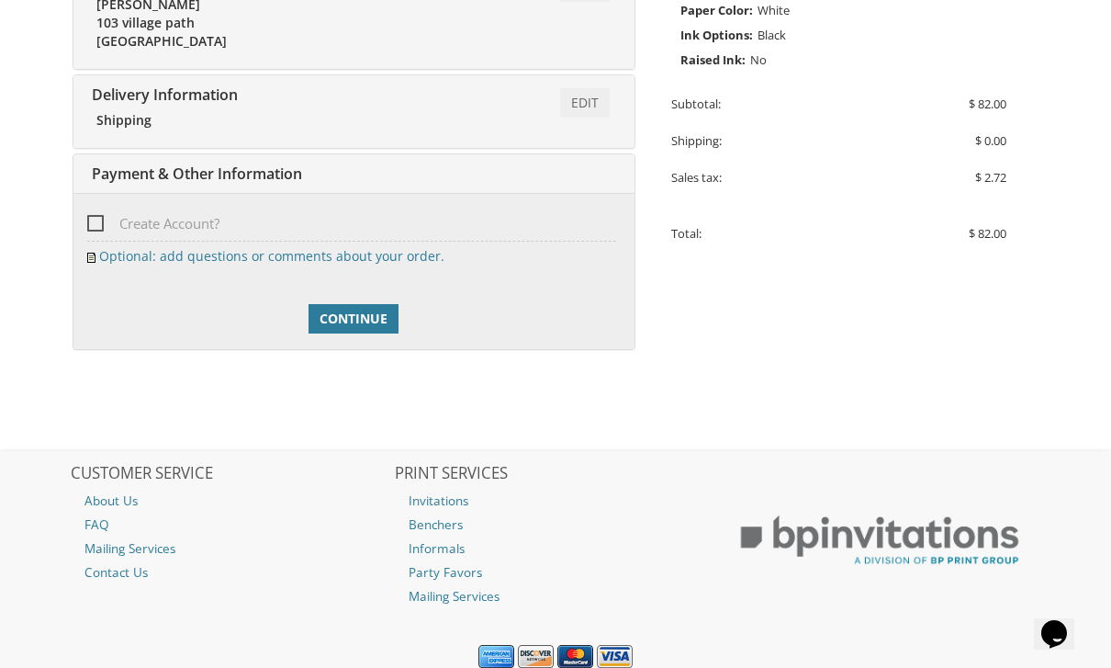
click at [106, 213] on span "Create Account?" at bounding box center [153, 223] width 132 height 23
click at [99, 216] on input "Create Account?" at bounding box center [93, 222] width 12 height 12
checkbox input "true"
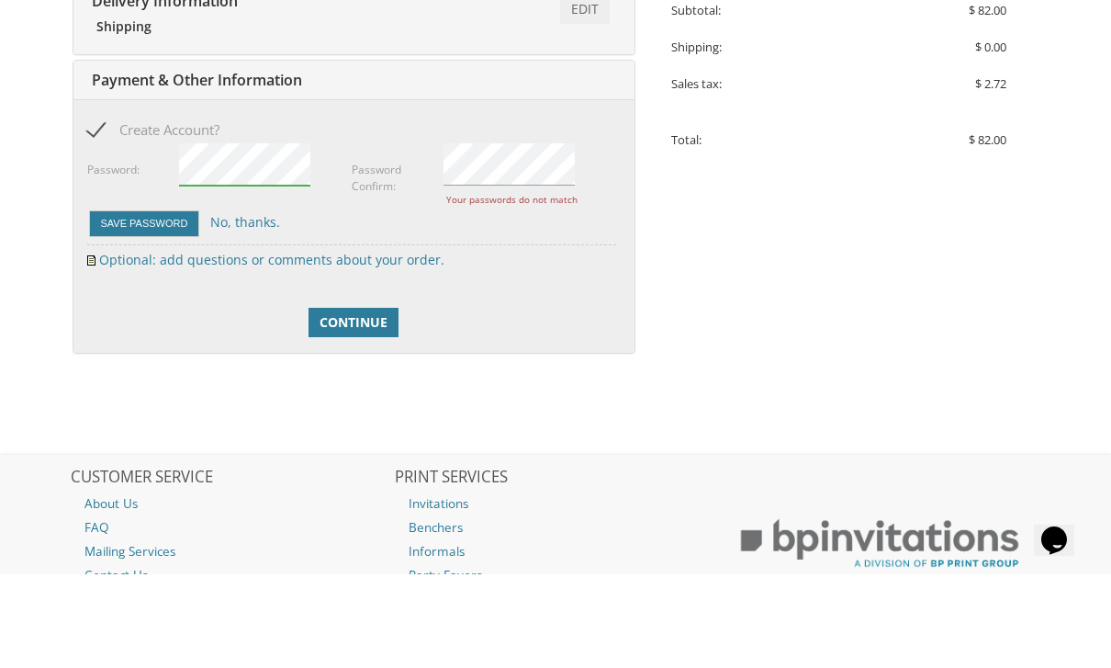
click at [150, 304] on button "Save Password" at bounding box center [144, 317] width 111 height 27
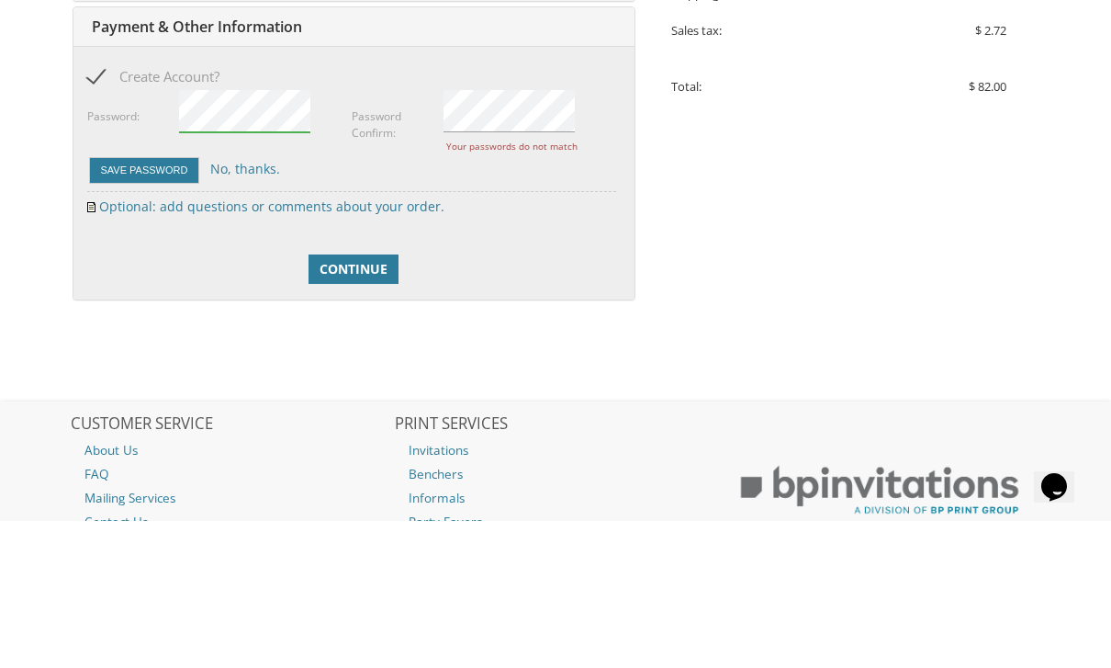
click at [253, 307] on link "No, thanks." at bounding box center [245, 315] width 70 height 17
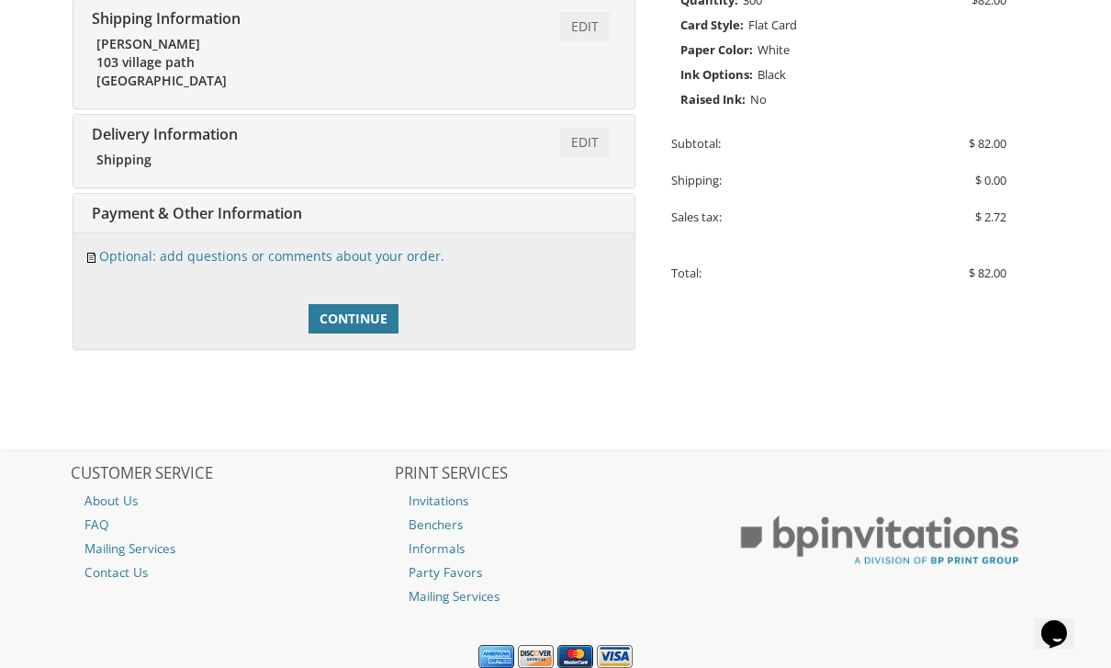
click at [368, 310] on span "Continue" at bounding box center [354, 319] width 68 height 18
